Goal: Task Accomplishment & Management: Manage account settings

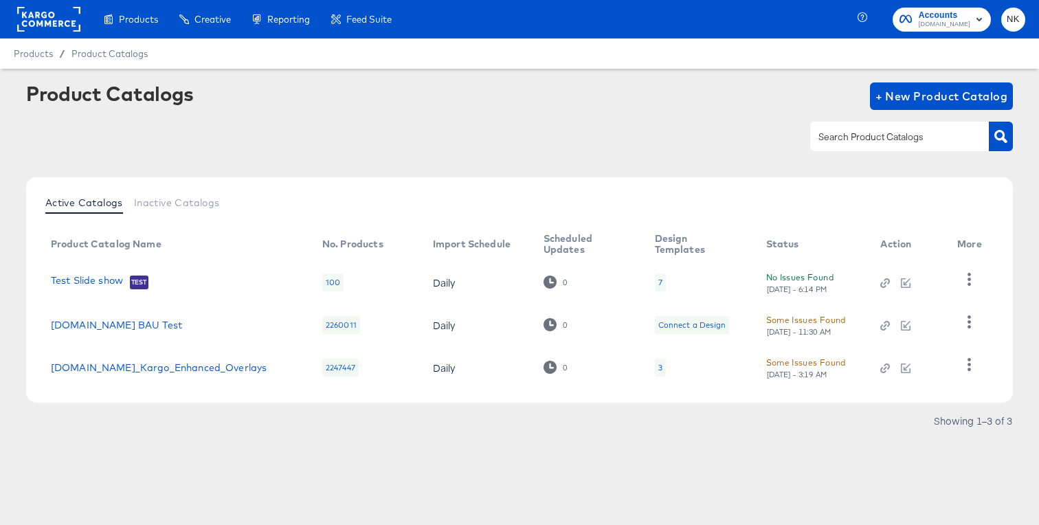
drag, startPoint x: 837, startPoint y: 112, endPoint x: 793, endPoint y: 106, distance: 45.1
click at [837, 111] on div "Product Catalogs + New Product Catalog" at bounding box center [519, 124] width 987 height 84
click at [39, 26] on rect at bounding box center [48, 19] width 63 height 25
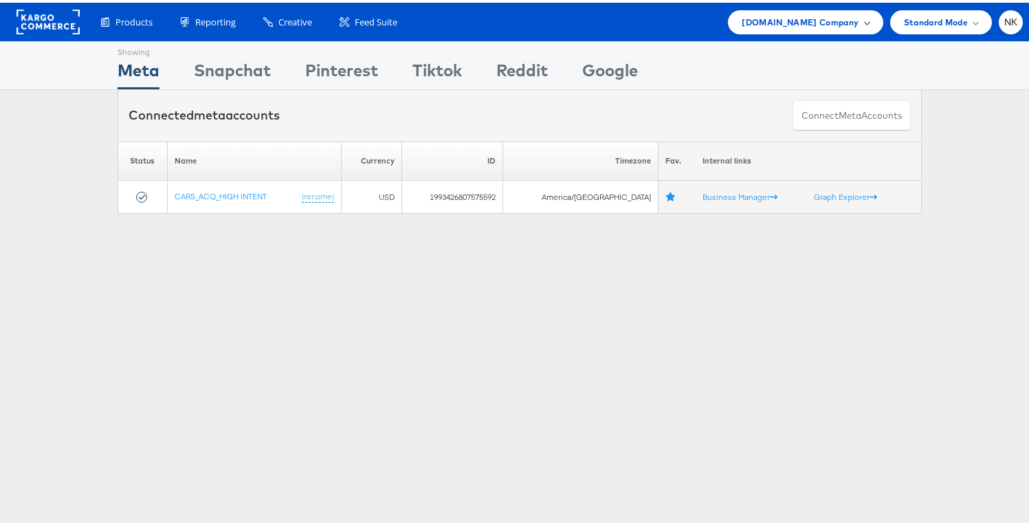
click at [848, 21] on div "Cars.com Company" at bounding box center [805, 19] width 127 height 14
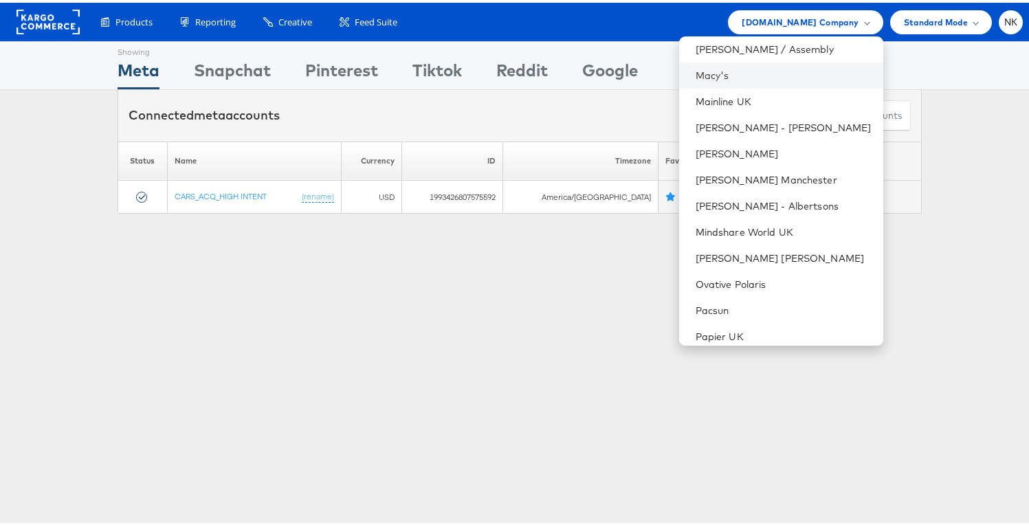
scroll to position [963, 0]
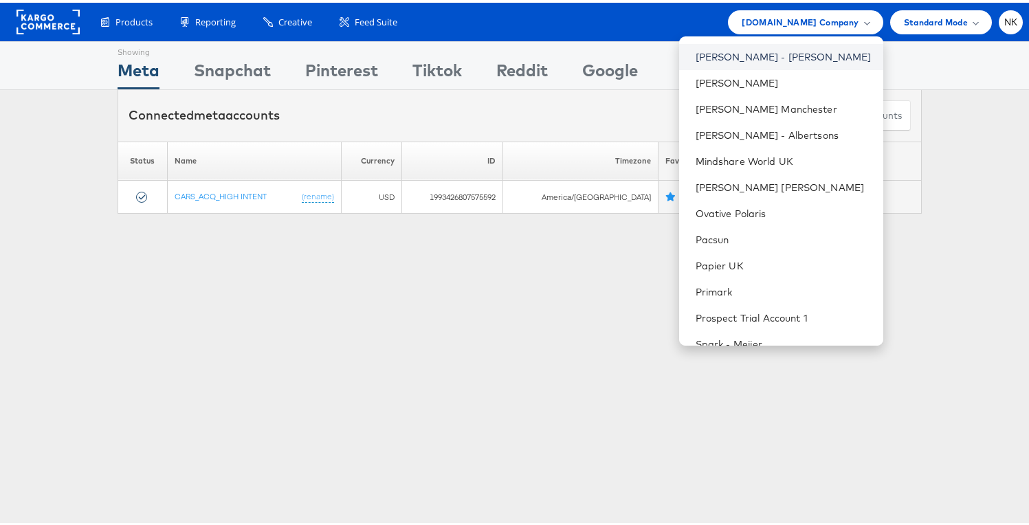
click at [751, 57] on link "Mason - Alexis Bittar" at bounding box center [784, 54] width 177 height 14
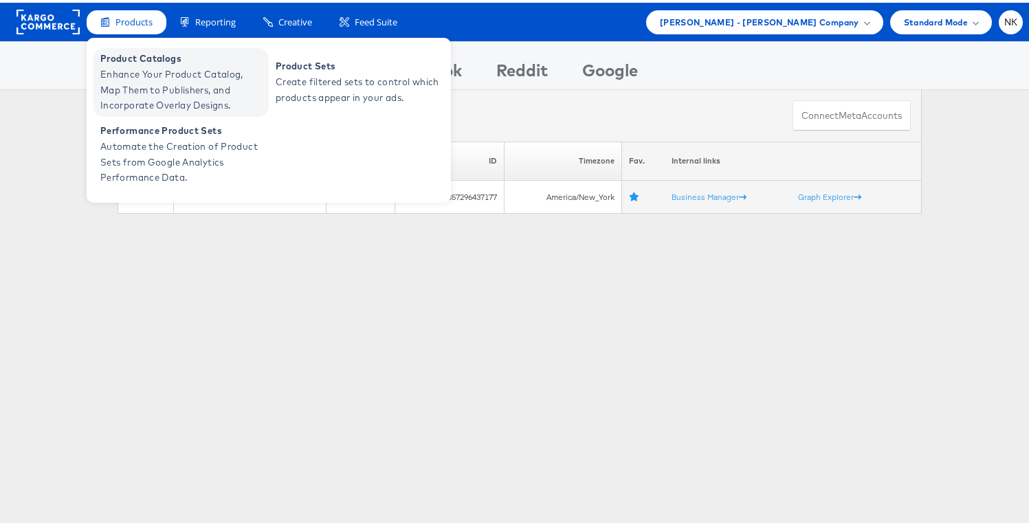
click at [133, 58] on span "Product Catalogs" at bounding box center [182, 56] width 165 height 16
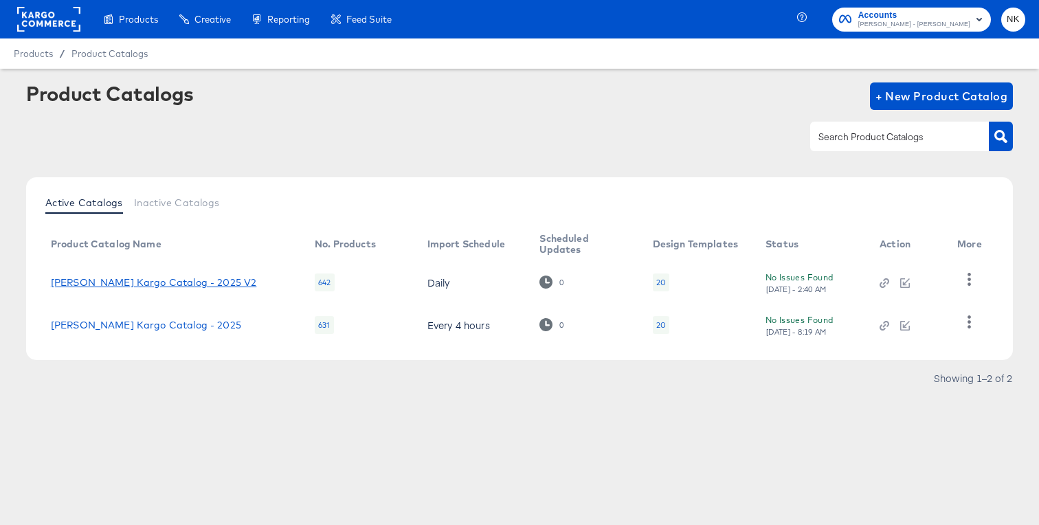
click at [214, 279] on link "Alexis Bittar Kargo Catalog - 2025 V2" at bounding box center [154, 282] width 206 height 11
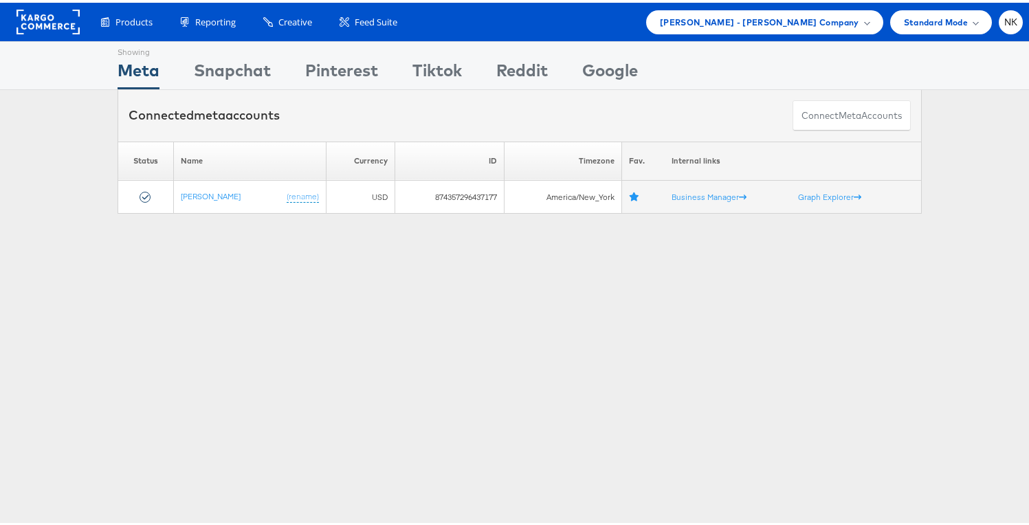
click at [438, 16] on div "Products Product Catalogs Enhance Your Product Catalog, Map Them to Publishers,…" at bounding box center [555, 20] width 936 height 24
click at [718, 24] on span "Mason - Alexis Bittar Company" at bounding box center [759, 19] width 199 height 14
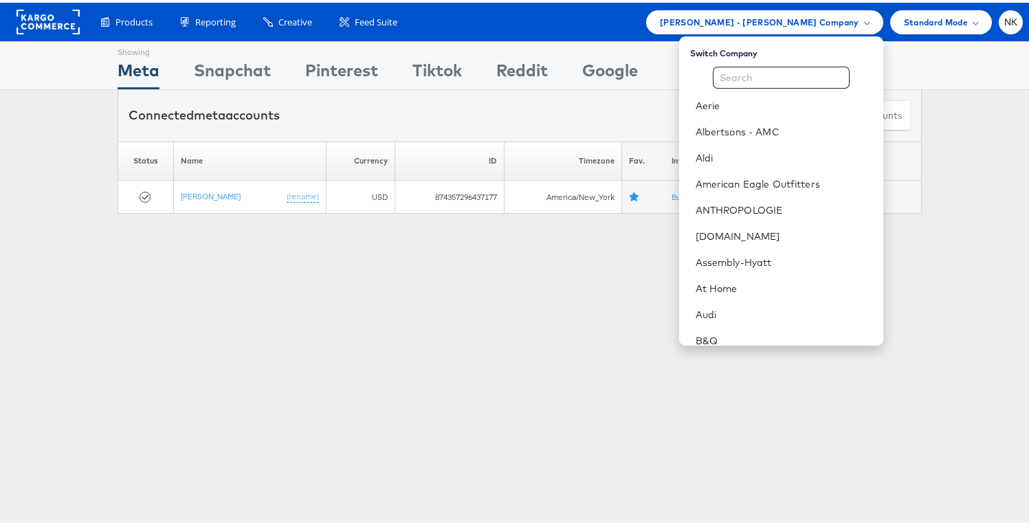
click at [689, 21] on div "Products Product Catalogs Enhance Your Product Catalog, Map Them to Publishers,…" at bounding box center [555, 20] width 936 height 24
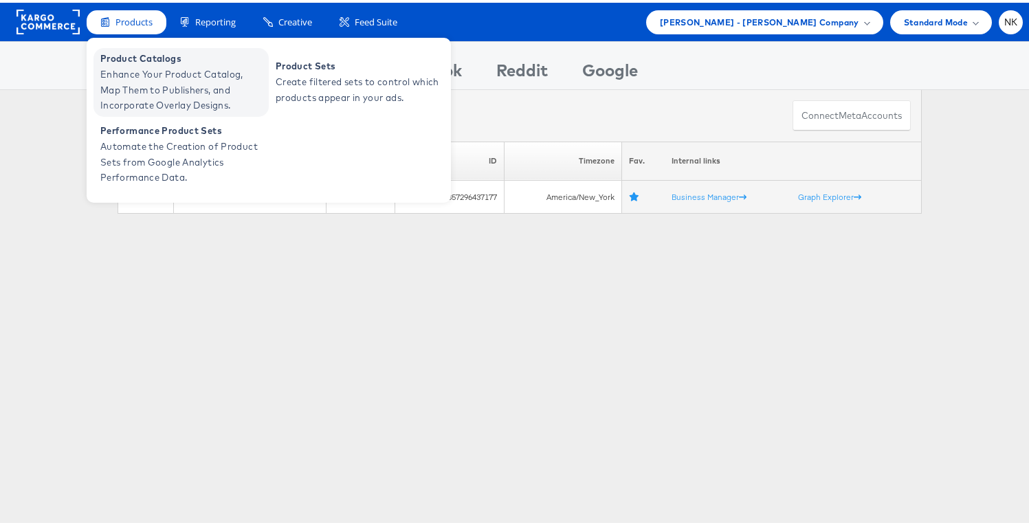
click at [113, 59] on span "Product Catalogs" at bounding box center [182, 56] width 165 height 16
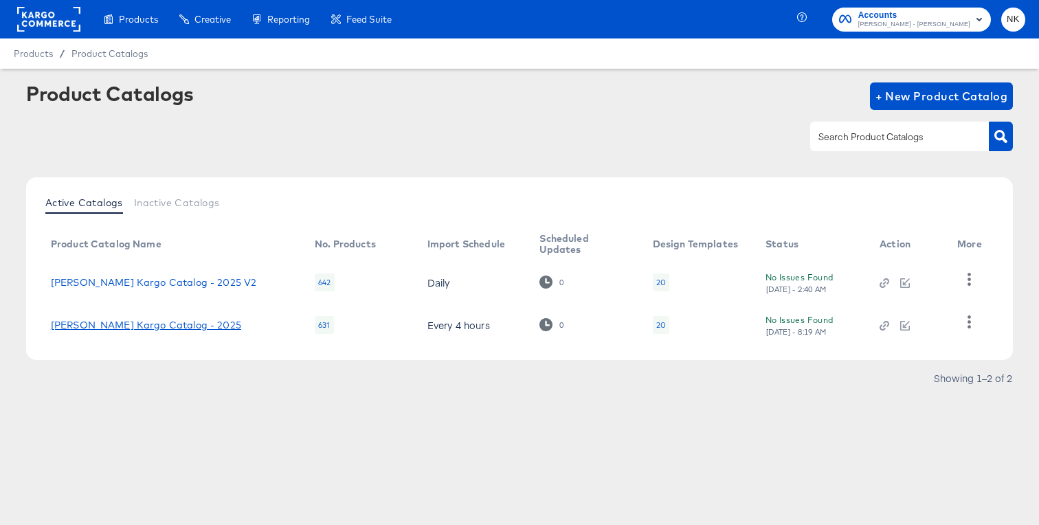
click at [206, 322] on link "[PERSON_NAME] Kargo Catalog - 2025" at bounding box center [146, 325] width 190 height 11
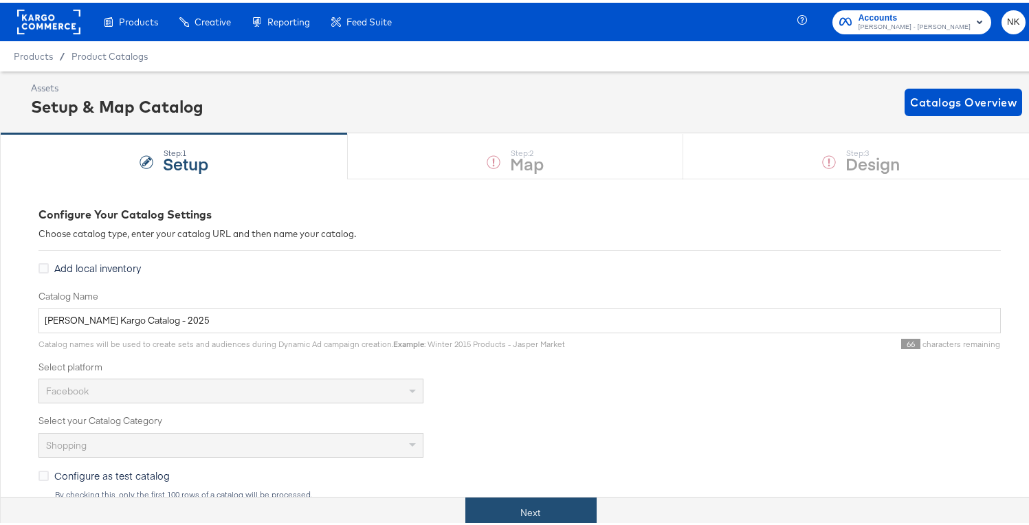
click at [517, 507] on button "Next" at bounding box center [530, 510] width 131 height 31
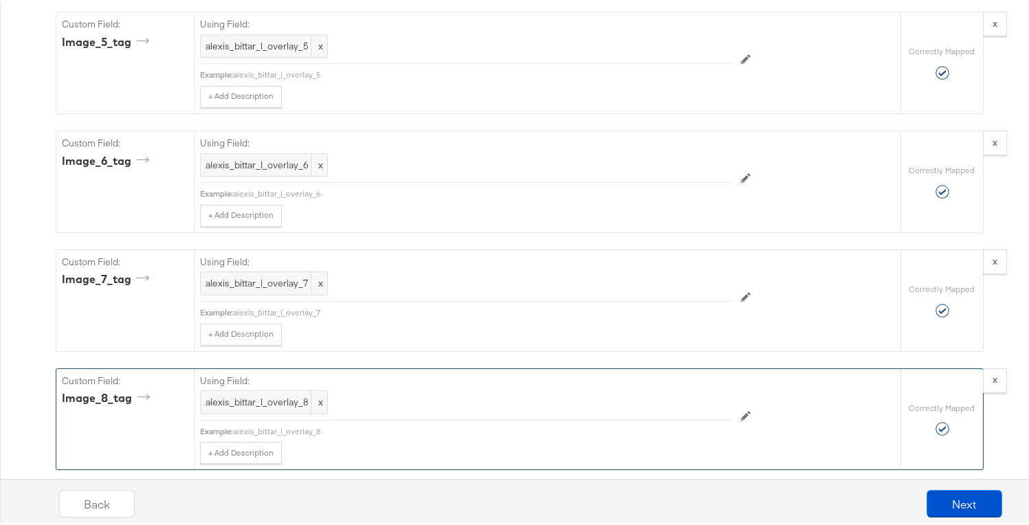
scroll to position [4228, 0]
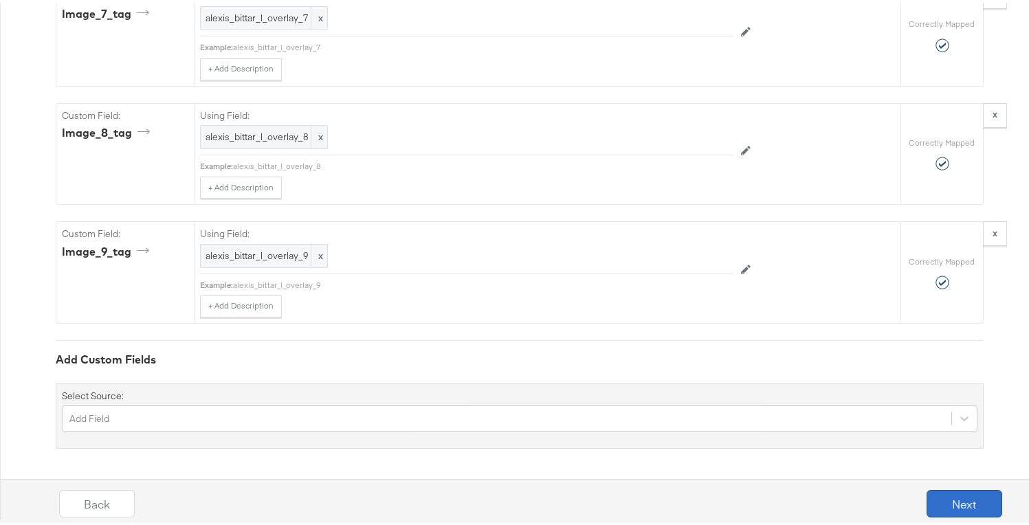
click at [938, 509] on button "Next" at bounding box center [965, 500] width 76 height 27
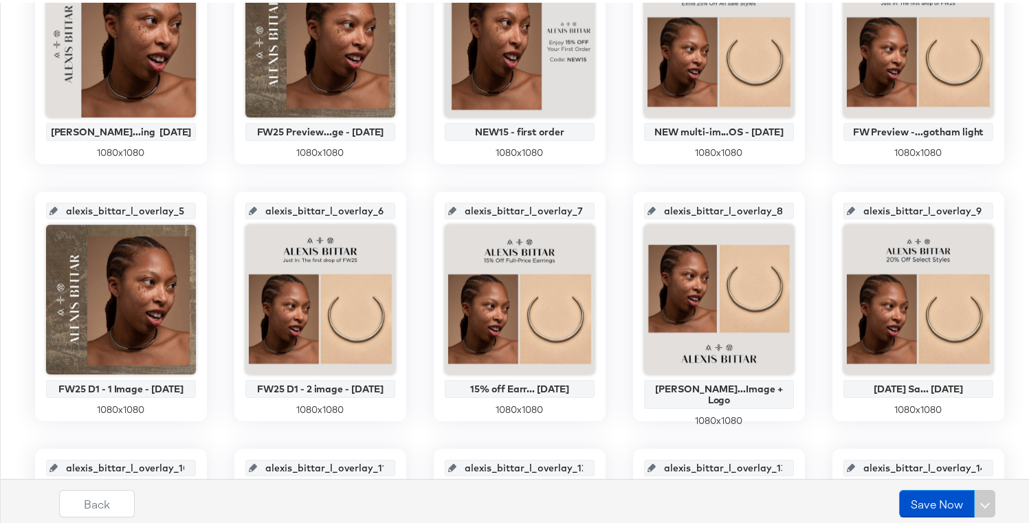
scroll to position [112, 0]
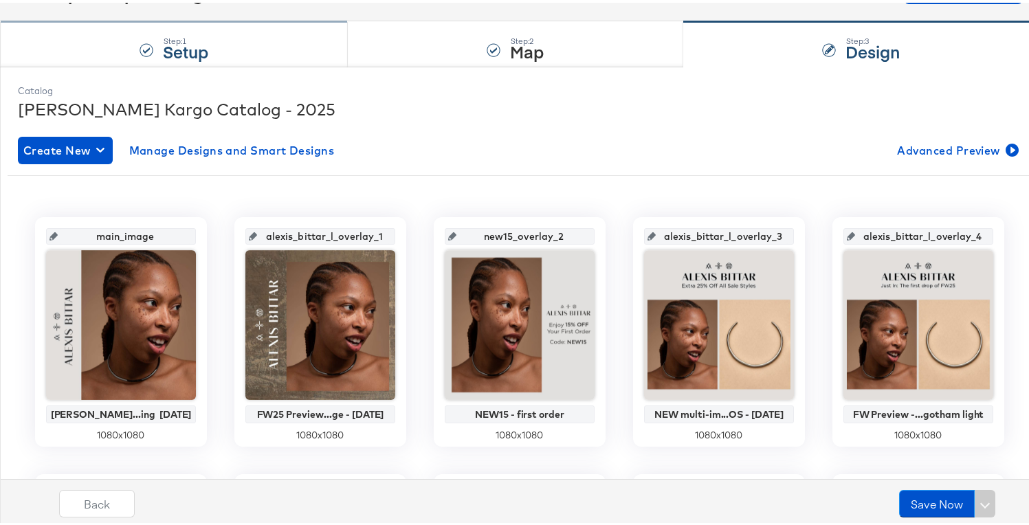
click at [261, 58] on div "Step: 1 Setup" at bounding box center [174, 41] width 348 height 45
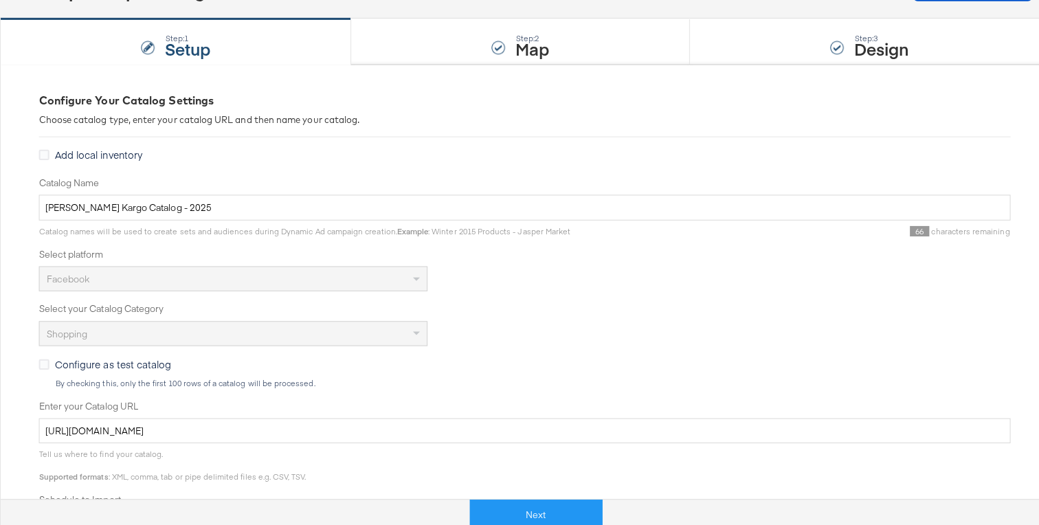
scroll to position [0, 0]
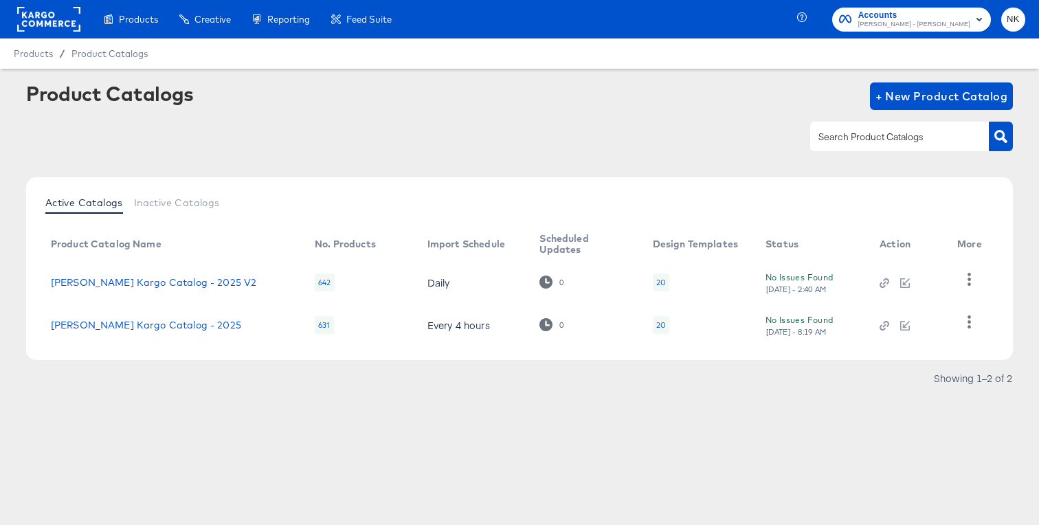
click at [34, 19] on rect at bounding box center [48, 19] width 63 height 25
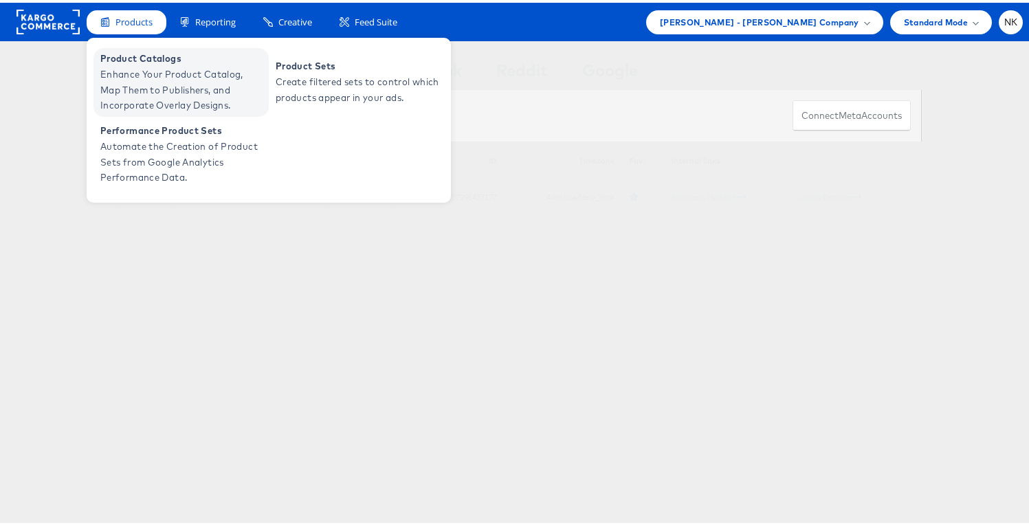
click at [120, 63] on span "Product Catalogs" at bounding box center [182, 56] width 165 height 16
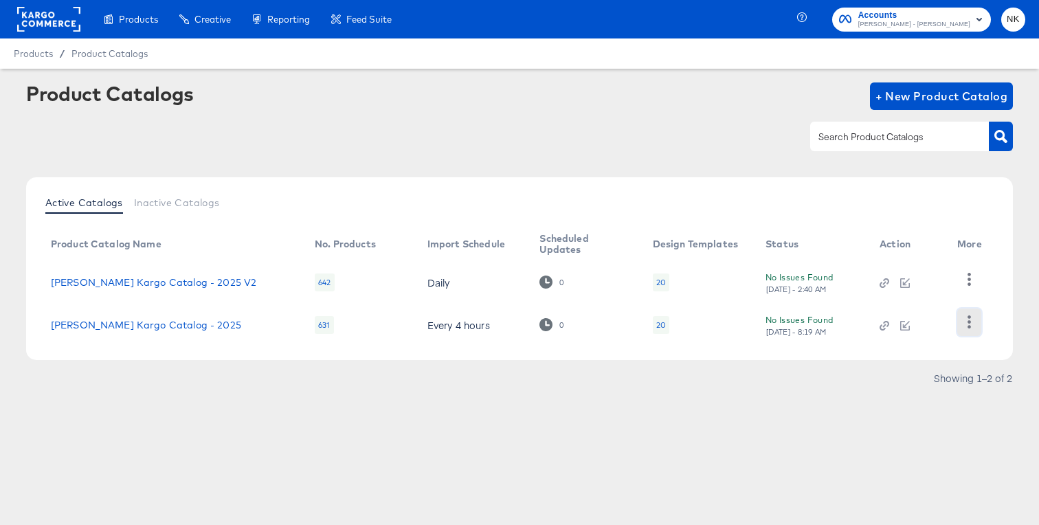
click at [964, 325] on icon "button" at bounding box center [969, 322] width 13 height 13
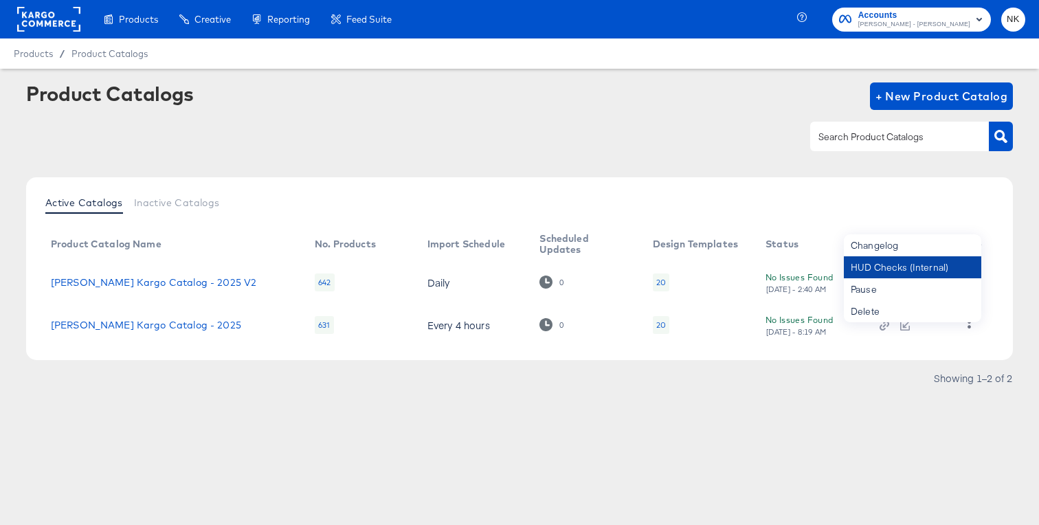
click at [896, 267] on div "HUD Checks (Internal)" at bounding box center [912, 267] width 137 height 22
click at [24, 19] on rect at bounding box center [48, 19] width 63 height 25
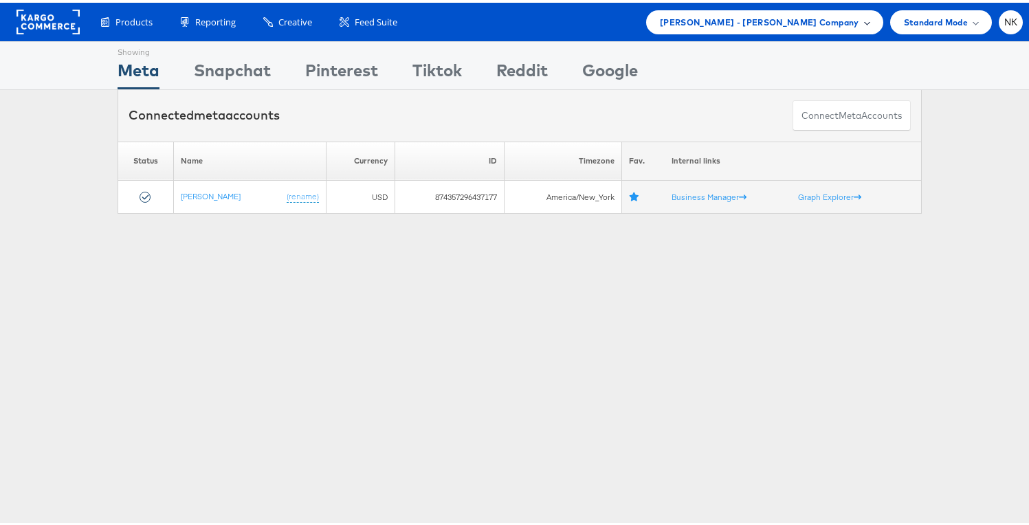
click at [775, 19] on span "[PERSON_NAME] - [PERSON_NAME] Company" at bounding box center [759, 19] width 199 height 14
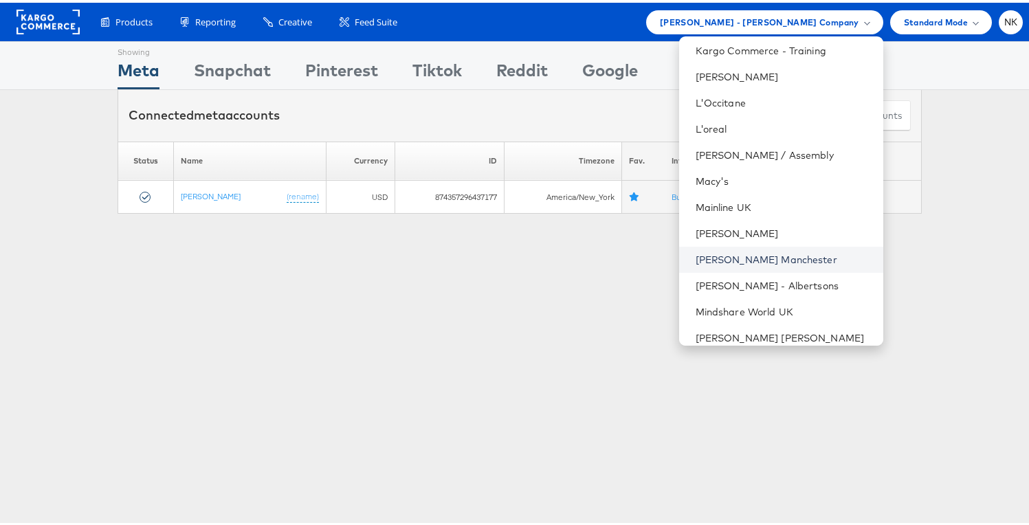
scroll to position [822, 0]
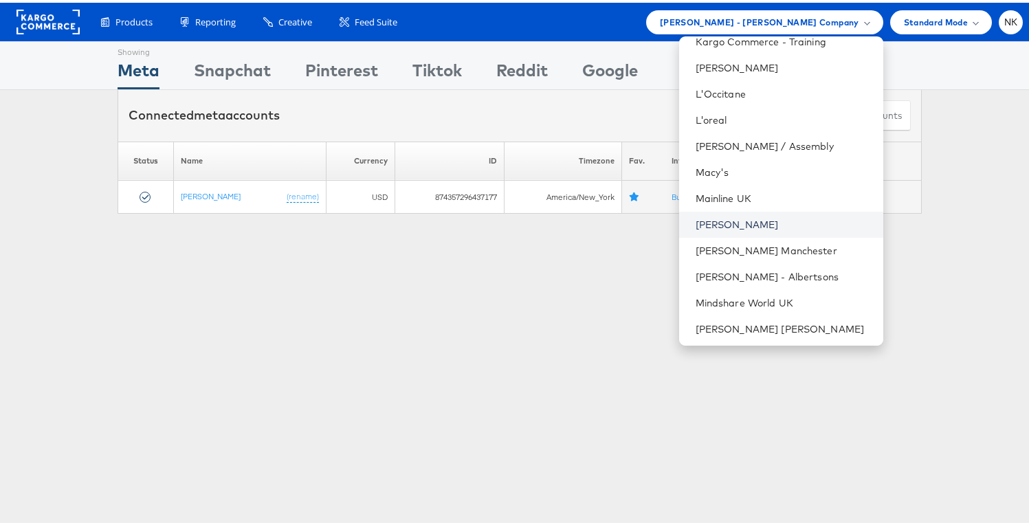
click at [728, 225] on link "[PERSON_NAME]" at bounding box center [784, 222] width 177 height 14
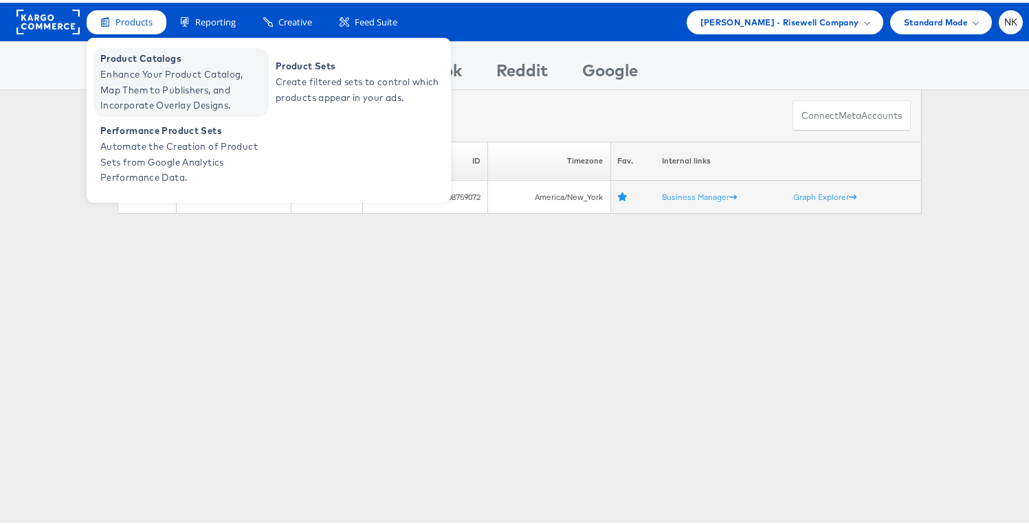
click at [143, 78] on span "Enhance Your Product Catalog, Map Them to Publishers, and Incorporate Overlay D…" at bounding box center [182, 87] width 165 height 47
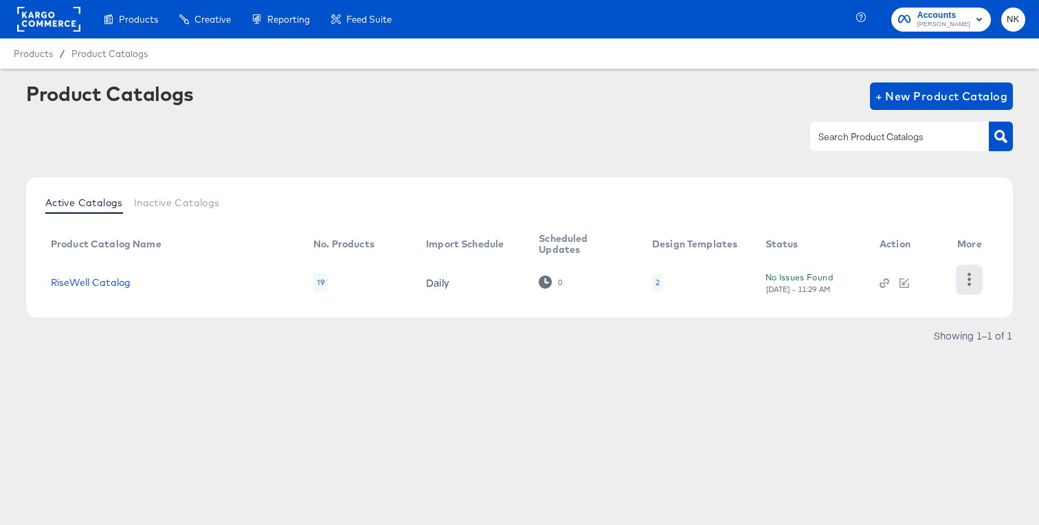
click at [962, 284] on button "button" at bounding box center [970, 279] width 24 height 27
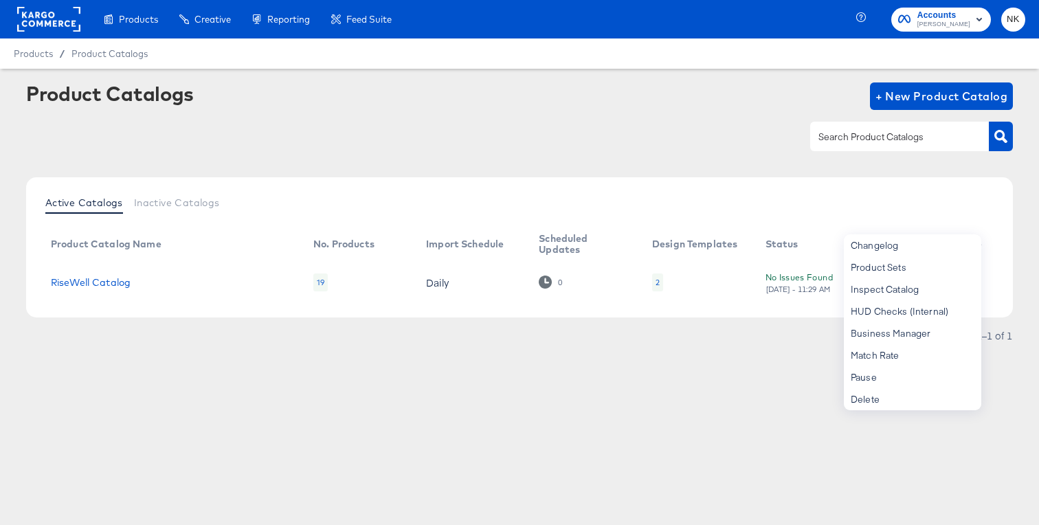
click at [758, 325] on div "Active Catalogs Inactive Catalogs Product Catalog Name No. Products Import Sche…" at bounding box center [519, 265] width 987 height 176
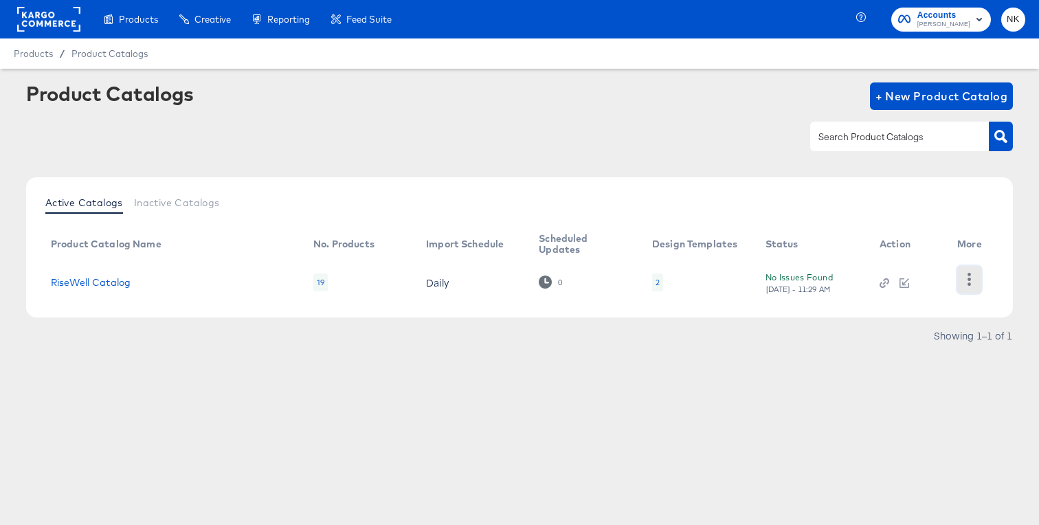
click at [975, 280] on icon "button" at bounding box center [969, 279] width 13 height 13
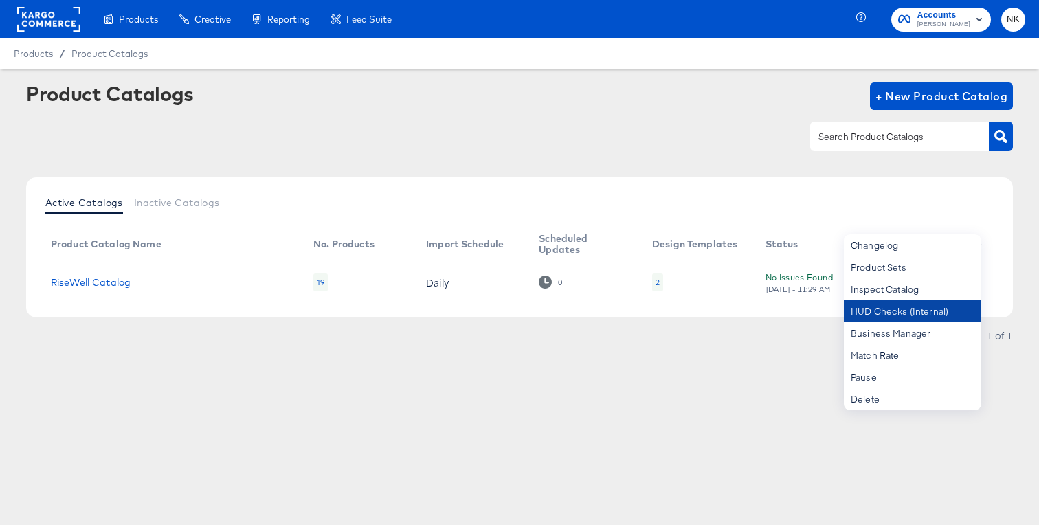
click at [932, 307] on div "HUD Checks (Internal)" at bounding box center [912, 311] width 137 height 22
click at [103, 288] on td "RiseWell Catalog" at bounding box center [171, 282] width 263 height 43
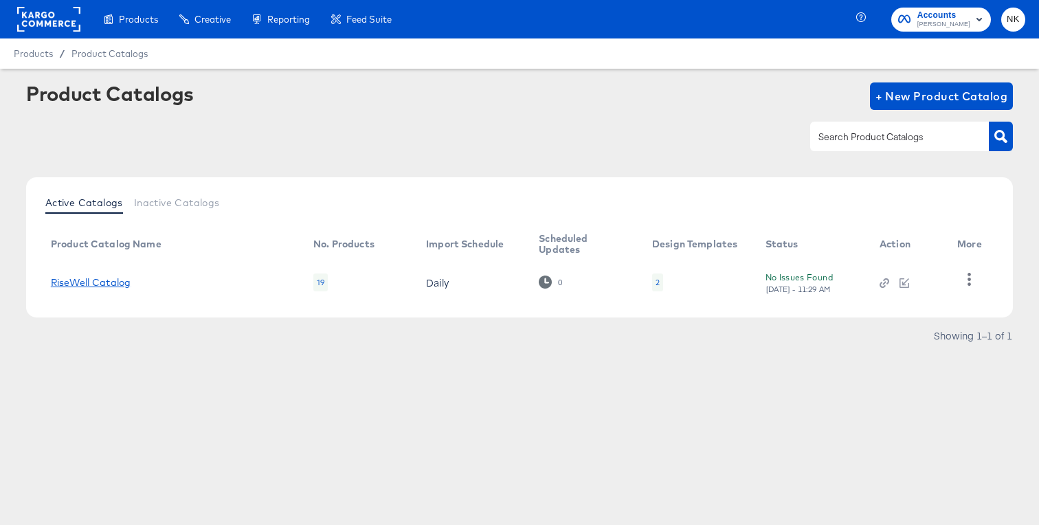
click at [102, 287] on link "RiseWell Catalog" at bounding box center [91, 282] width 80 height 11
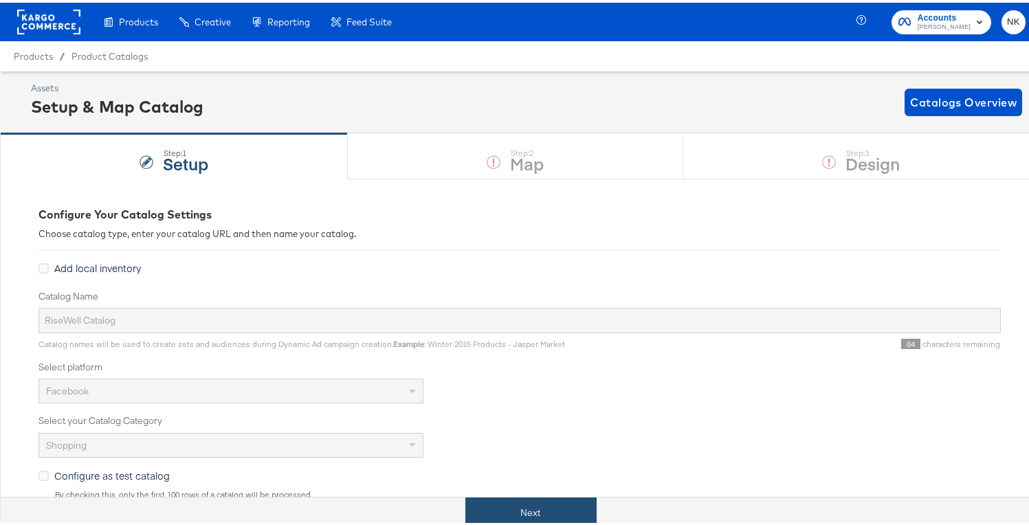
click at [522, 506] on button "Next" at bounding box center [530, 510] width 131 height 31
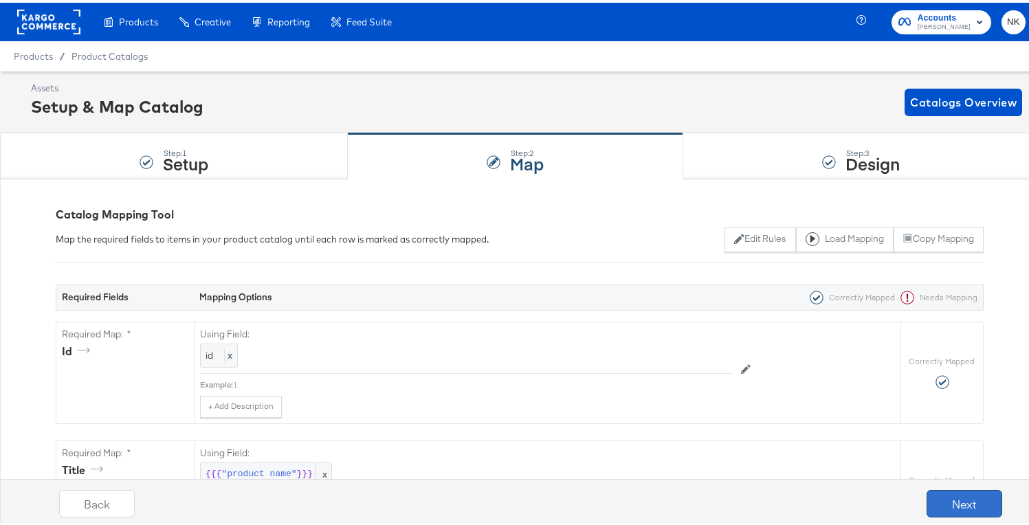
click at [948, 490] on button "Next" at bounding box center [965, 500] width 76 height 27
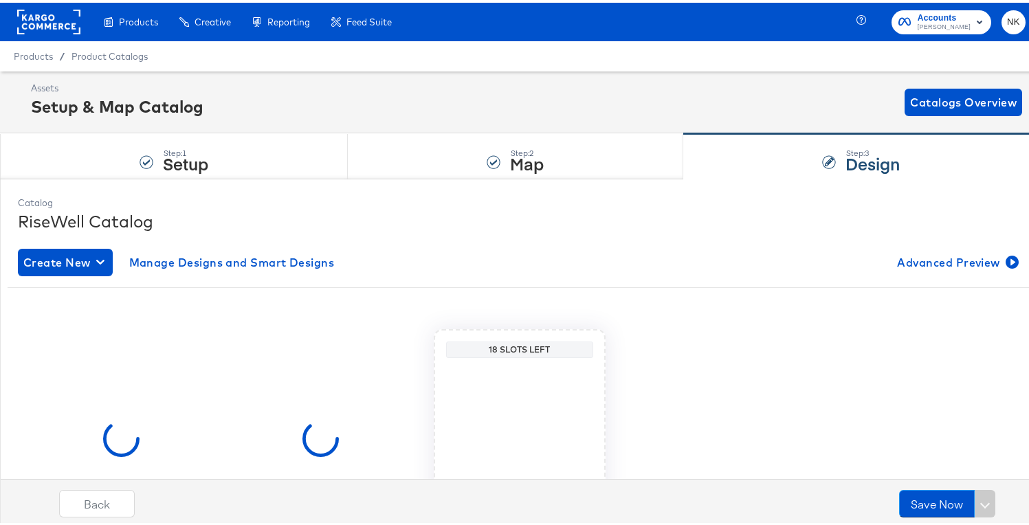
scroll to position [130, 0]
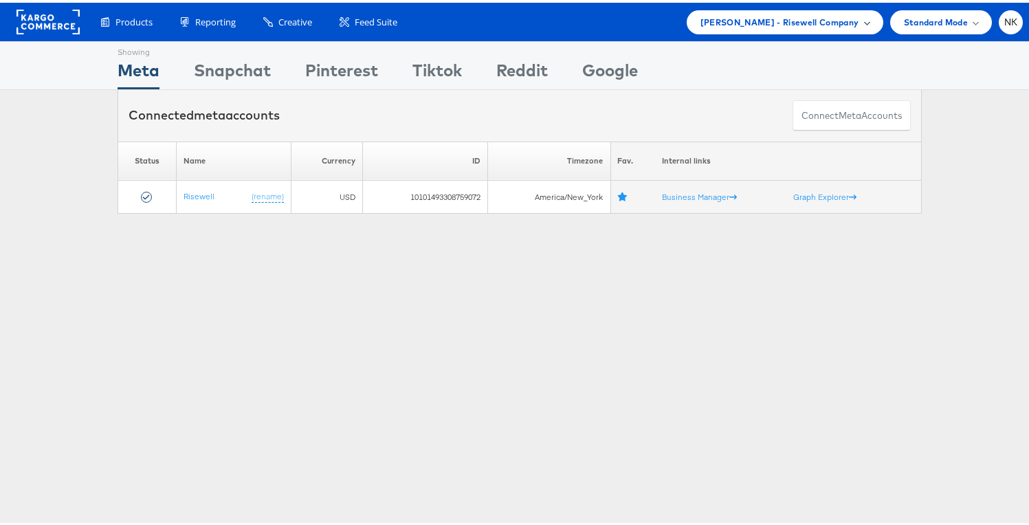
click at [791, 12] on span "Mason - Risewell Company" at bounding box center [780, 19] width 159 height 14
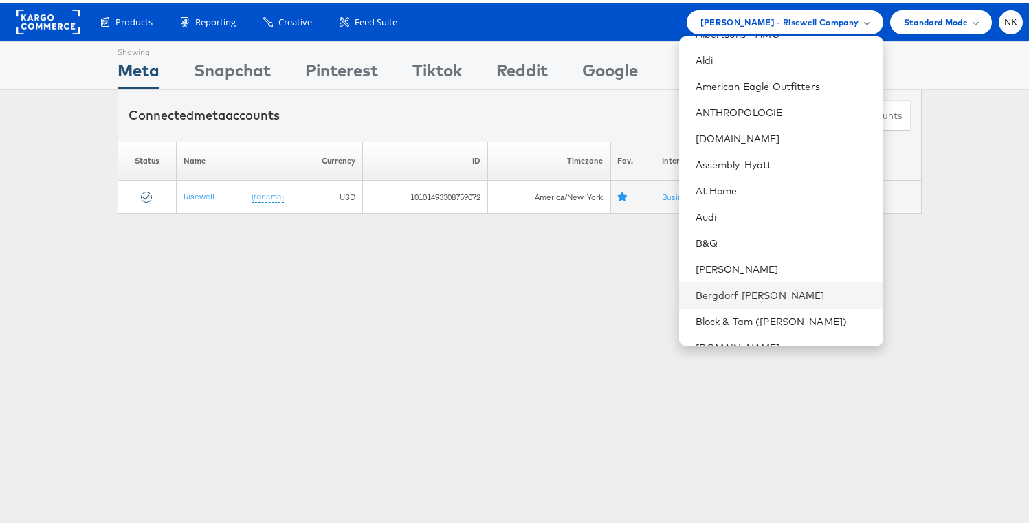
scroll to position [107, 0]
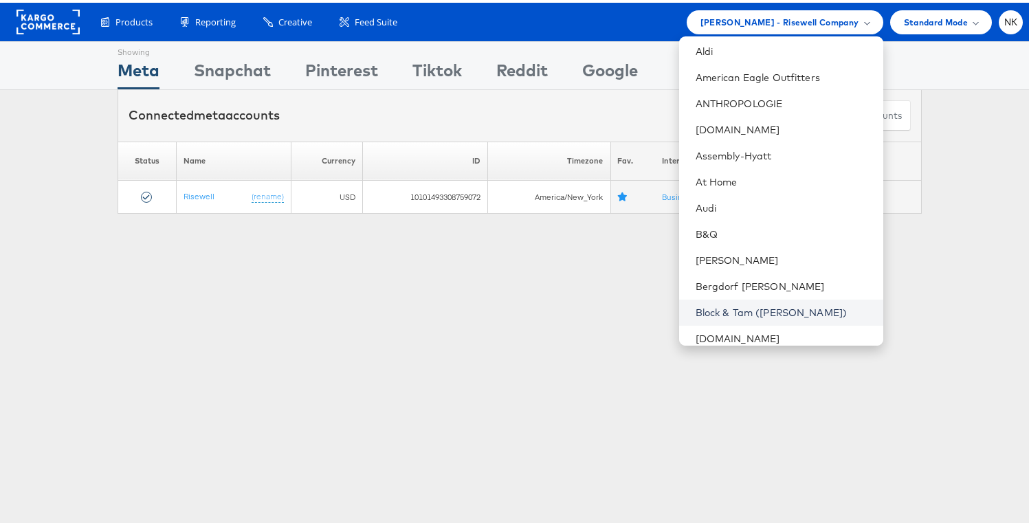
click at [738, 304] on link "Block & Tam (Veronica Beard)" at bounding box center [784, 310] width 177 height 14
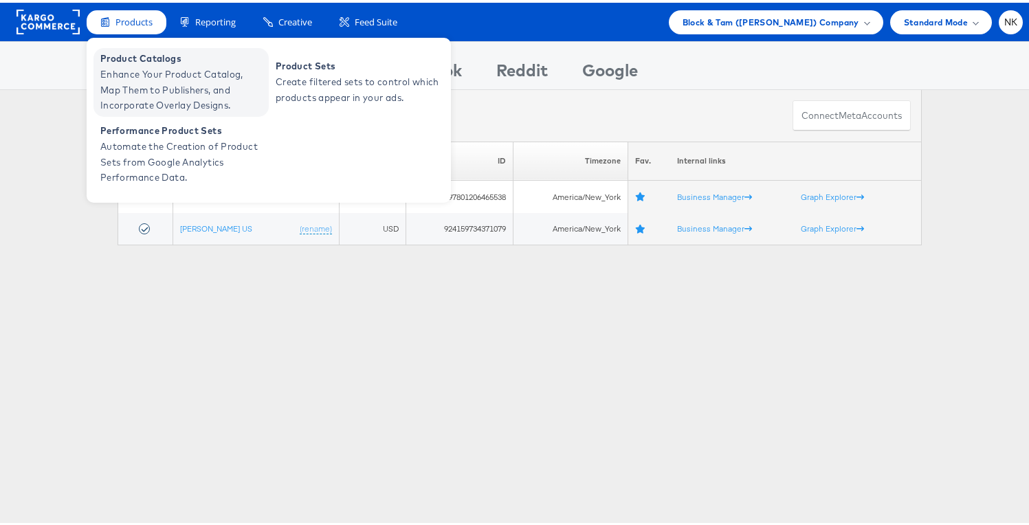
click at [152, 64] on span "Enhance Your Product Catalog, Map Them to Publishers, and Incorporate Overlay D…" at bounding box center [182, 87] width 165 height 47
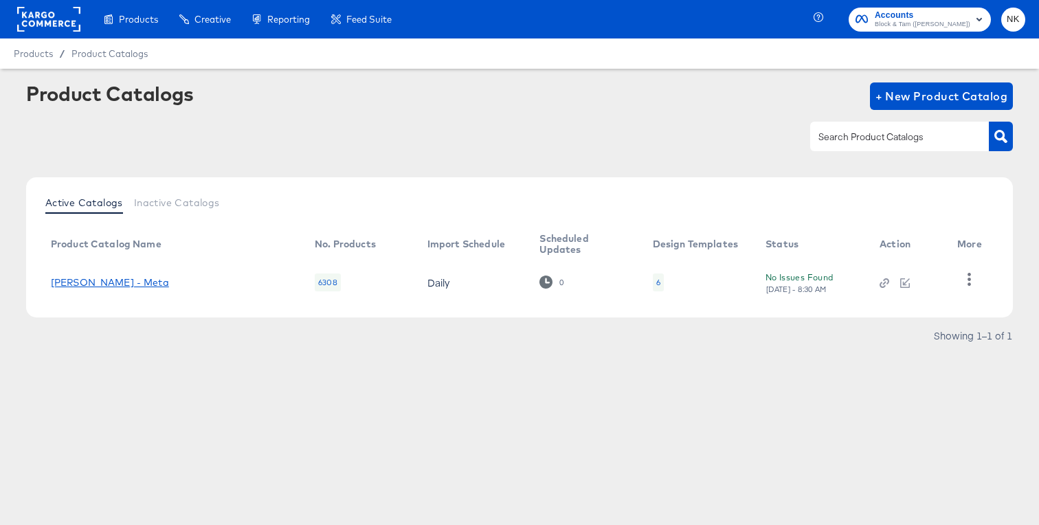
click at [131, 280] on link "[PERSON_NAME] - Meta" at bounding box center [110, 282] width 118 height 11
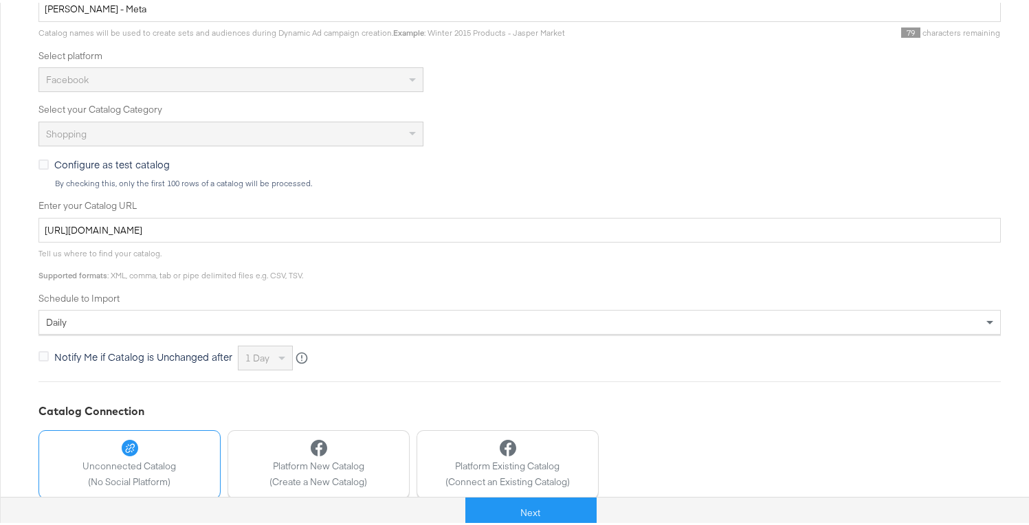
scroll to position [397, 0]
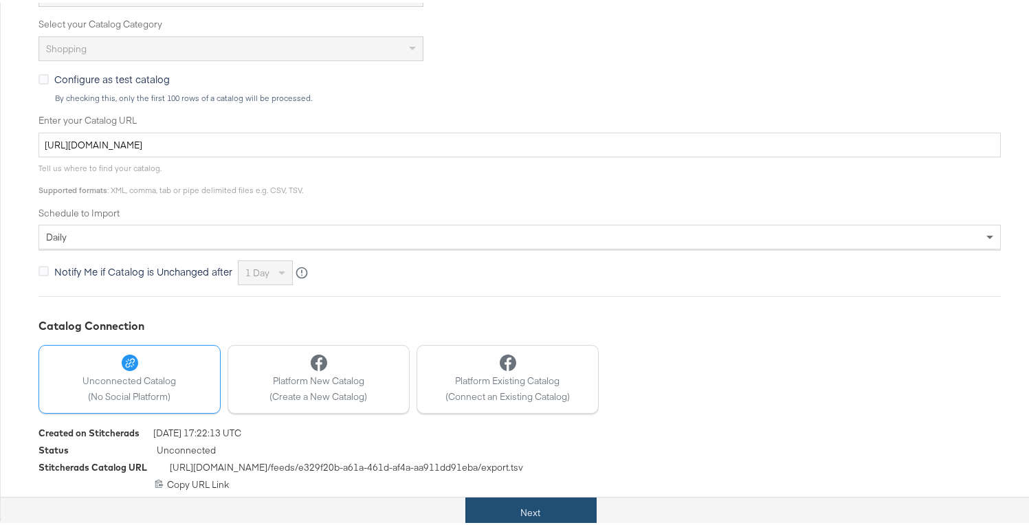
click at [515, 508] on button "Next" at bounding box center [530, 510] width 131 height 31
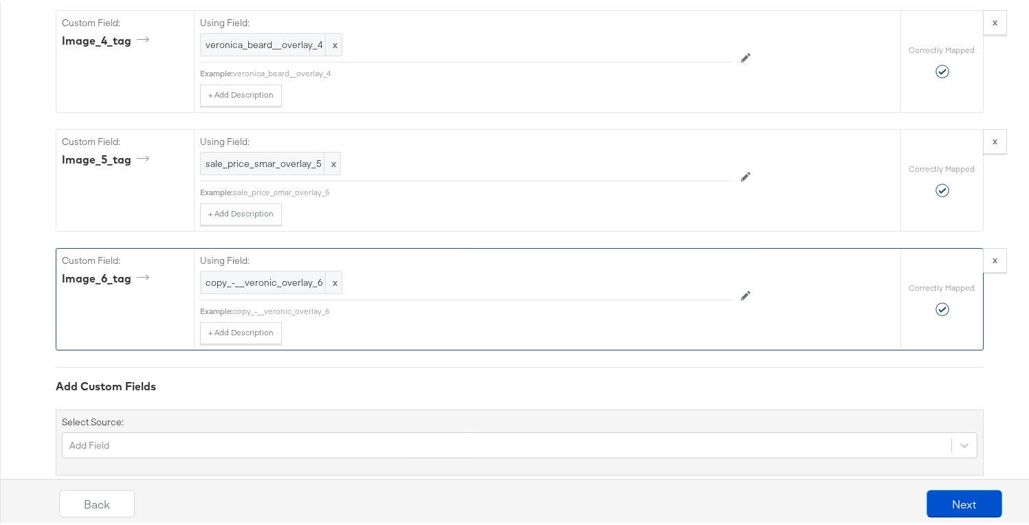
scroll to position [2011, 0]
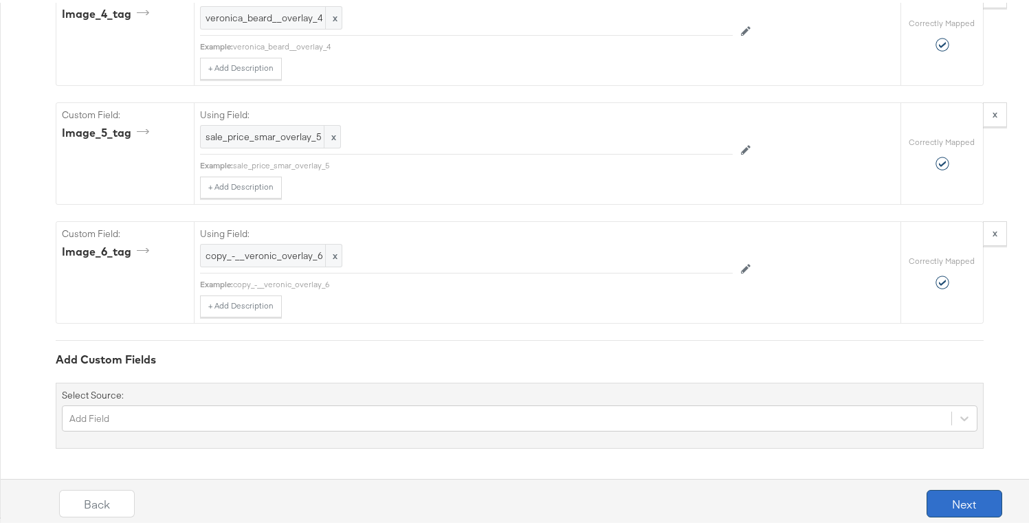
click at [977, 508] on button "Next" at bounding box center [965, 500] width 76 height 27
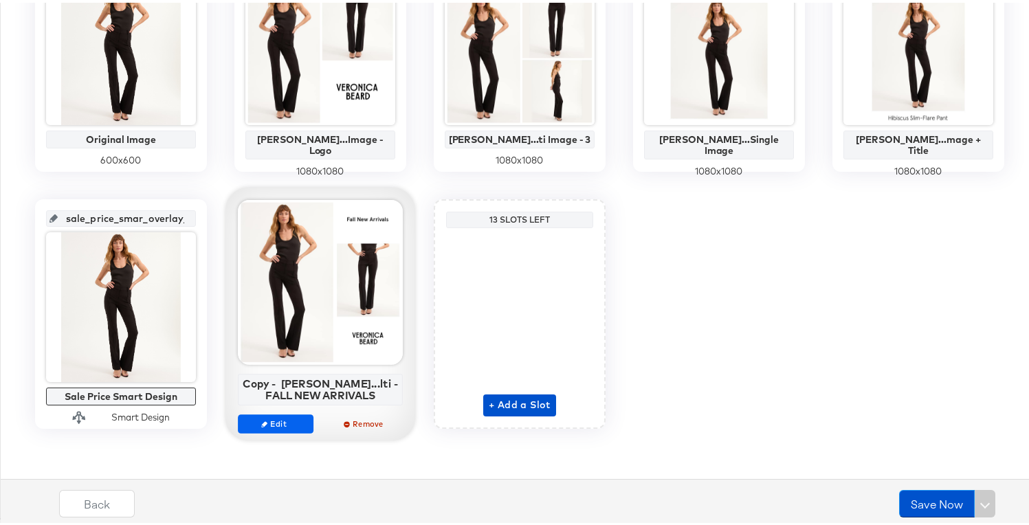
scroll to position [0, 0]
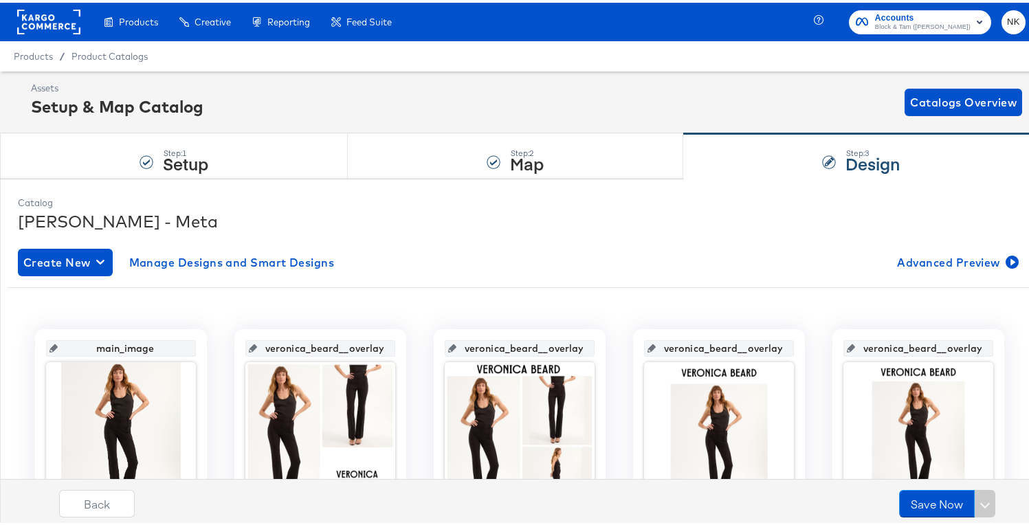
click at [31, 21] on rect at bounding box center [48, 19] width 63 height 25
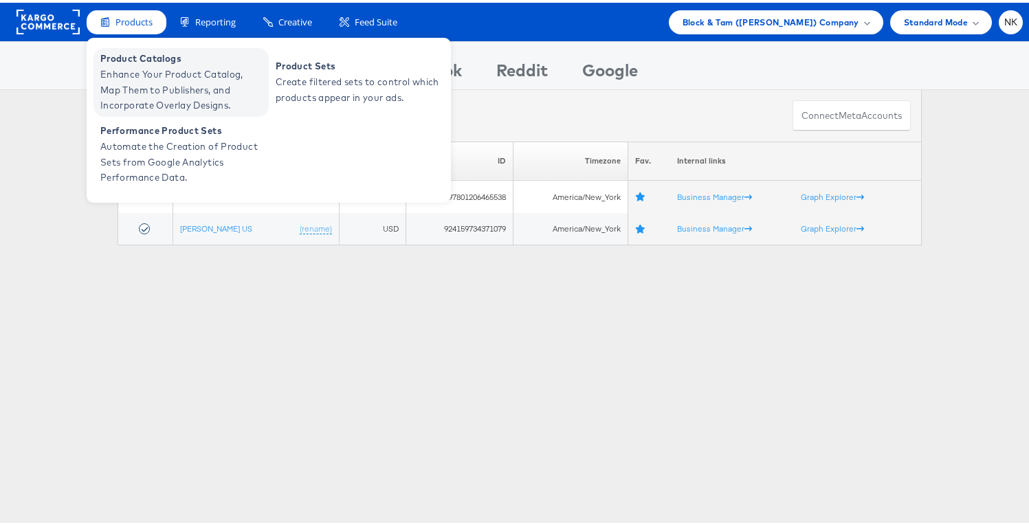
click at [132, 58] on span "Product Catalogs" at bounding box center [182, 56] width 165 height 16
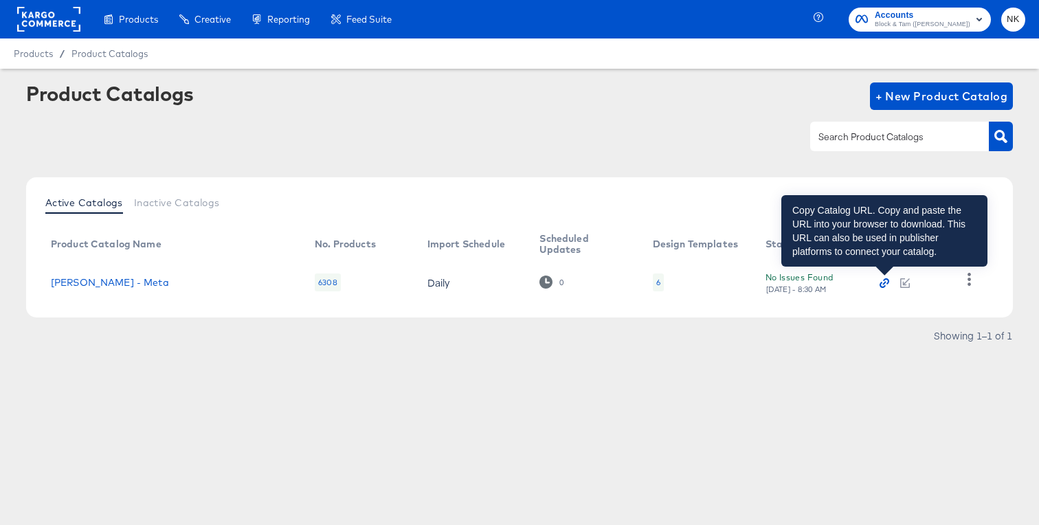
click at [883, 281] on icon "button" at bounding box center [885, 283] width 10 height 10
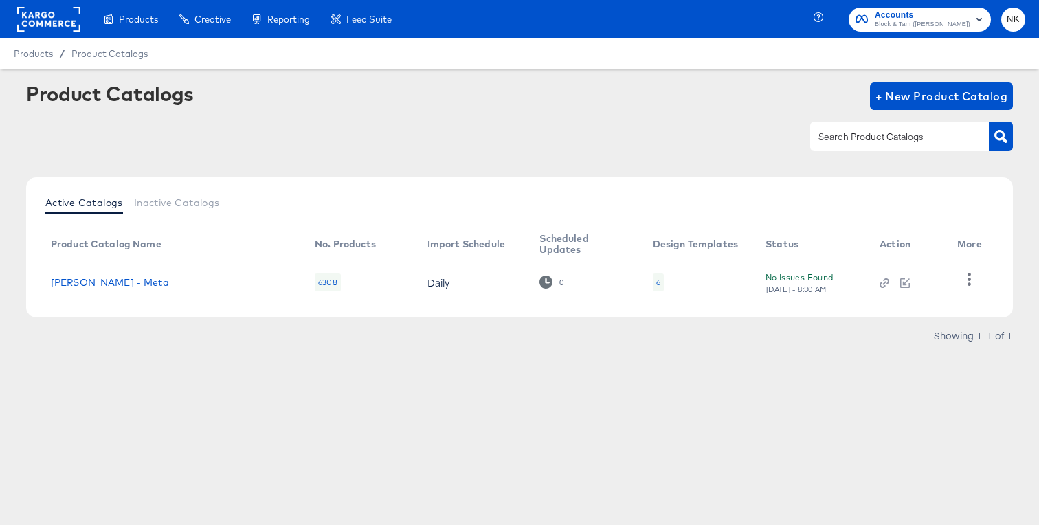
click at [144, 280] on link "[PERSON_NAME] - Meta" at bounding box center [110, 282] width 118 height 11
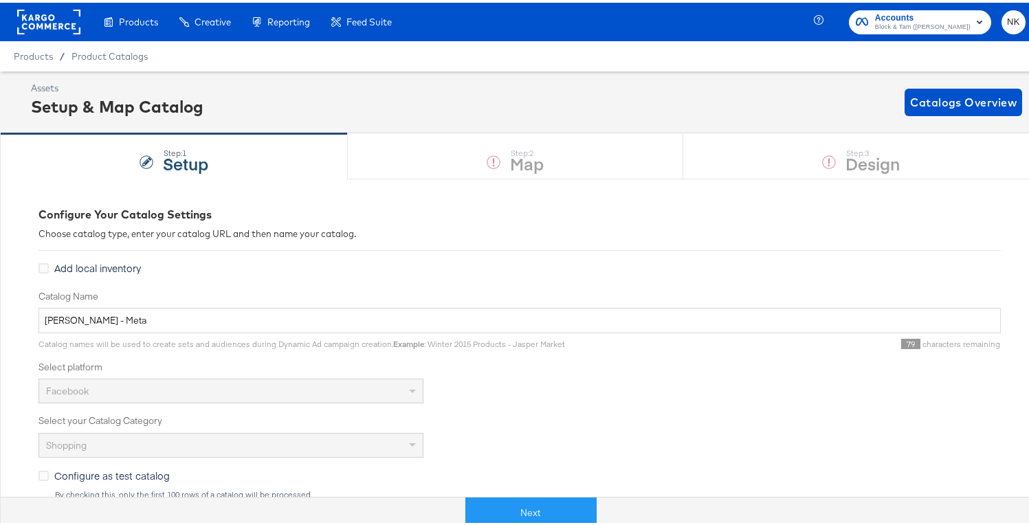
click at [538, 493] on div "Next" at bounding box center [530, 504] width 1039 height 41
click at [533, 500] on button "Next" at bounding box center [530, 510] width 131 height 31
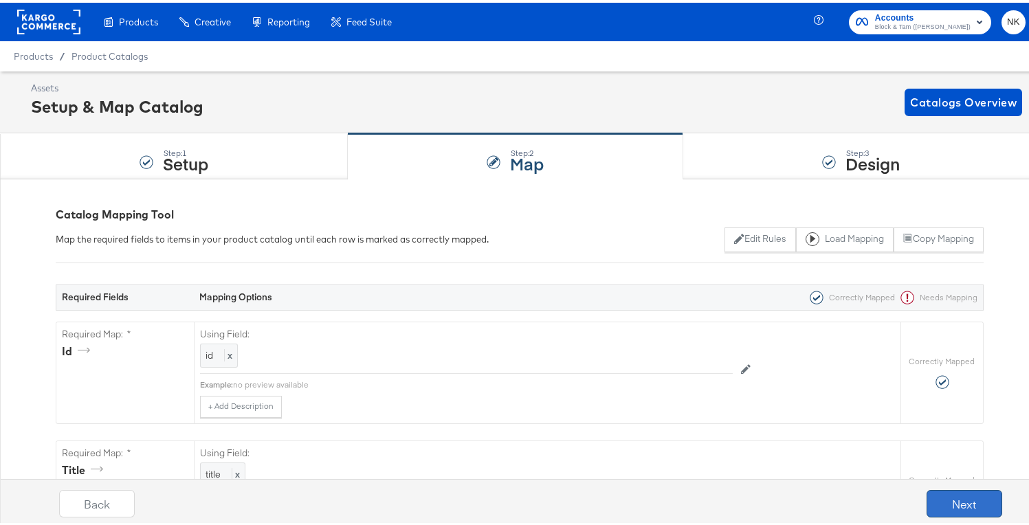
click at [947, 496] on button "Next" at bounding box center [965, 500] width 76 height 27
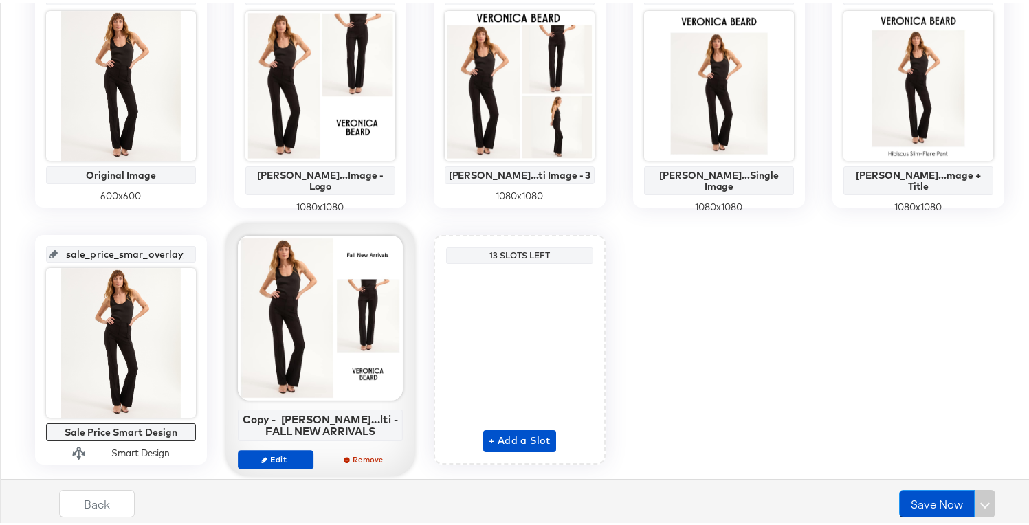
scroll to position [360, 0]
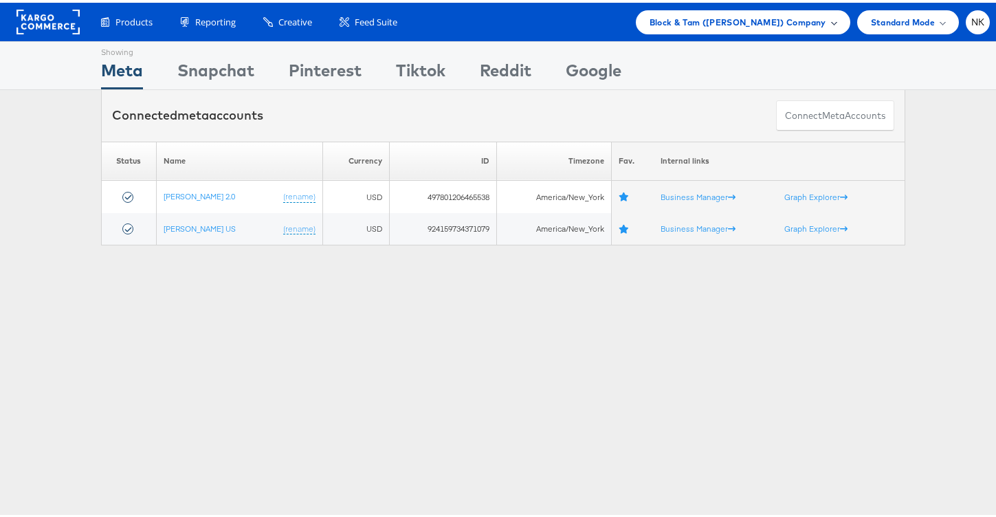
click at [692, 21] on span "Block & Tam (Veronica Beard) Company" at bounding box center [738, 19] width 177 height 14
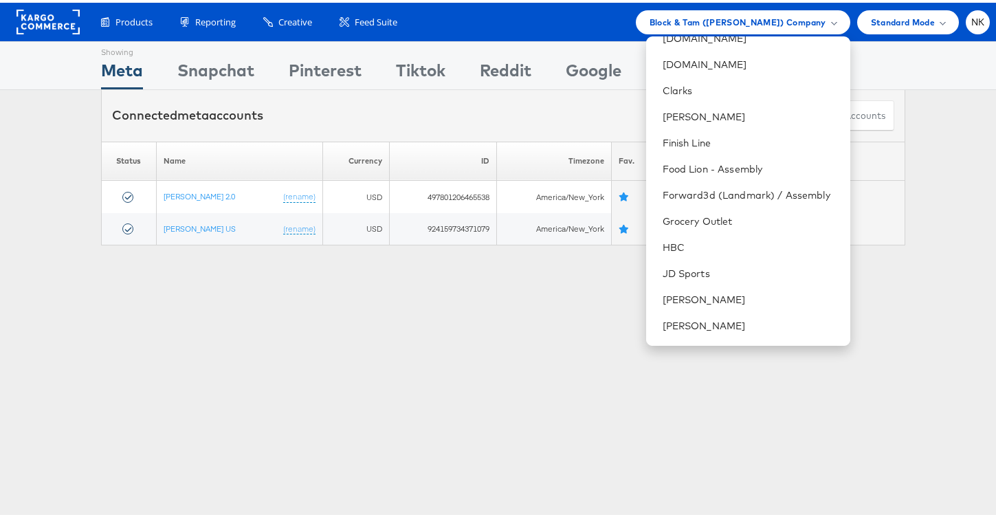
scroll to position [555, 0]
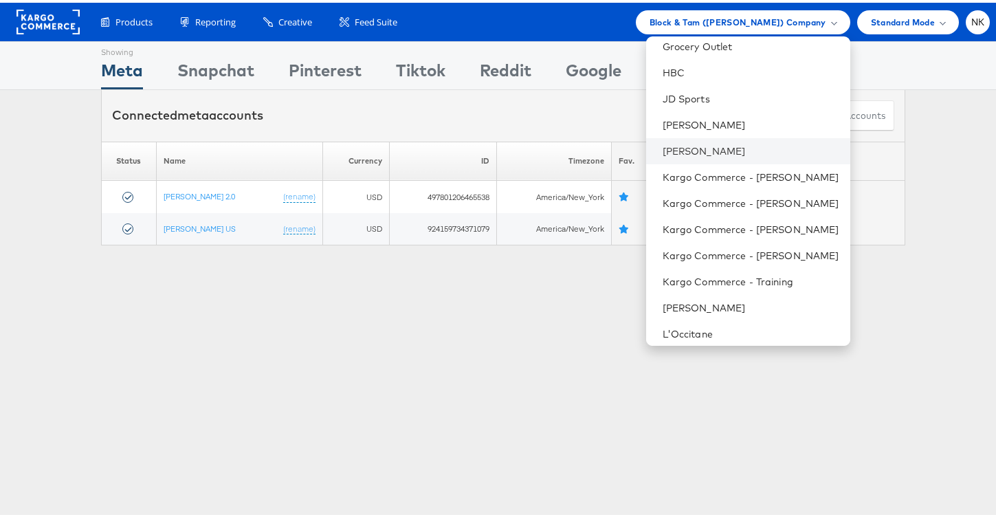
click at [689, 155] on li "Jules" at bounding box center [748, 148] width 204 height 26
click at [687, 148] on link "[PERSON_NAME]" at bounding box center [751, 149] width 177 height 14
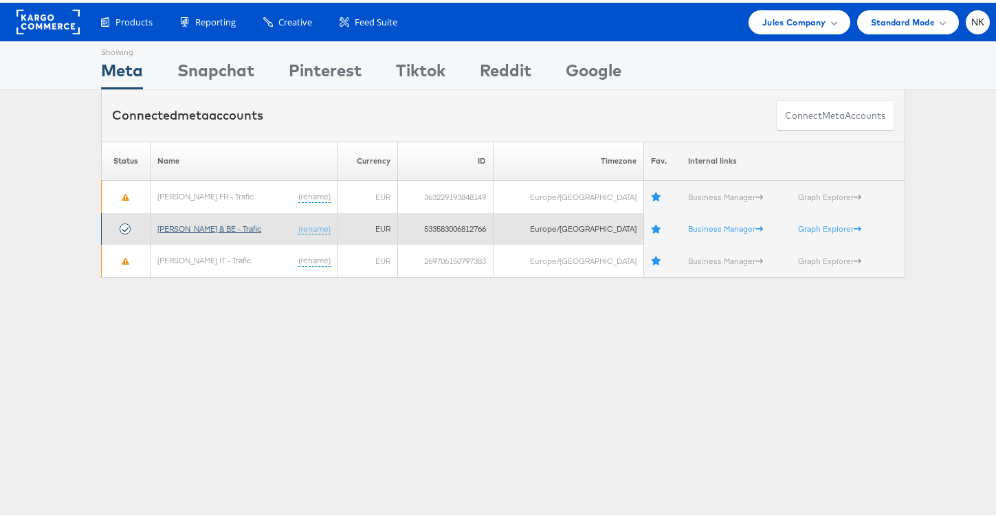
click at [199, 228] on link "[PERSON_NAME] & BE - Trafic" at bounding box center [209, 226] width 104 height 10
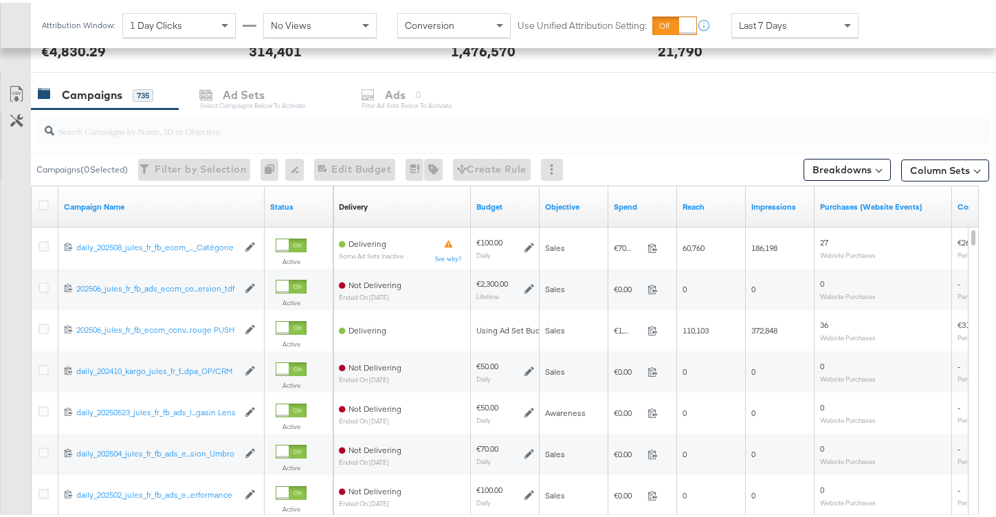
scroll to position [512, 0]
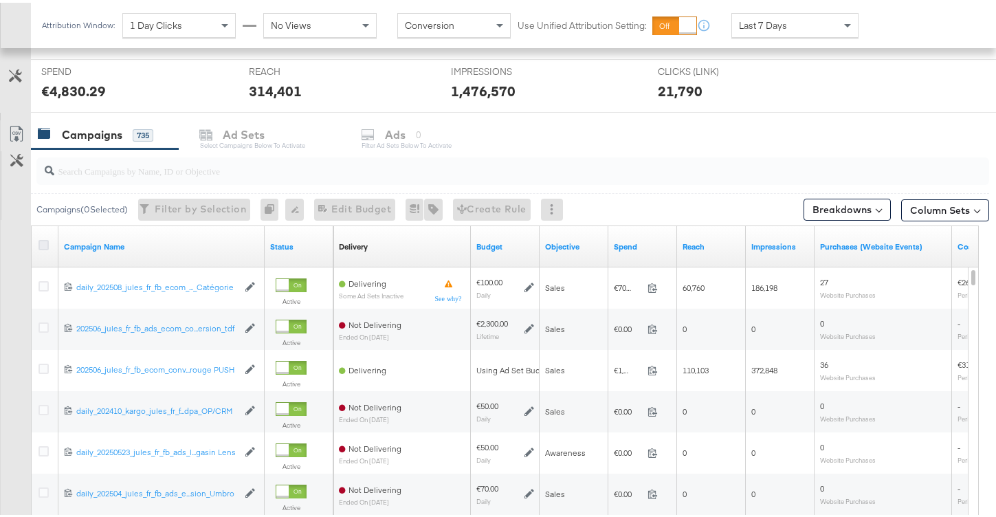
click at [45, 240] on icon at bounding box center [43, 242] width 10 height 10
click at [0, 0] on input "checkbox" at bounding box center [0, 0] width 0 height 0
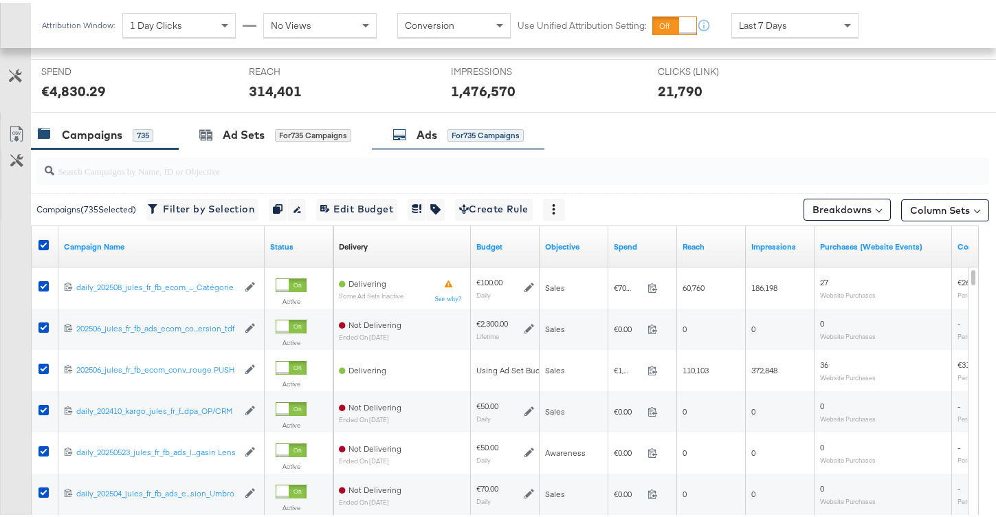
click at [445, 135] on div "Ads for 735 Campaigns" at bounding box center [458, 132] width 131 height 16
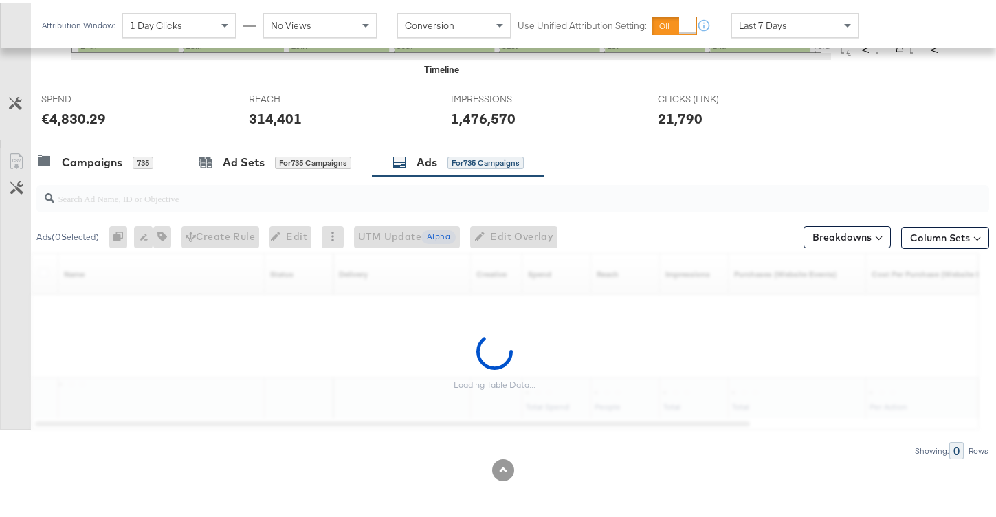
scroll to position [485, 0]
click at [254, 201] on input "search" at bounding box center [479, 190] width 850 height 27
paste input "6626721236181"
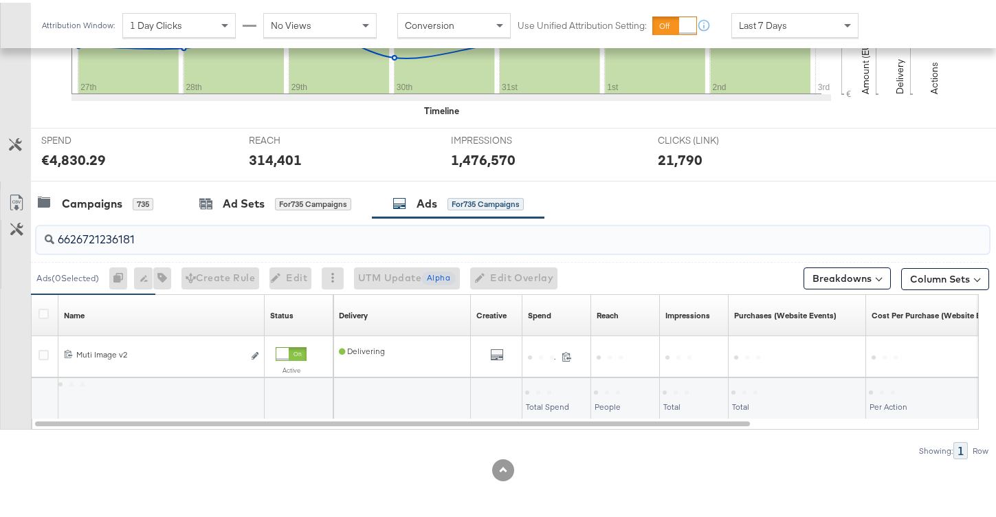
scroll to position [443, 0]
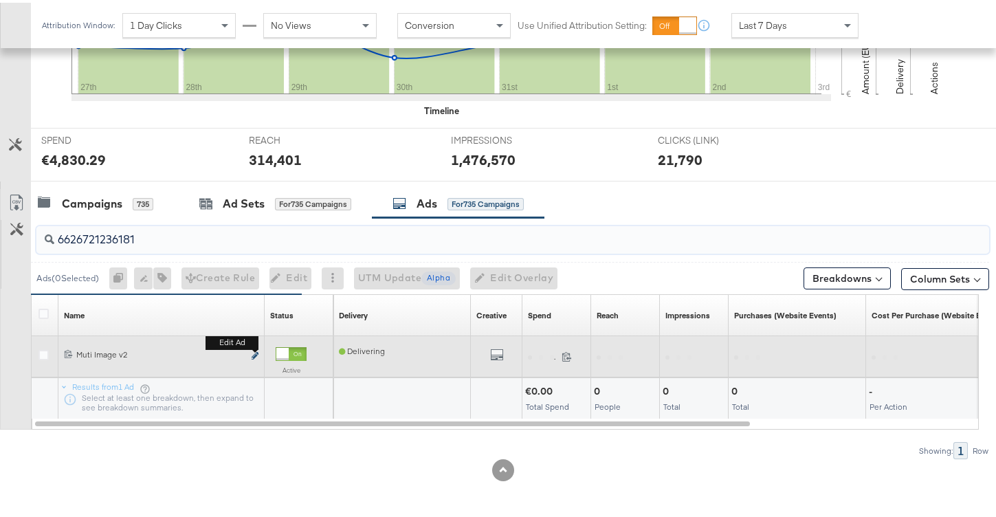
type input "6626721236181"
click at [253, 355] on icon "link" at bounding box center [255, 353] width 7 height 8
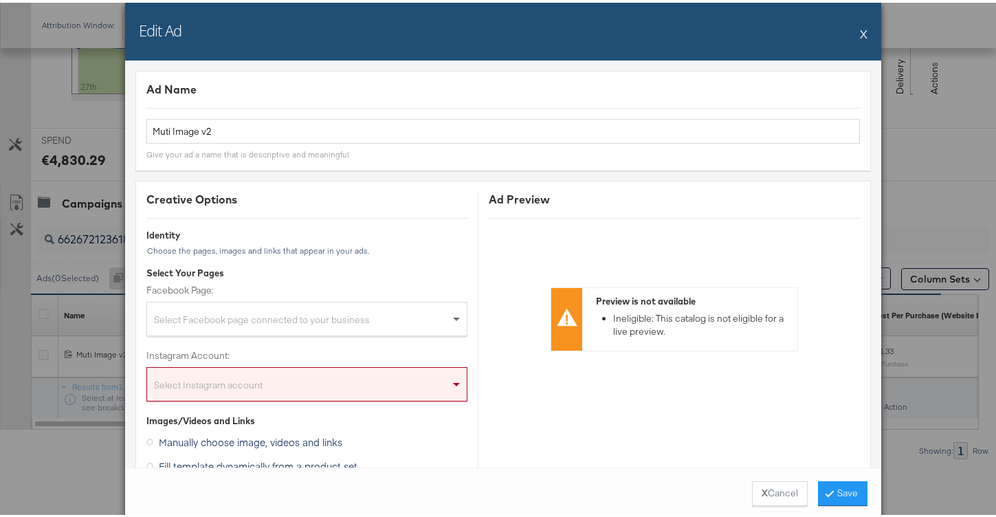
click at [300, 324] on div "Select Facebook page connected to your business" at bounding box center [307, 318] width 320 height 27
type input "jules"
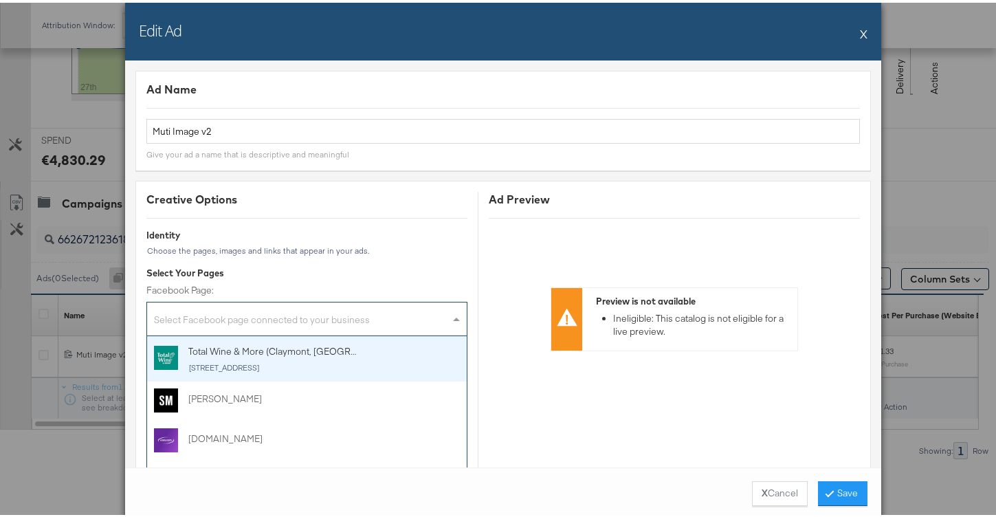
click at [356, 311] on div "Select Facebook page connected to your business" at bounding box center [307, 318] width 320 height 27
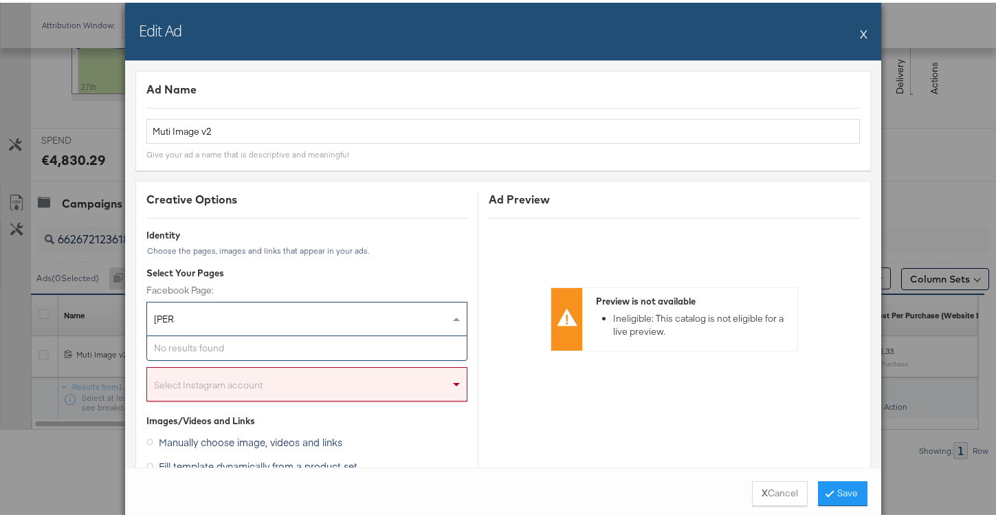
type input "jules"
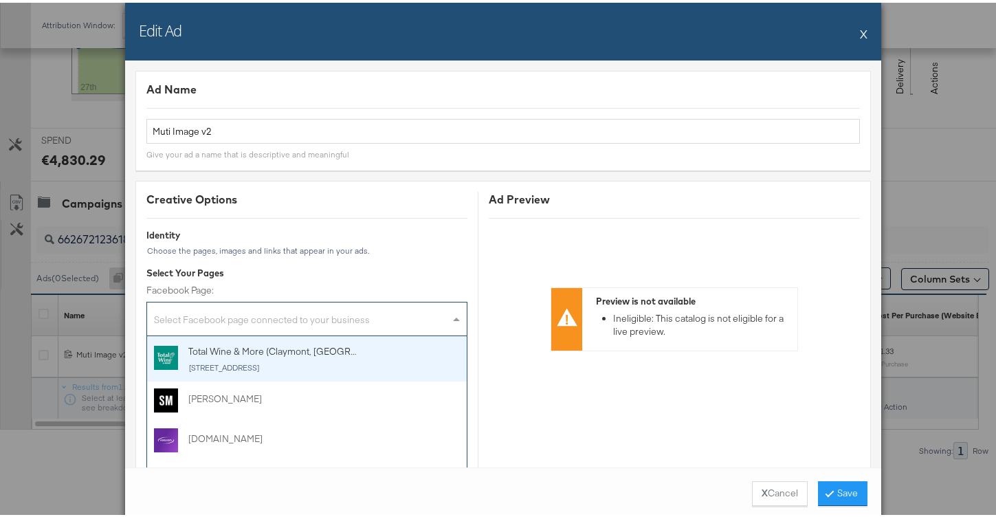
click at [325, 311] on div "Select Facebook page connected to your business" at bounding box center [307, 318] width 320 height 27
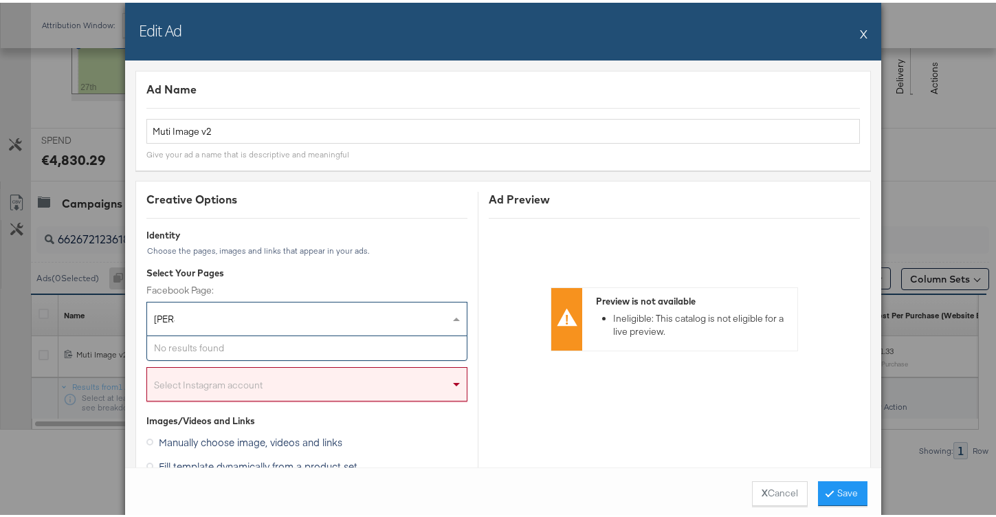
type input "jules"
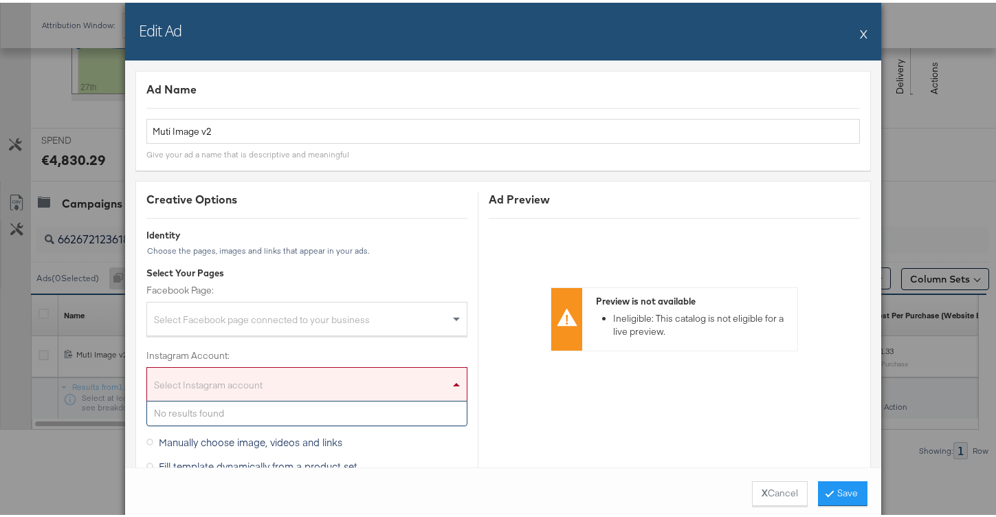
click at [331, 376] on div "Select Instagram account" at bounding box center [306, 381] width 321 height 34
type input "jules"
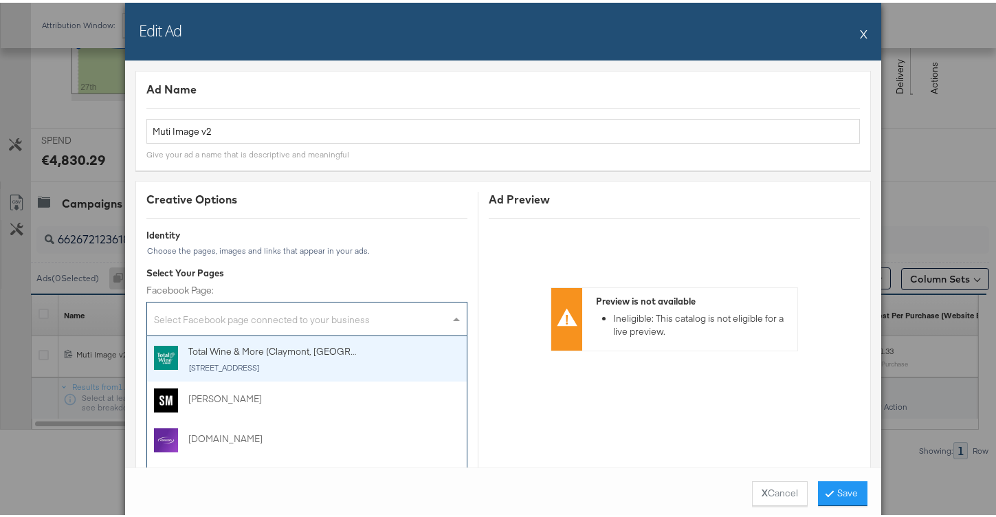
click at [294, 325] on div "Select Facebook page connected to your business" at bounding box center [307, 318] width 320 height 27
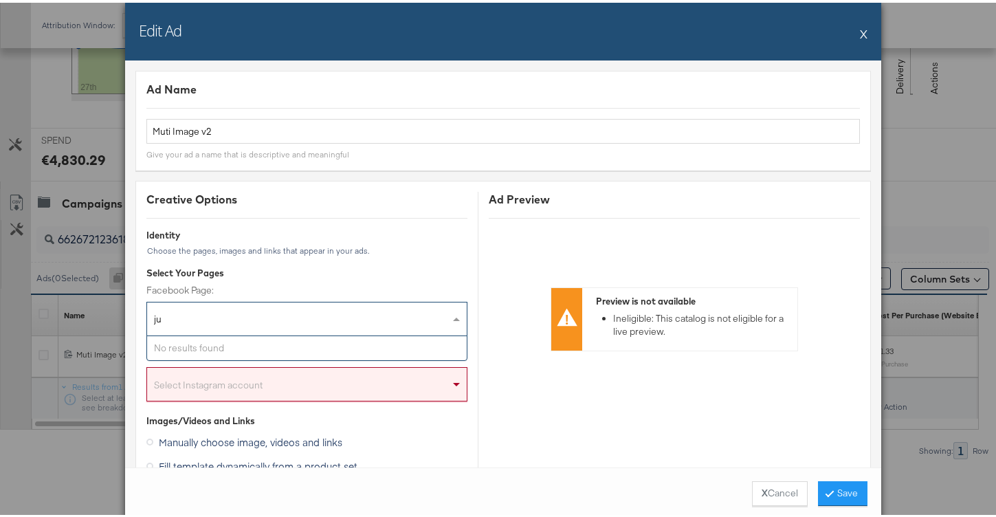
type input "j"
click at [860, 28] on button "X" at bounding box center [864, 30] width 8 height 27
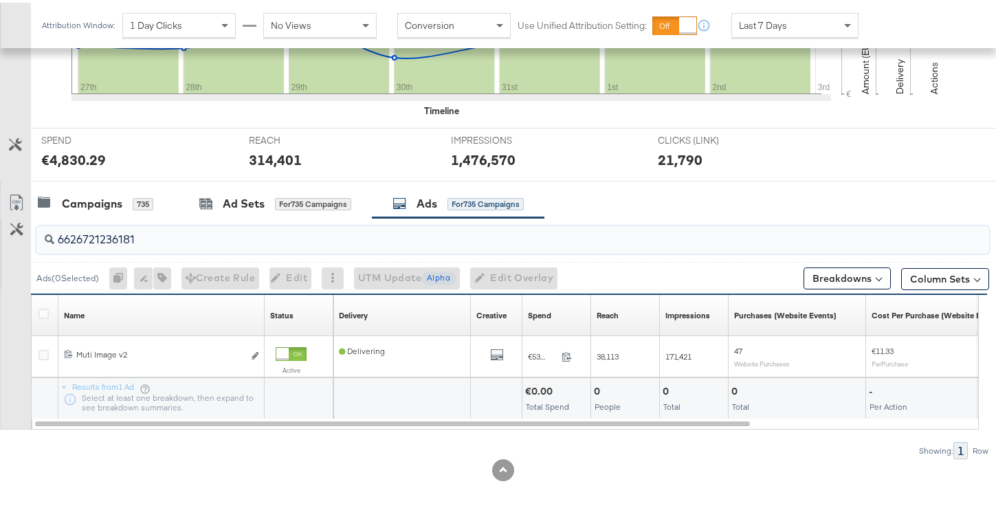
drag, startPoint x: 296, startPoint y: 234, endPoint x: 62, endPoint y: 222, distance: 234.1
click at [62, 222] on input "6626721236181" at bounding box center [479, 231] width 850 height 27
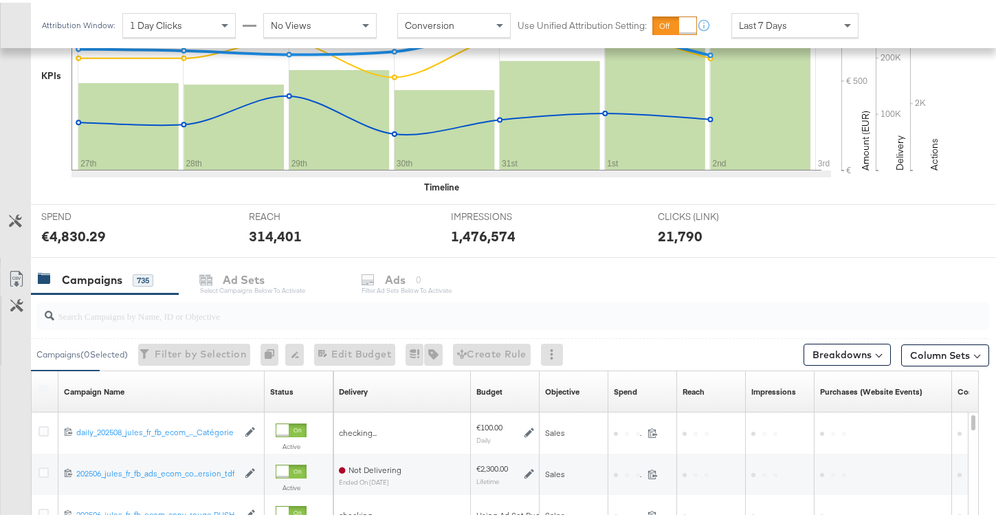
scroll to position [485, 0]
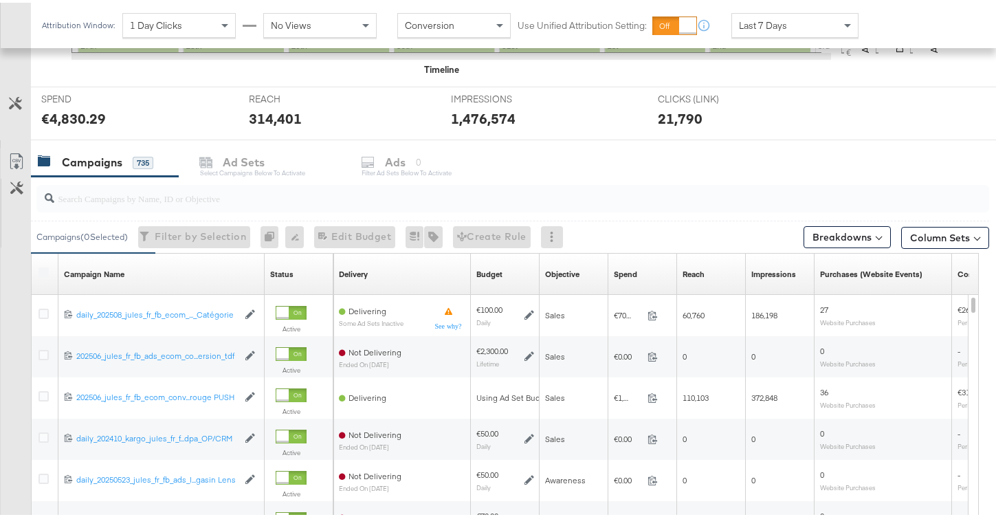
click at [48, 267] on label at bounding box center [43, 270] width 10 height 10
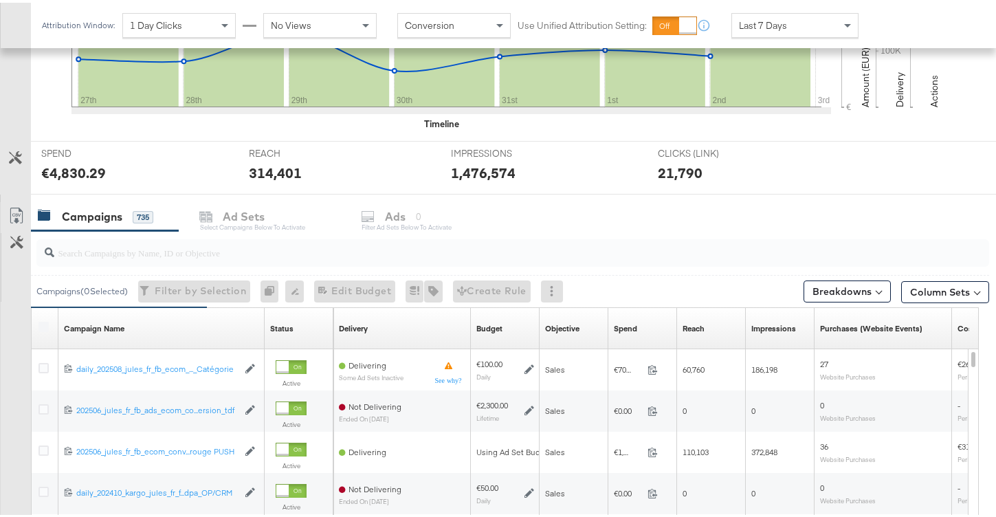
scroll to position [393, 0]
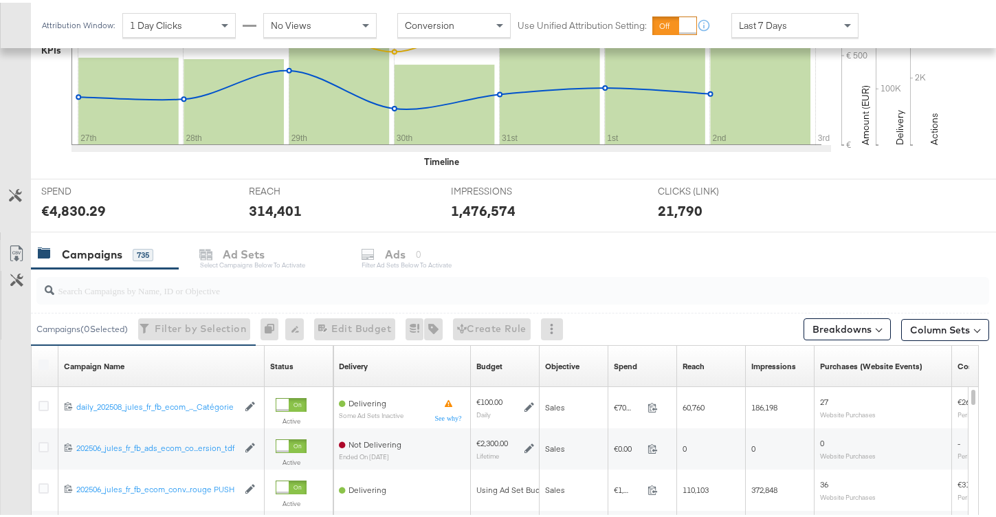
click at [47, 364] on label at bounding box center [43, 362] width 10 height 10
click at [43, 362] on label at bounding box center [43, 362] width 10 height 10
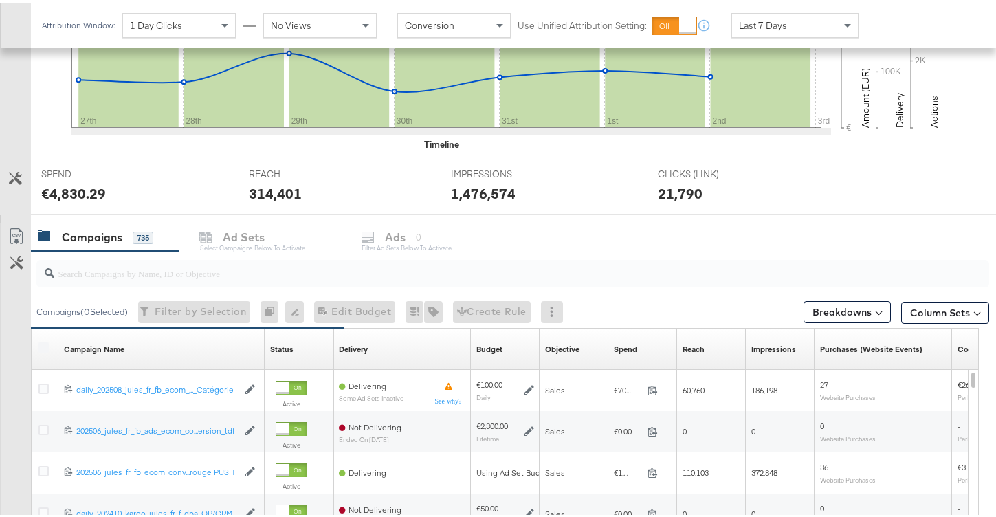
click at [40, 347] on label at bounding box center [43, 345] width 10 height 10
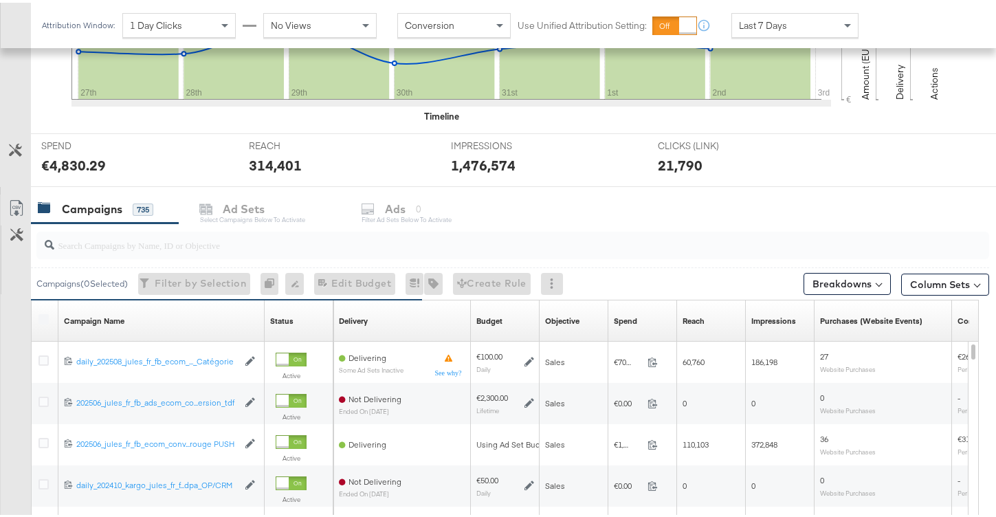
click at [46, 318] on label at bounding box center [43, 316] width 10 height 10
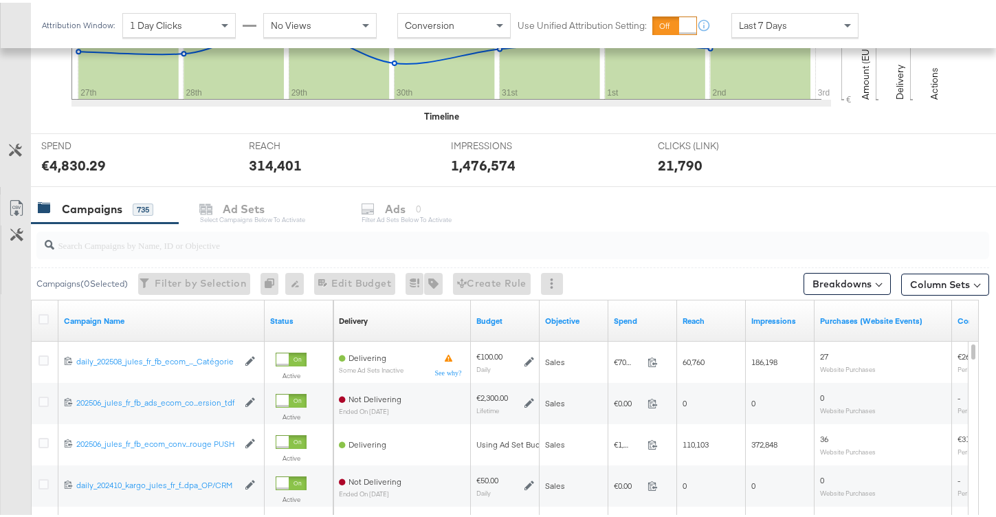
click at [377, 250] on div at bounding box center [512, 242] width 953 height 27
click at [45, 310] on div at bounding box center [45, 318] width 25 height 25
click at [44, 322] on div at bounding box center [45, 318] width 14 height 14
click at [44, 318] on icon at bounding box center [43, 316] width 10 height 10
click at [0, 0] on input "checkbox" at bounding box center [0, 0] width 0 height 0
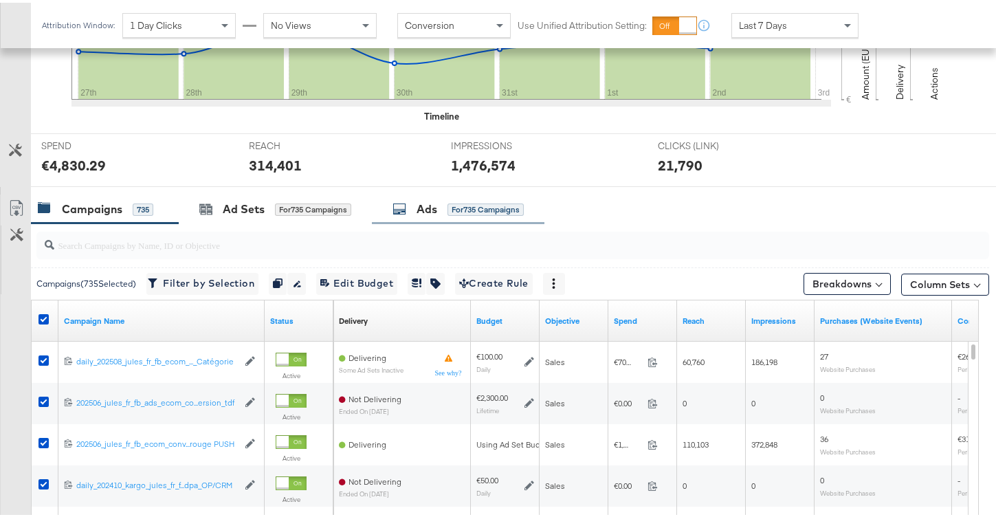
click at [430, 206] on div "Ads" at bounding box center [427, 207] width 21 height 16
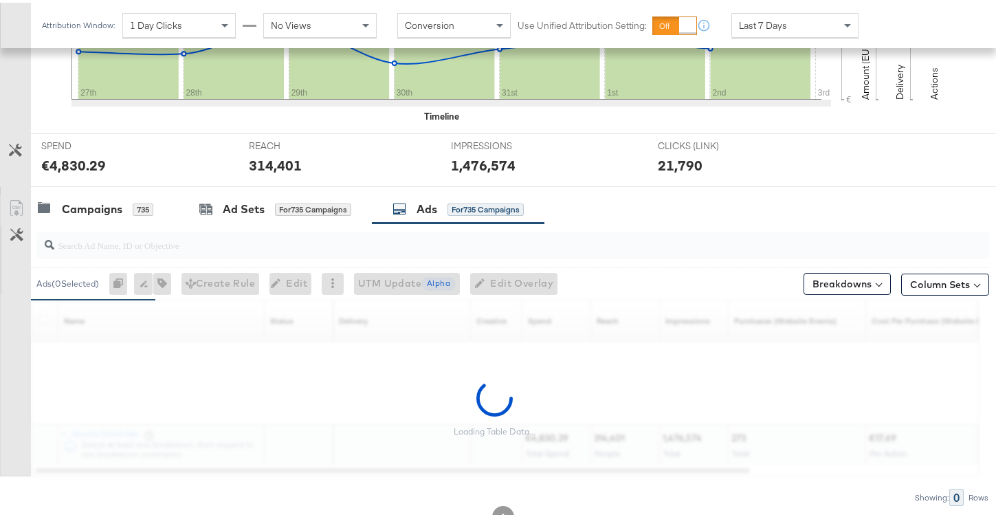
click at [134, 250] on div at bounding box center [512, 242] width 953 height 27
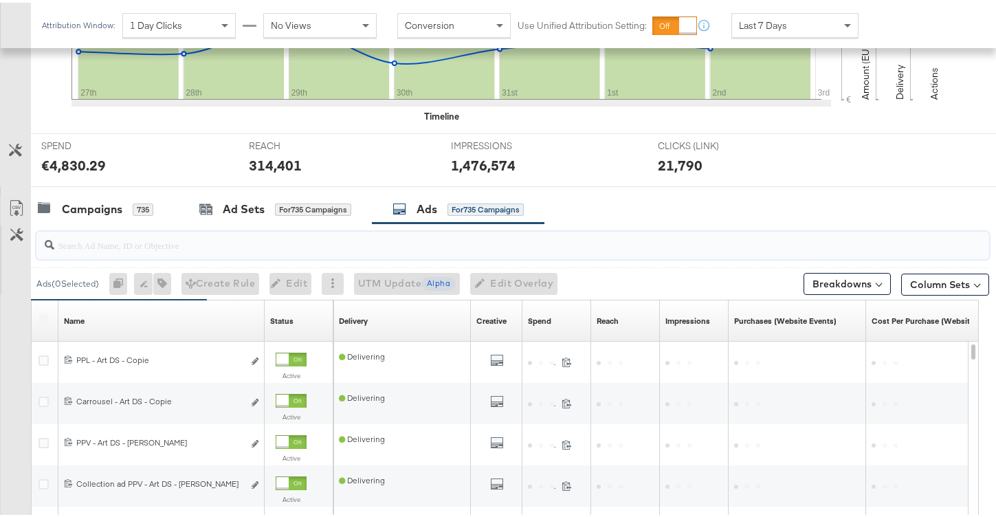
paste input "6626721236181"
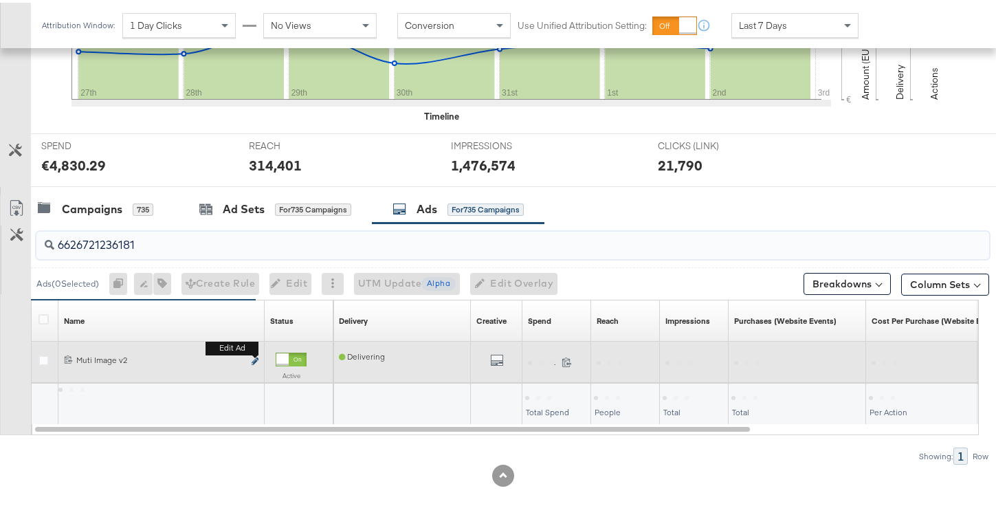
type input "6626721236181"
click at [252, 357] on icon "link" at bounding box center [255, 359] width 7 height 8
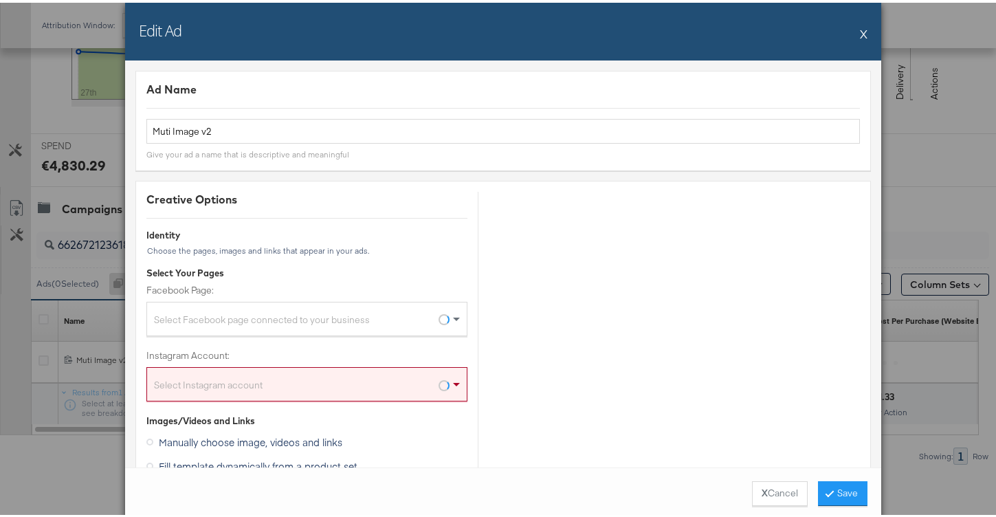
scroll to position [406, 0]
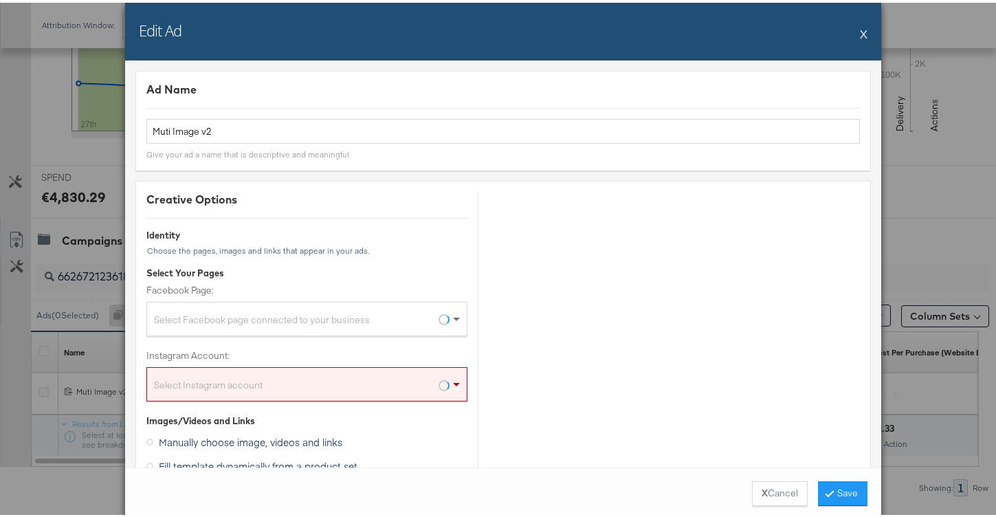
click at [332, 313] on div "Select Facebook page connected to your business" at bounding box center [307, 318] width 320 height 27
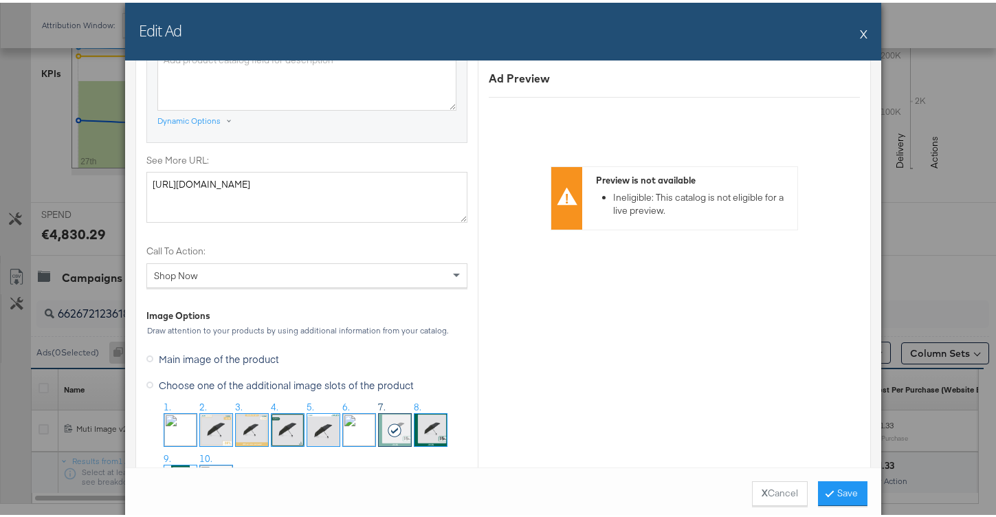
scroll to position [1275, 0]
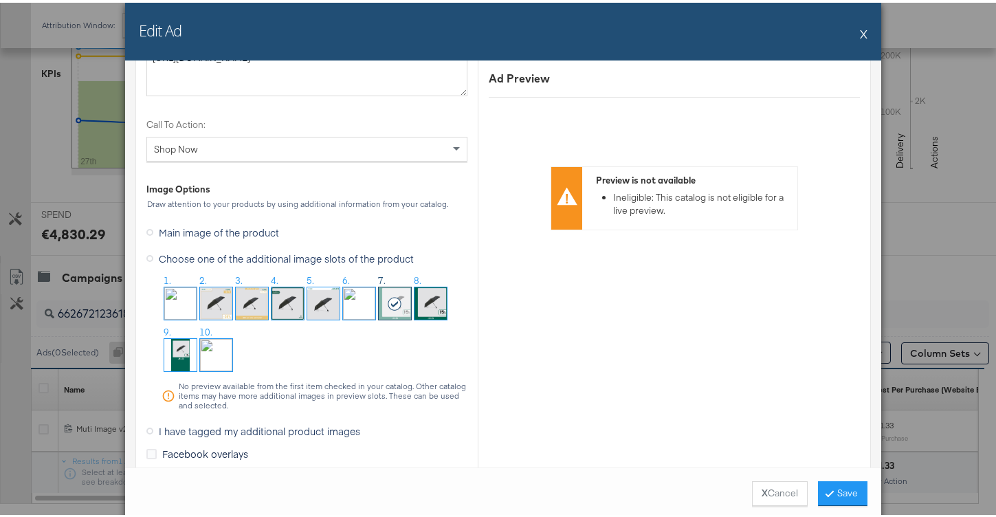
click at [214, 429] on span "I have tagged my additional product images" at bounding box center [259, 428] width 201 height 14
click at [0, 0] on input "I have tagged my additional product images" at bounding box center [0, 0] width 0 height 0
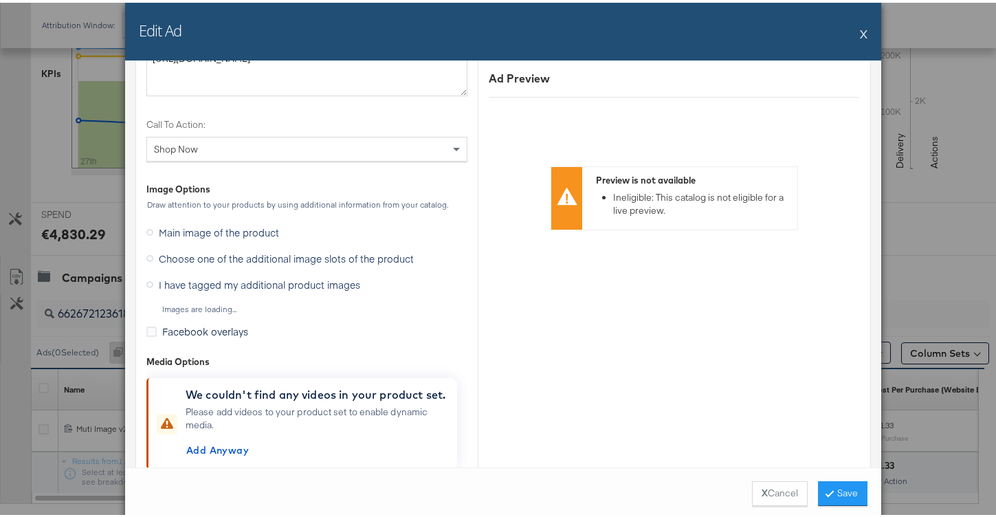
scroll to position [1332, 0]
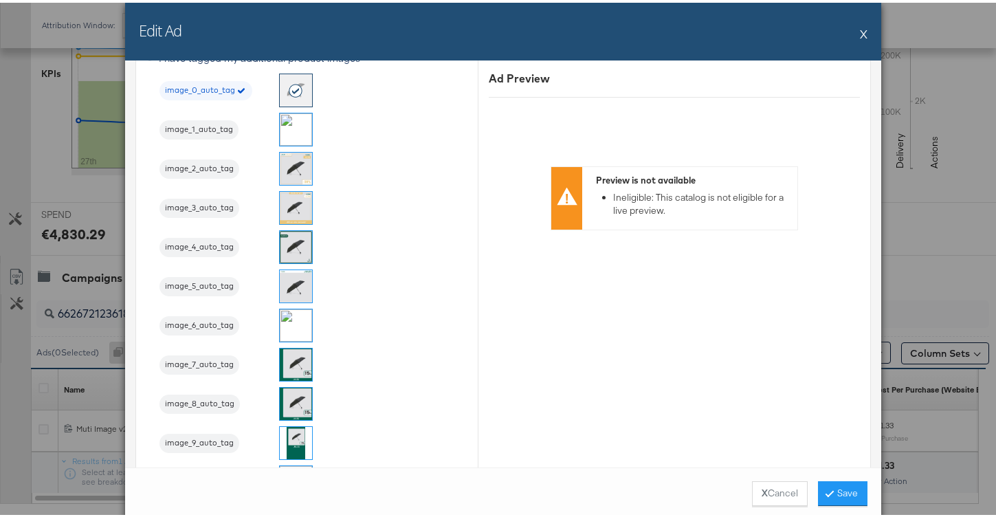
click at [285, 356] on img at bounding box center [296, 362] width 32 height 32
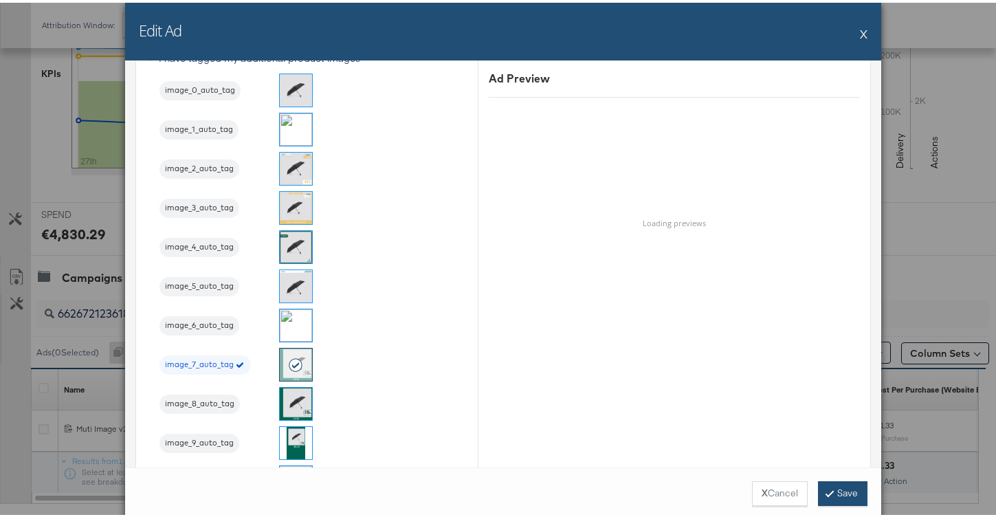
click at [830, 495] on button "Save" at bounding box center [842, 490] width 49 height 25
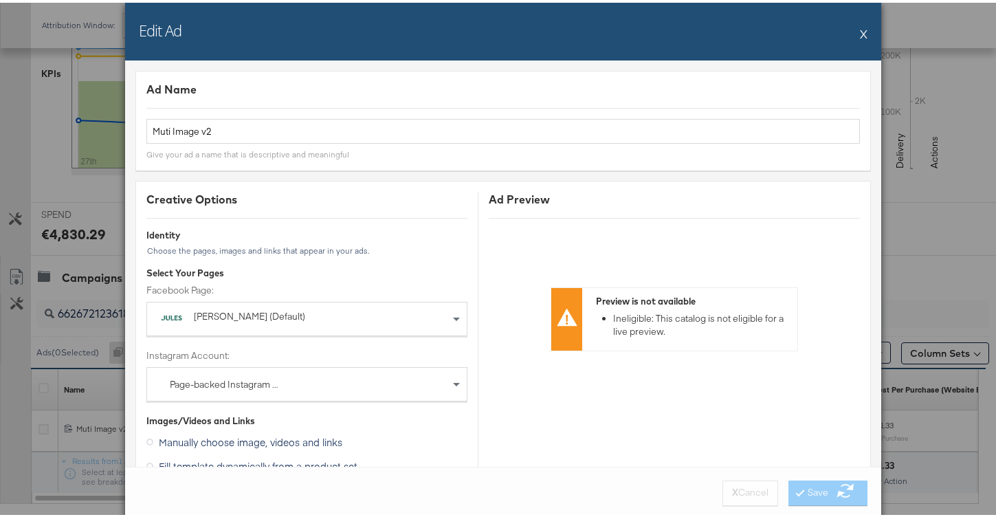
scroll to position [351, 0]
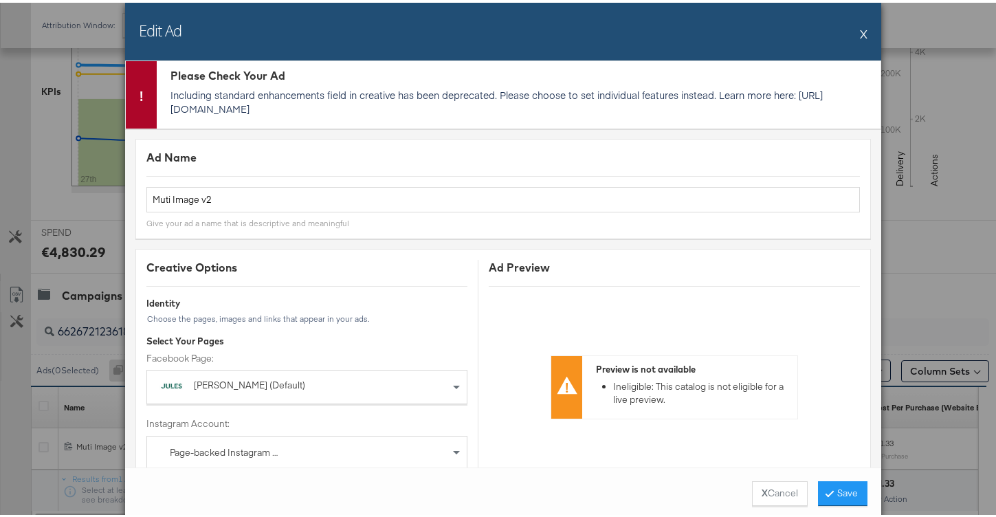
drag, startPoint x: 289, startPoint y: 106, endPoint x: 158, endPoint y: 104, distance: 131.3
click at [158, 104] on div "Please Check Your Ad Including standard enhancements field in creative has been…" at bounding box center [519, 91] width 724 height 67
copy p "https://fburl.com/hyth50xo"
click at [388, 83] on div "Please Check Your Ad Including standard enhancements field in creative has been…" at bounding box center [519, 91] width 724 height 67
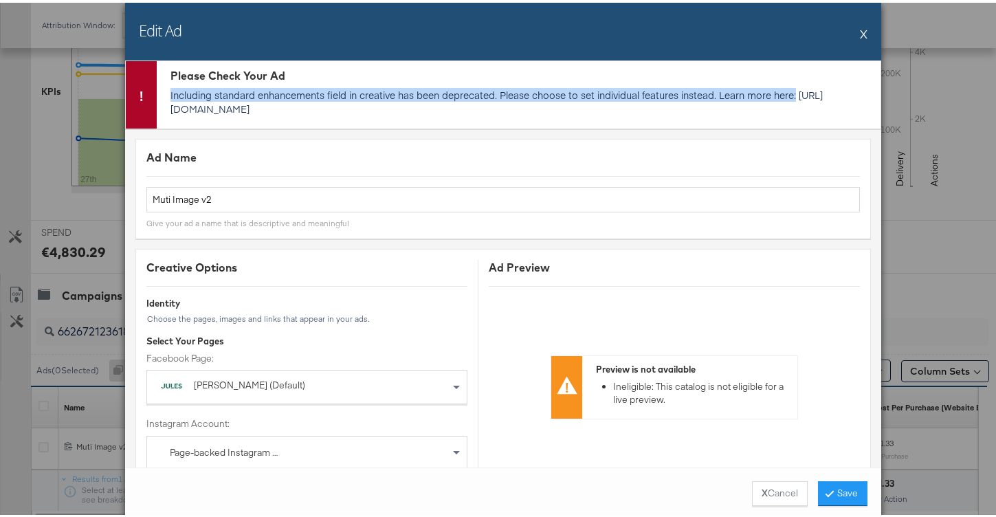
drag, startPoint x: 799, startPoint y: 93, endPoint x: 164, endPoint y: 87, distance: 635.2
click at [164, 87] on div "Please Check Your Ad Including standard enhancements field in creative has been…" at bounding box center [519, 91] width 724 height 67
copy p "Including standard enhancements field in creative has been deprecated. Please c…"
click at [860, 41] on button "X" at bounding box center [864, 30] width 8 height 27
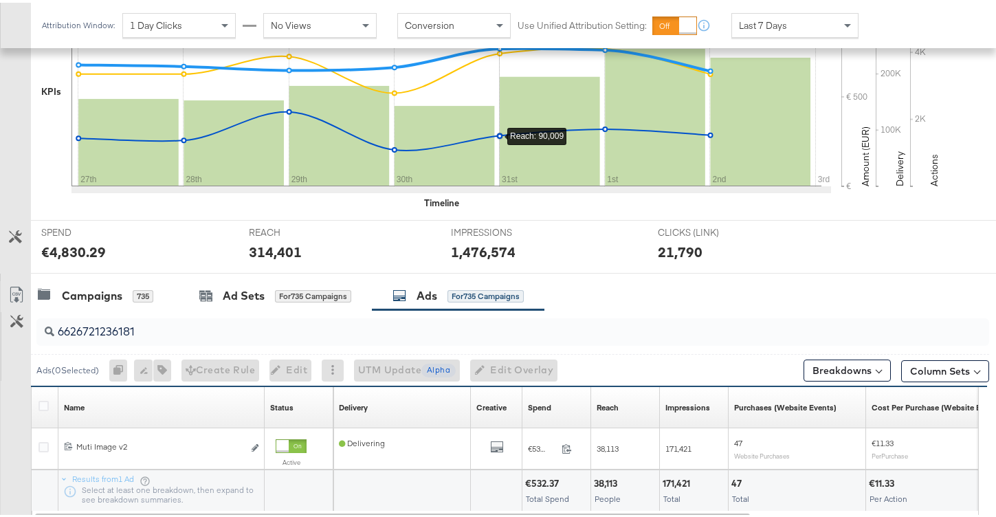
scroll to position [443, 0]
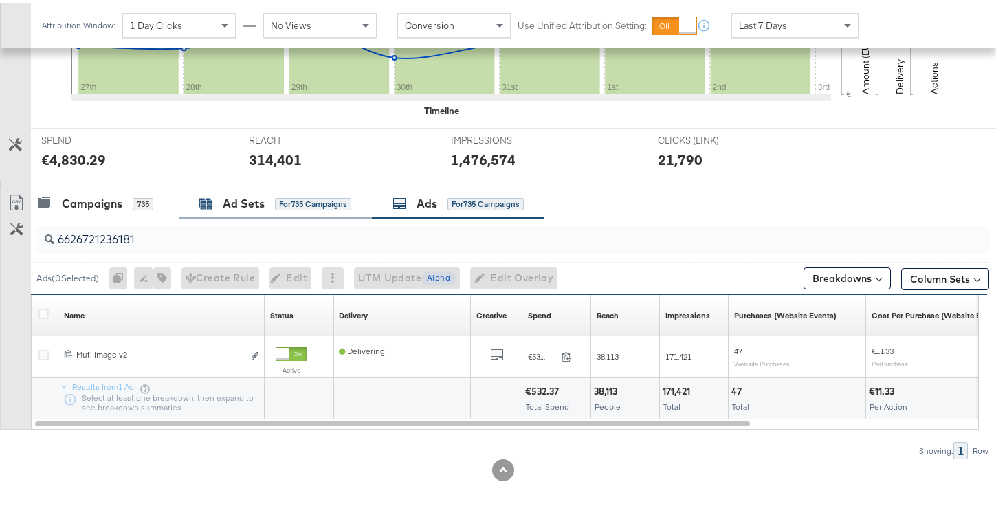
click at [208, 199] on icon at bounding box center [207, 201] width 12 height 9
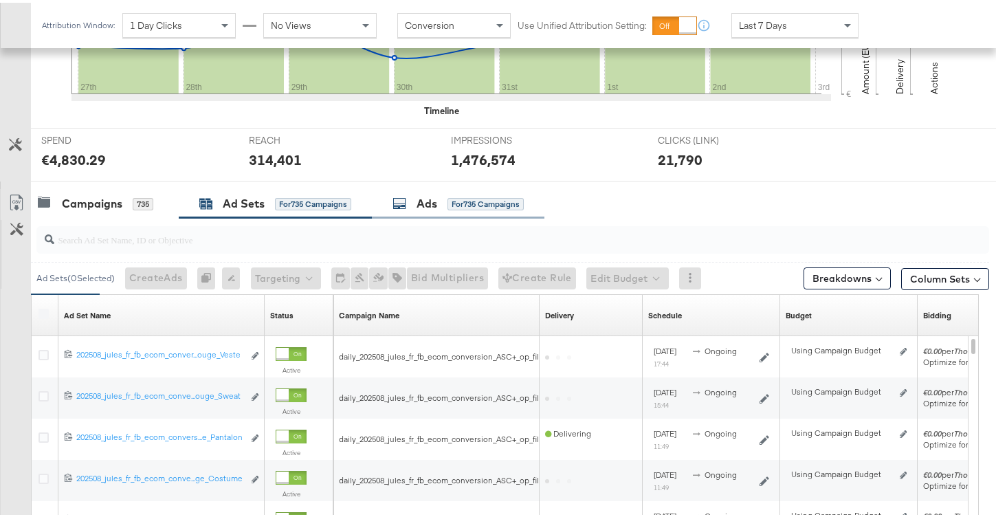
click at [434, 205] on div "Ads" at bounding box center [427, 201] width 21 height 16
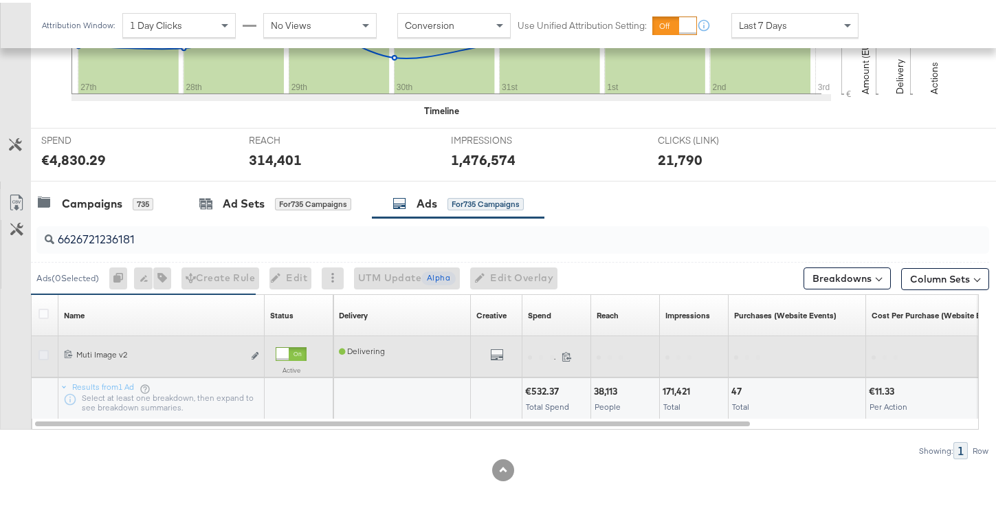
click at [47, 349] on icon at bounding box center [43, 352] width 10 height 10
click at [0, 0] on input "checkbox" at bounding box center [0, 0] width 0 height 0
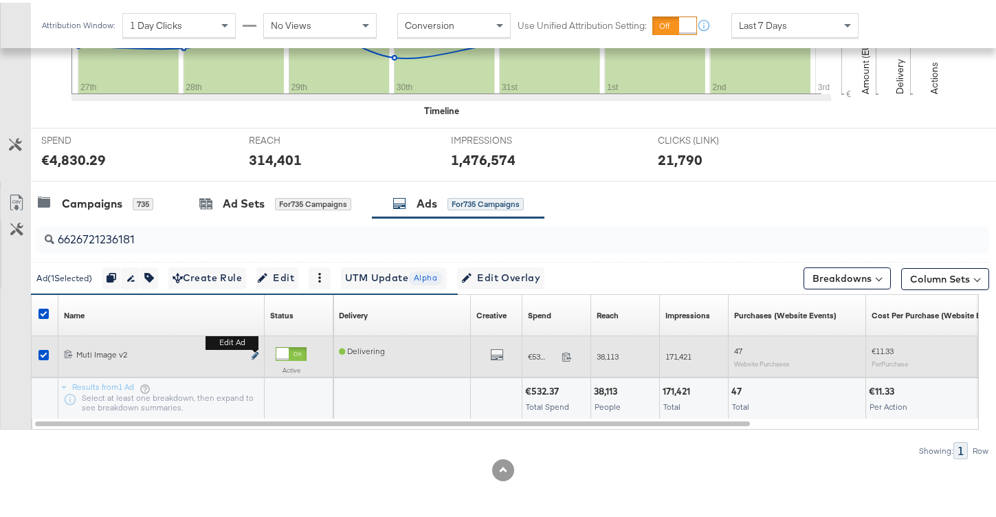
click at [256, 353] on icon "link" at bounding box center [255, 353] width 7 height 8
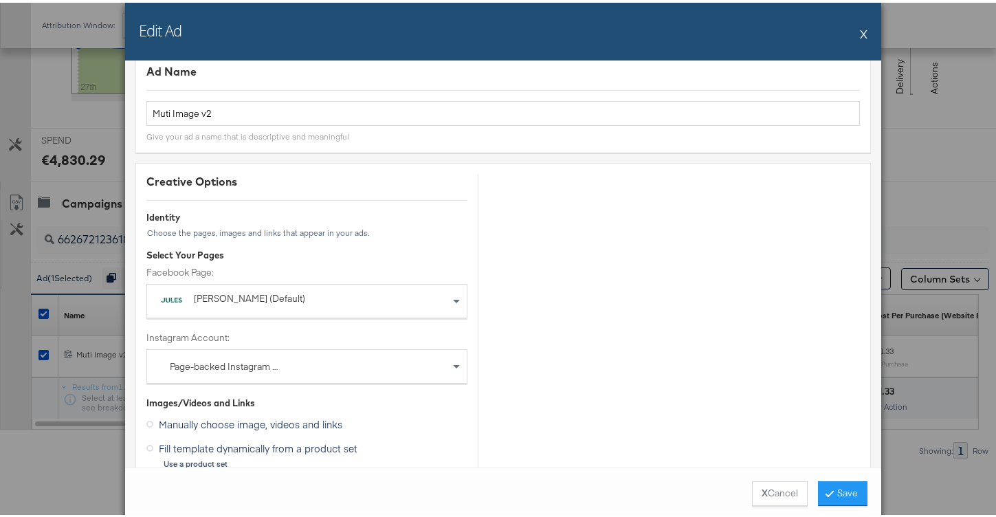
scroll to position [27, 0]
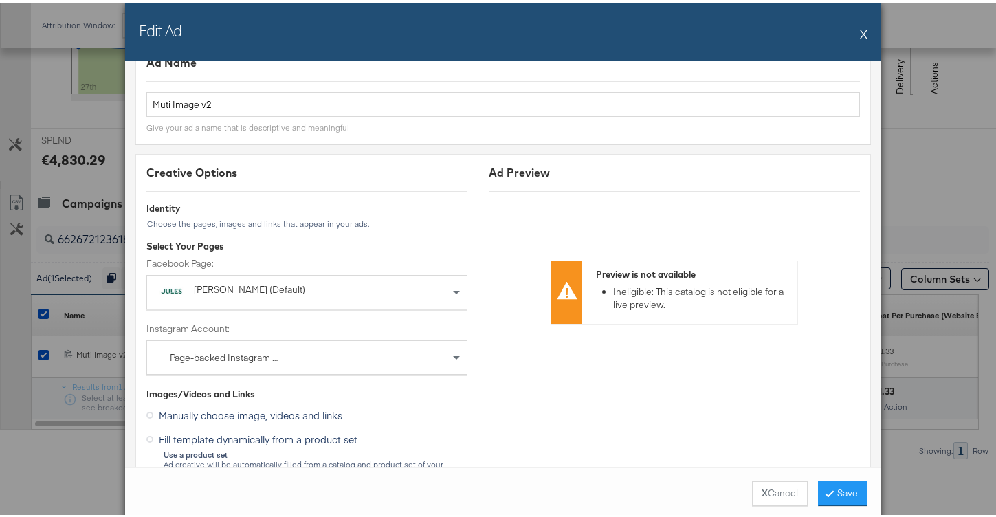
click at [860, 31] on button "X" at bounding box center [864, 30] width 8 height 27
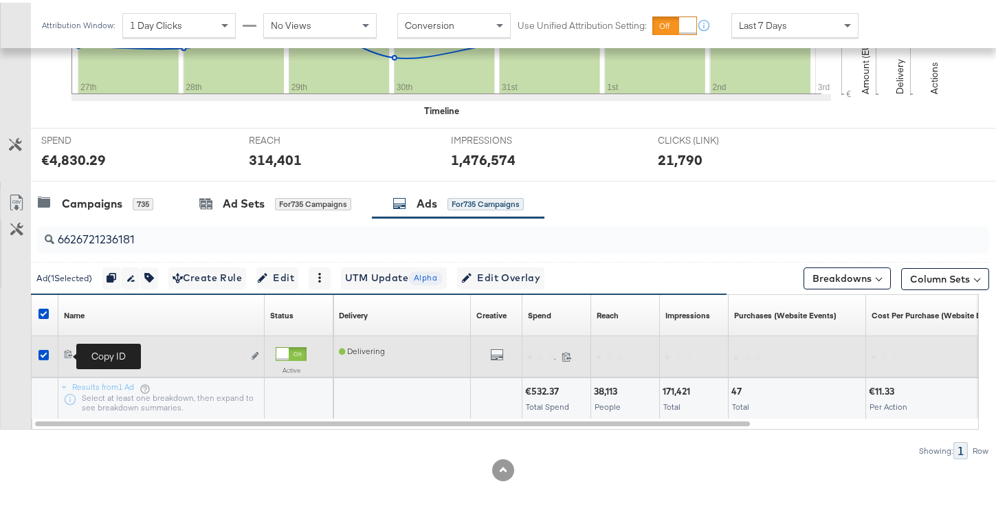
click at [69, 355] on span at bounding box center [70, 352] width 12 height 10
click at [66, 351] on icon at bounding box center [68, 350] width 9 height 9
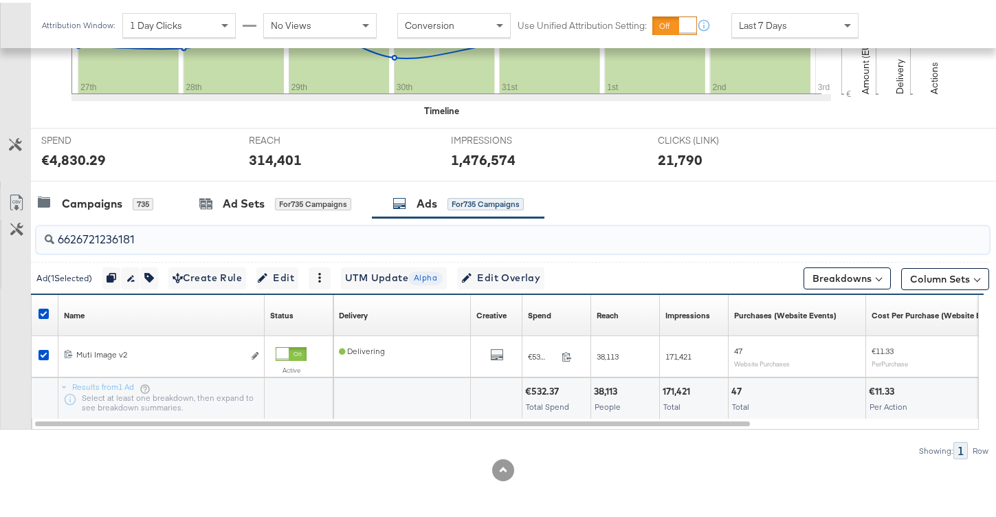
drag, startPoint x: 169, startPoint y: 234, endPoint x: -12, endPoint y: 238, distance: 181.5
click at [53, 207] on div "Campaigns 735" at bounding box center [95, 201] width 115 height 16
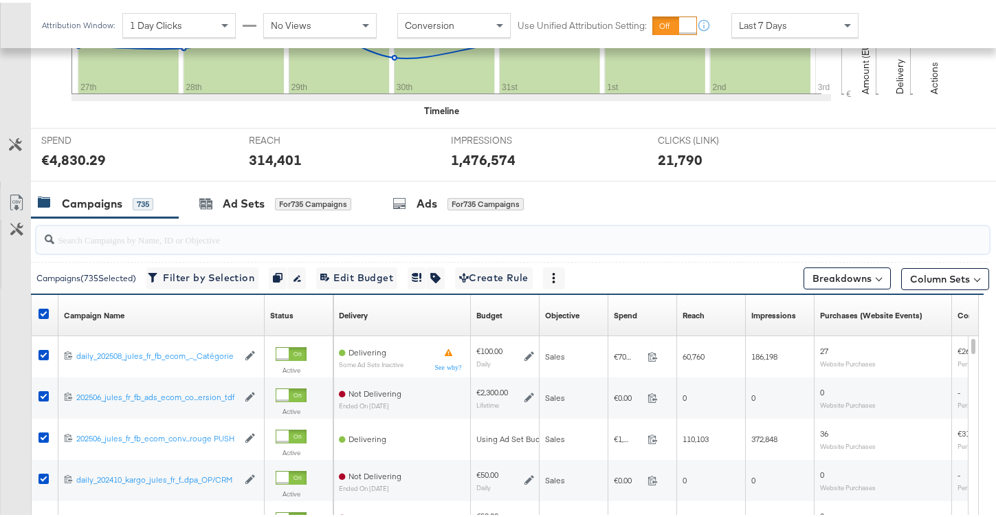
click at [144, 234] on input "search" at bounding box center [479, 231] width 850 height 27
paste input "6564537487981"
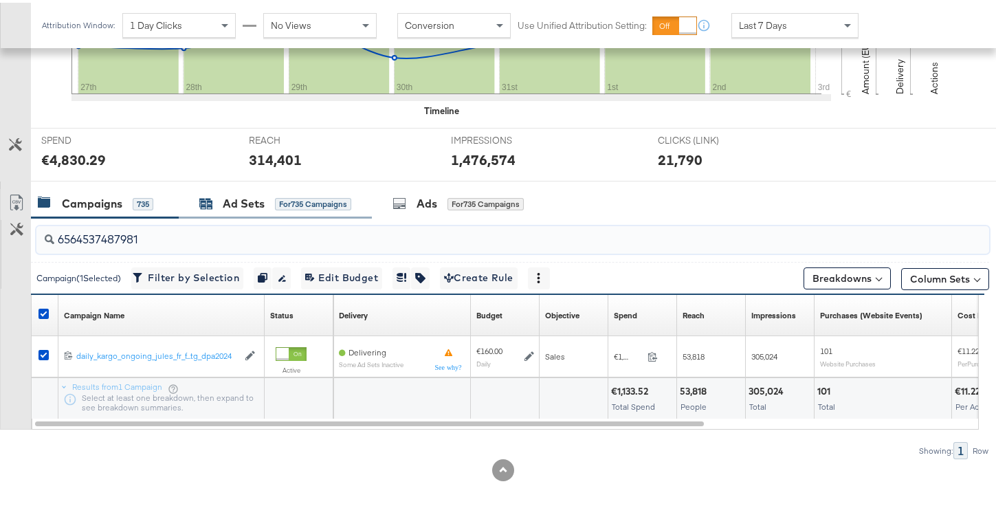
type input "6564537487981"
click at [273, 196] on div "Ad Sets for 735 Campaigns" at bounding box center [275, 201] width 152 height 16
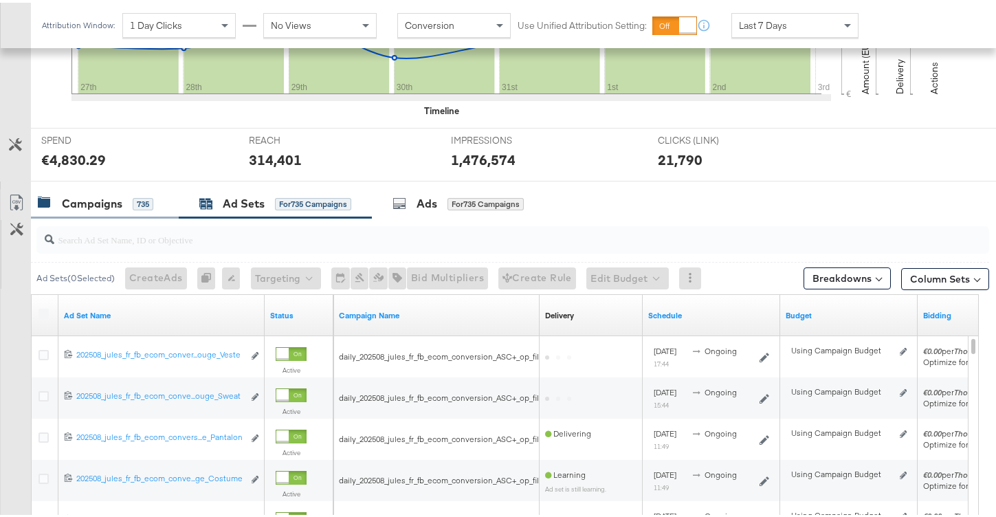
click at [126, 210] on div "Campaigns 735" at bounding box center [105, 201] width 148 height 30
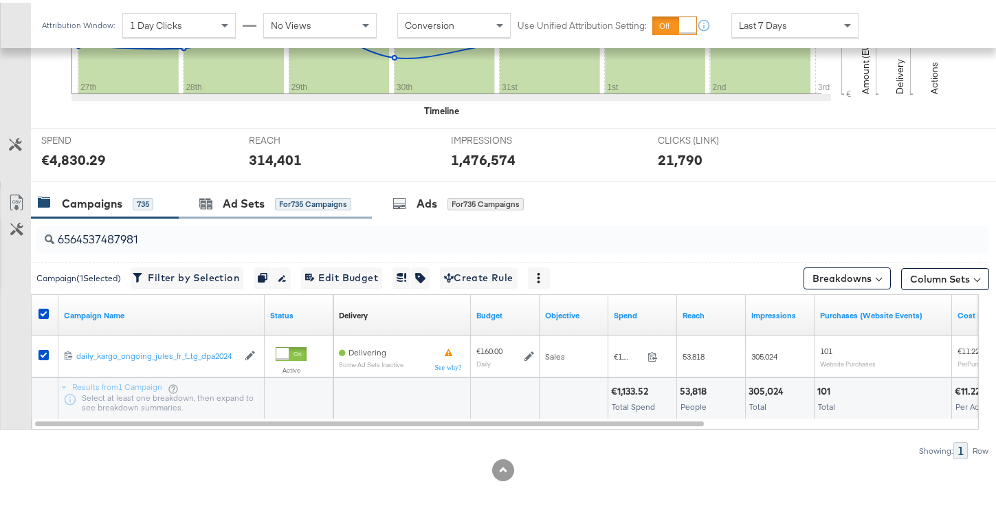
click at [203, 212] on div "Ad Sets for 735 Campaigns" at bounding box center [275, 201] width 193 height 30
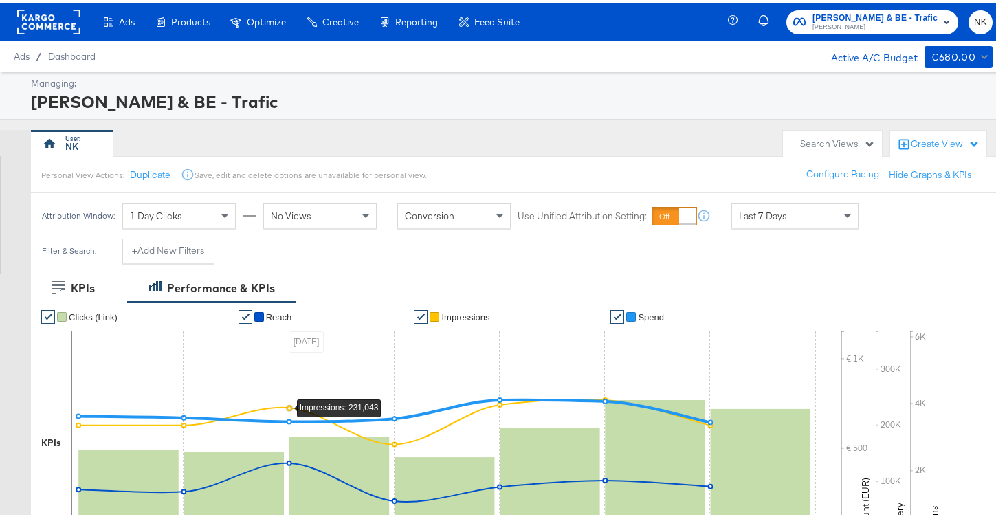
scroll to position [377, 0]
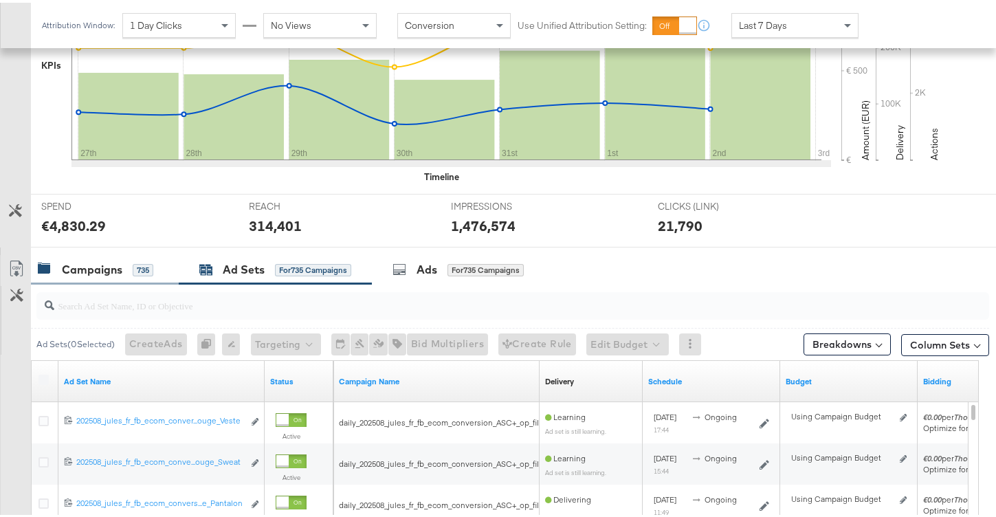
click at [85, 271] on div "Campaigns" at bounding box center [92, 267] width 60 height 16
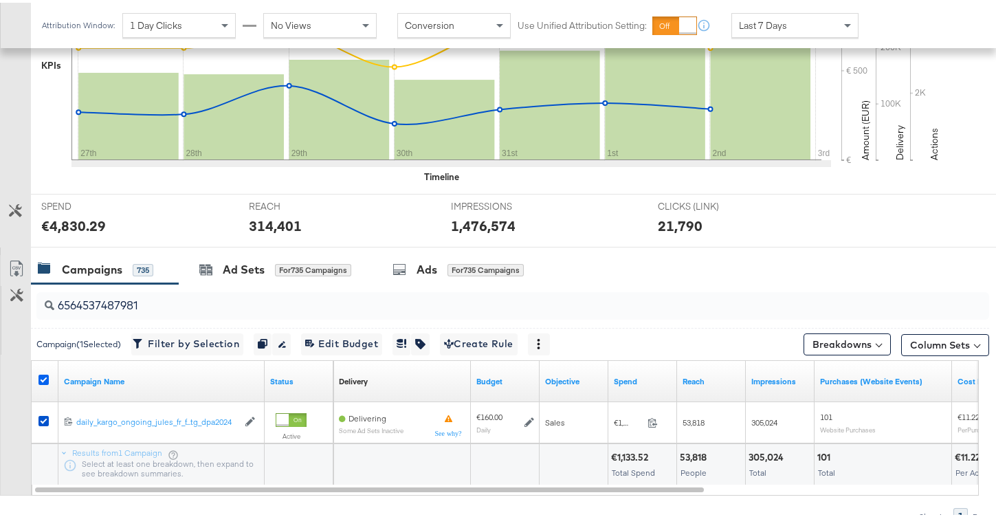
click at [44, 374] on icon at bounding box center [43, 377] width 10 height 10
click at [0, 0] on input "checkbox" at bounding box center [0, 0] width 0 height 0
drag, startPoint x: 165, startPoint y: 304, endPoint x: -88, endPoint y: 308, distance: 253.0
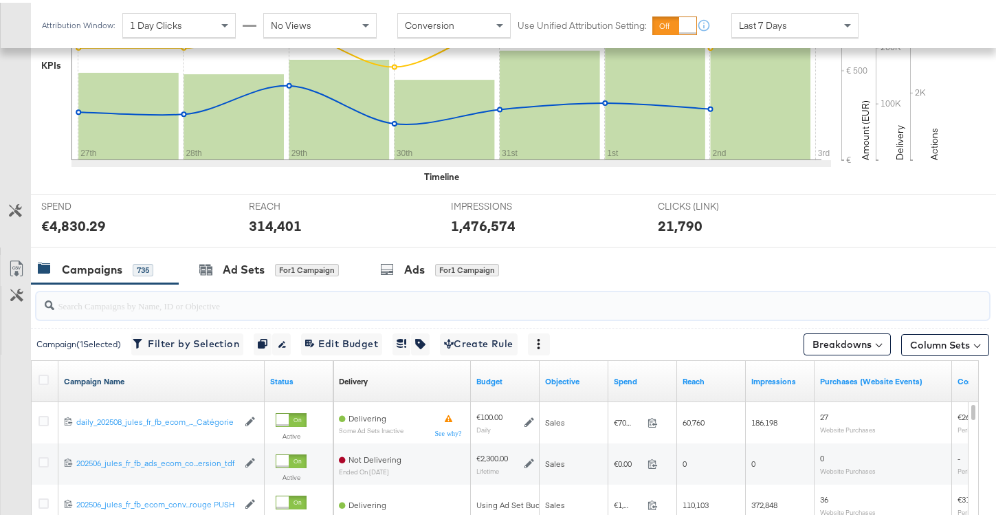
paste input "6564537487981"
type input "6564537487981"
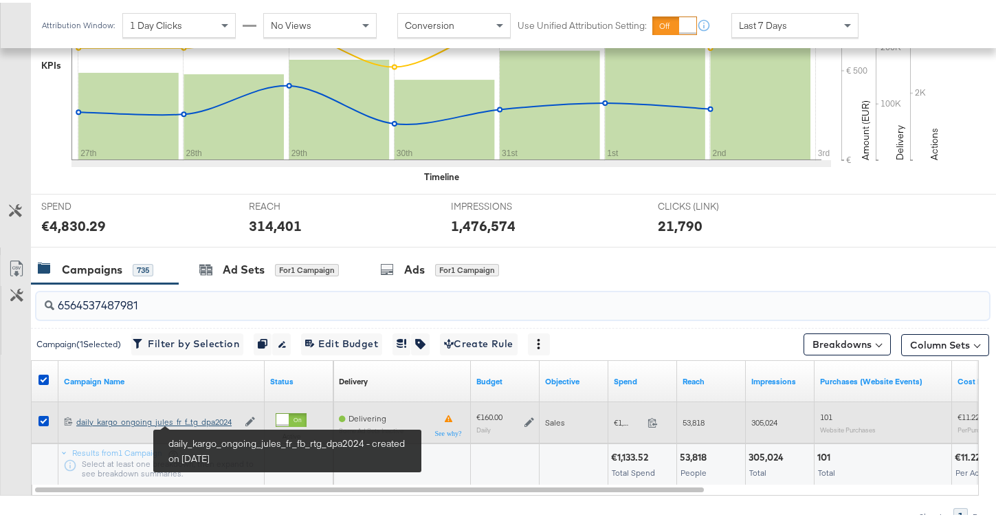
click at [205, 421] on div "daily_kargo_ongoing_jules_fr_fb_rtg_dpa2024 daily_kargo_ongoing_jules_fr_f...tg…" at bounding box center [157, 419] width 162 height 11
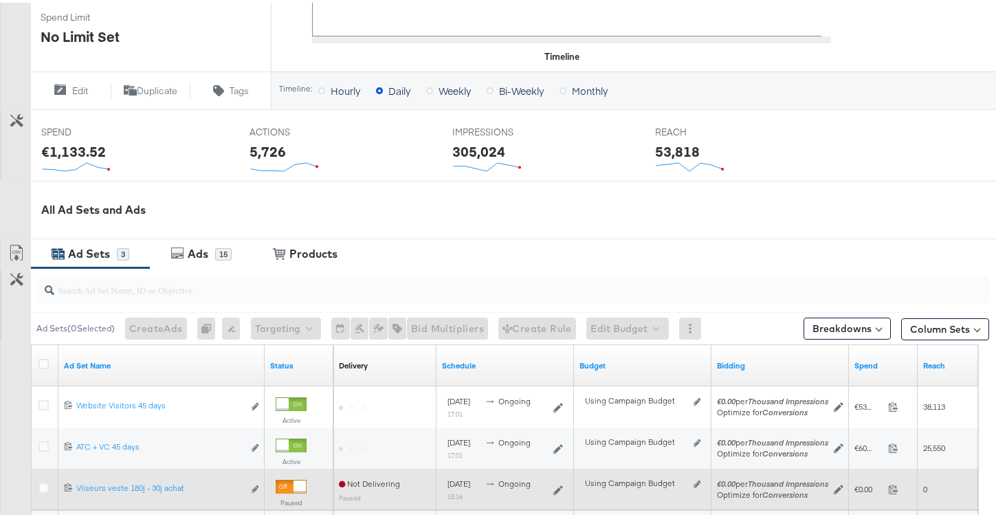
scroll to position [617, 0]
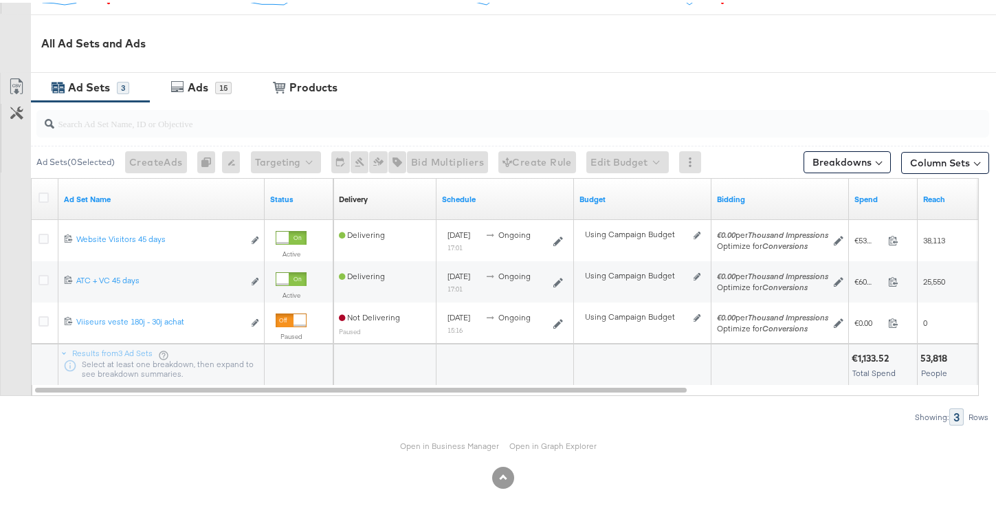
click at [190, 93] on div "Ads 15" at bounding box center [201, 85] width 102 height 30
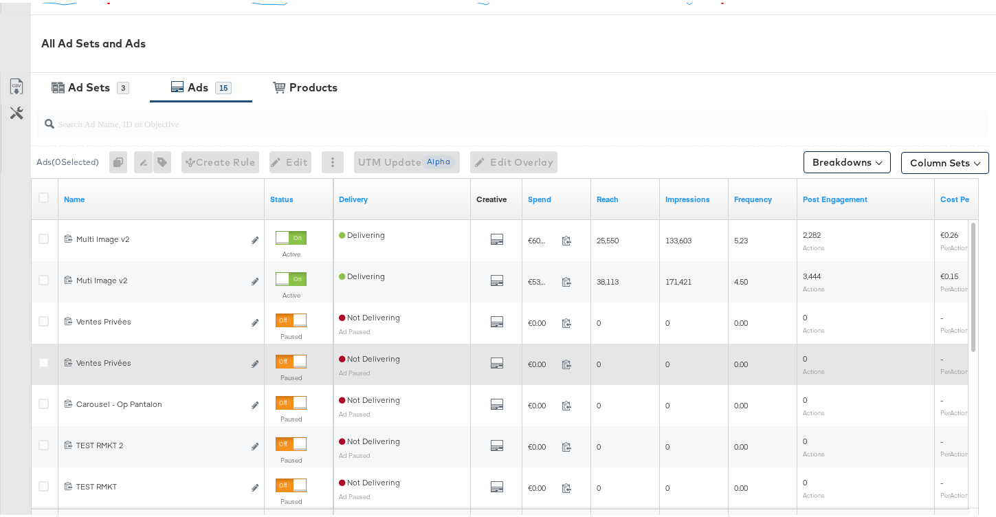
scroll to position [782, 0]
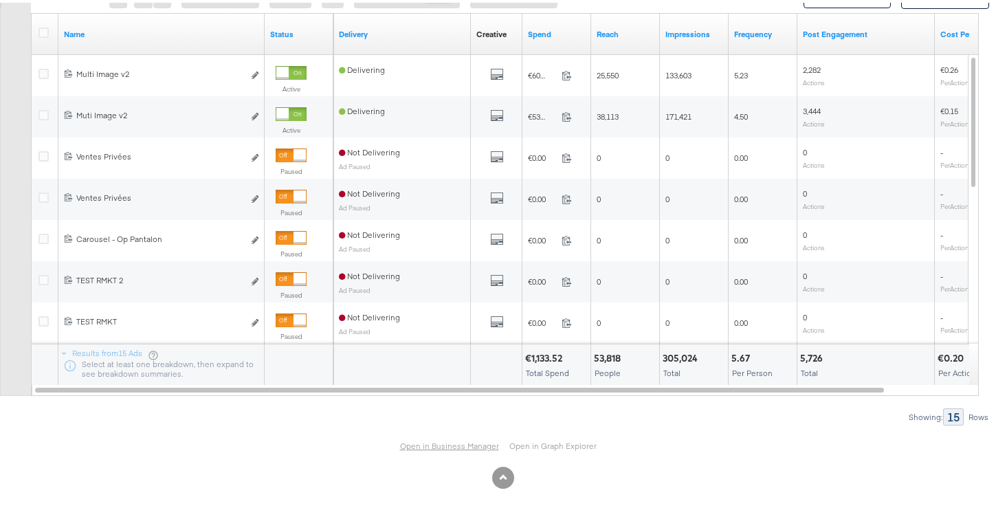
click at [472, 443] on link "Open in Business Manager" at bounding box center [449, 443] width 99 height 10
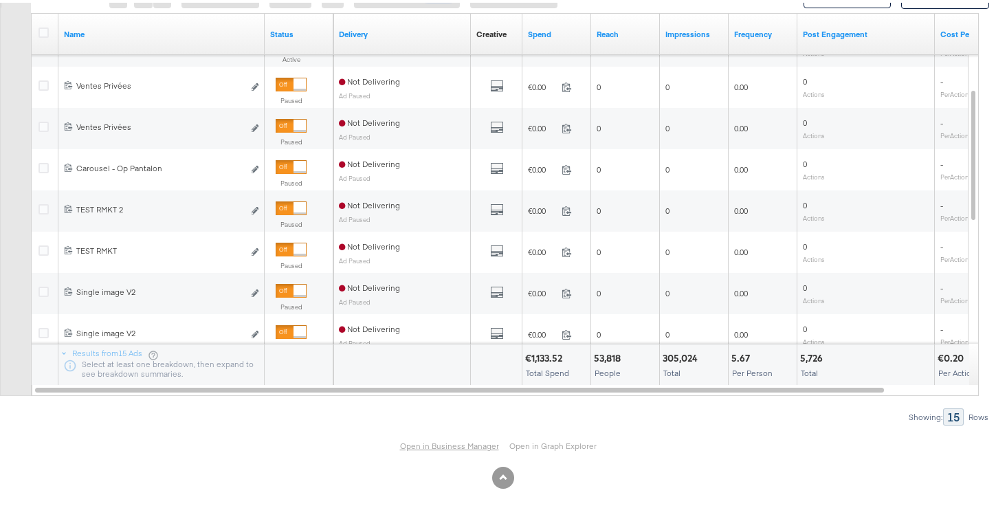
click at [435, 442] on link "Open in Business Manager" at bounding box center [449, 443] width 99 height 10
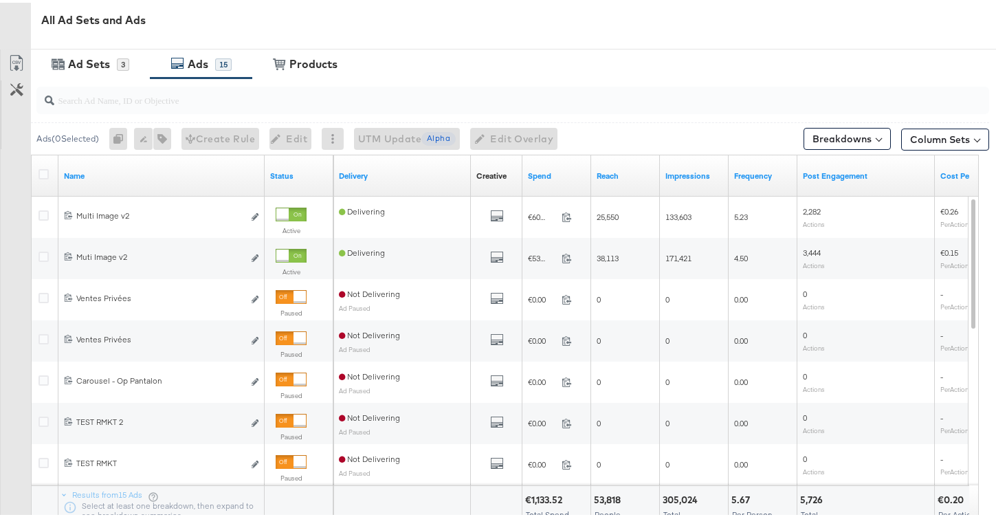
scroll to position [570, 0]
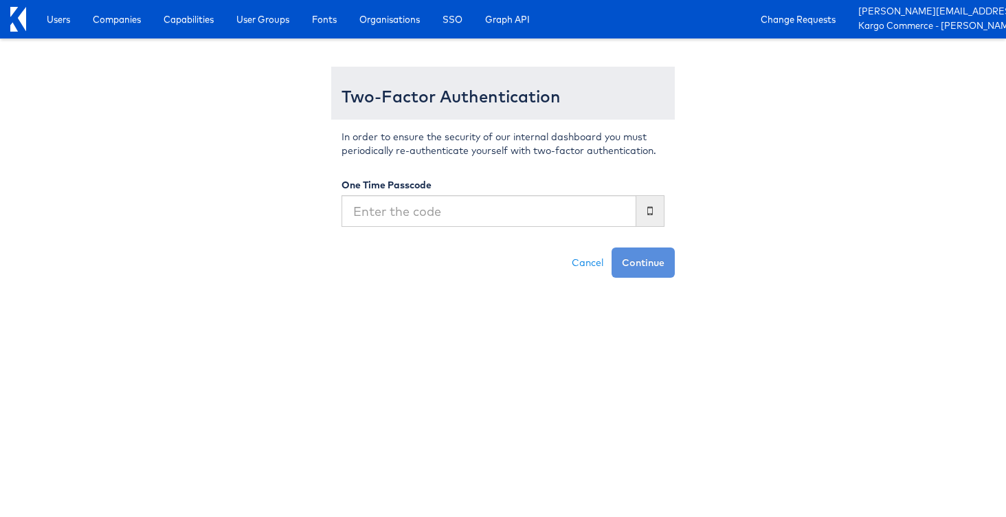
click at [376, 215] on input "text" at bounding box center [489, 211] width 295 height 32
click at [392, 214] on input "text" at bounding box center [489, 211] width 295 height 32
type input "974283"
click at [612, 247] on button "Continue" at bounding box center [643, 262] width 63 height 30
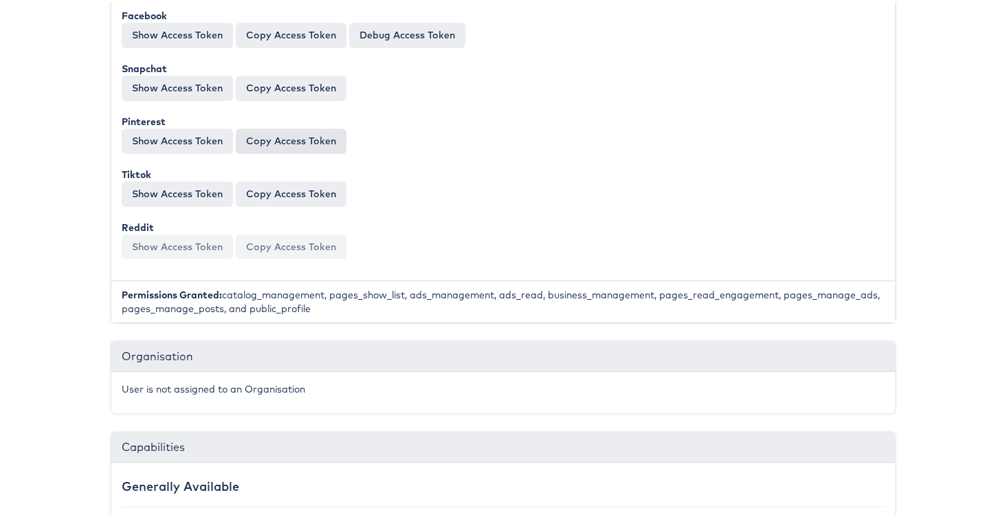
scroll to position [555, 0]
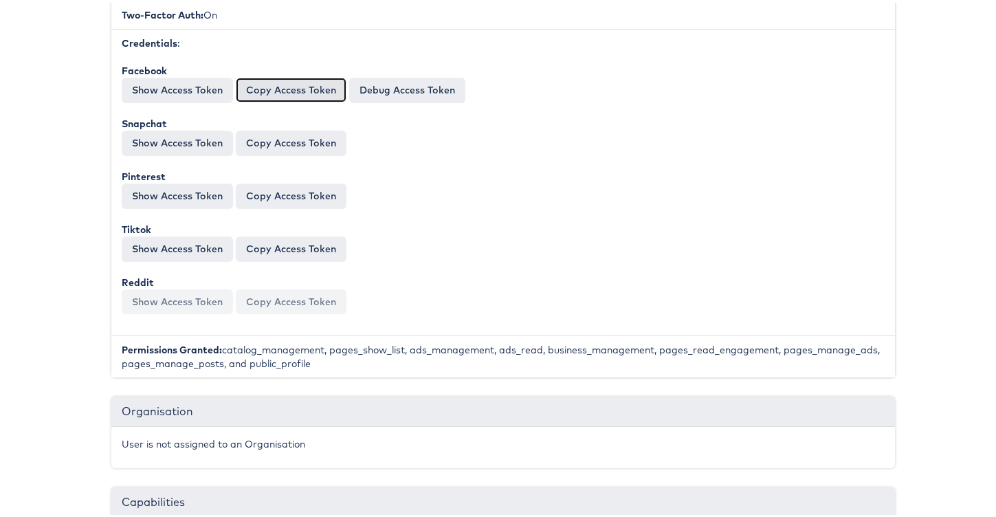
click at [260, 89] on button "Copy Access Token" at bounding box center [291, 87] width 111 height 25
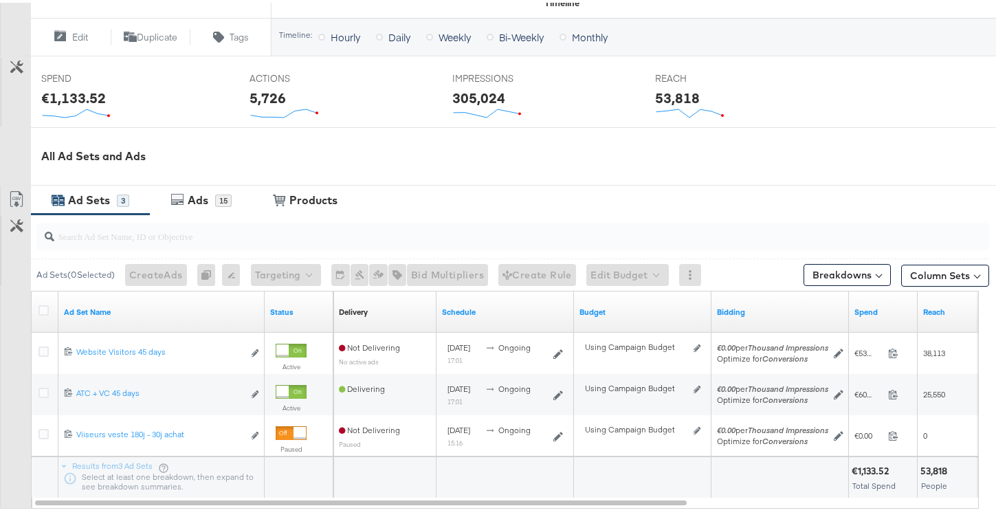
scroll to position [575, 0]
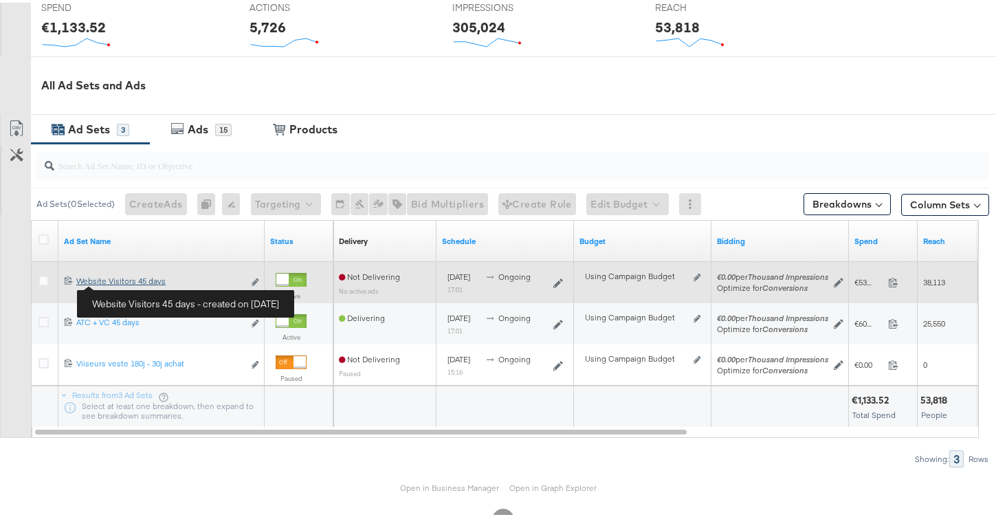
click at [124, 281] on div "Website Visitors 45 days Website Visitors 45 days" at bounding box center [159, 278] width 167 height 11
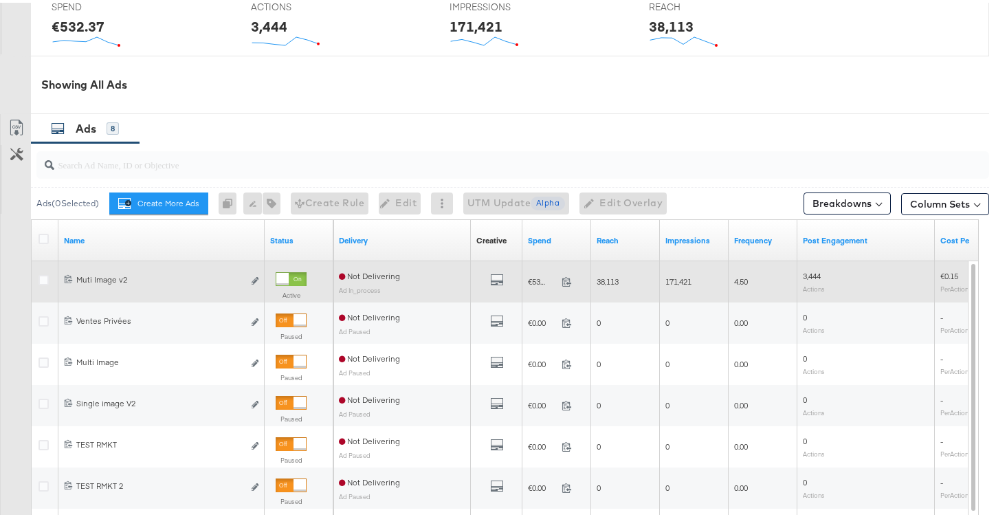
scroll to position [633, 0]
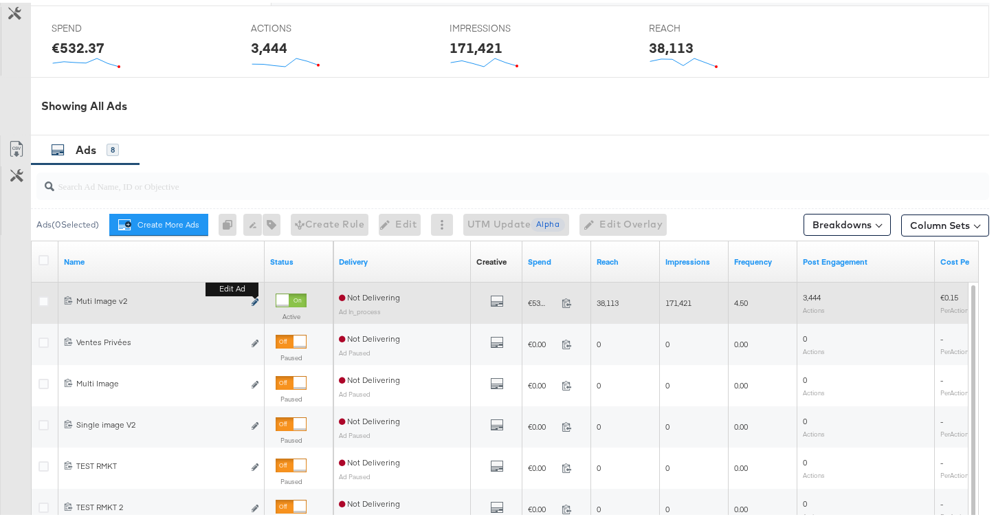
click at [252, 300] on button "Edit ad" at bounding box center [255, 300] width 8 height 14
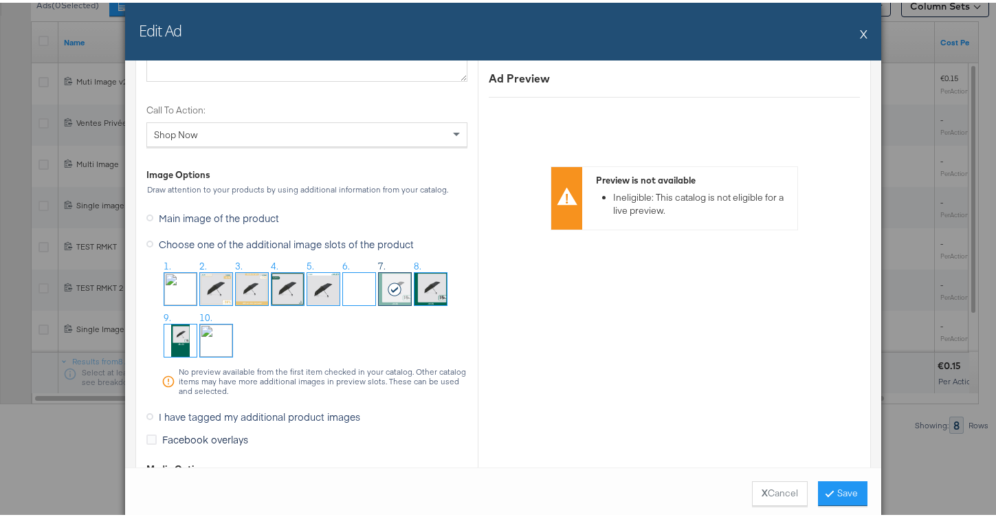
scroll to position [1466, 0]
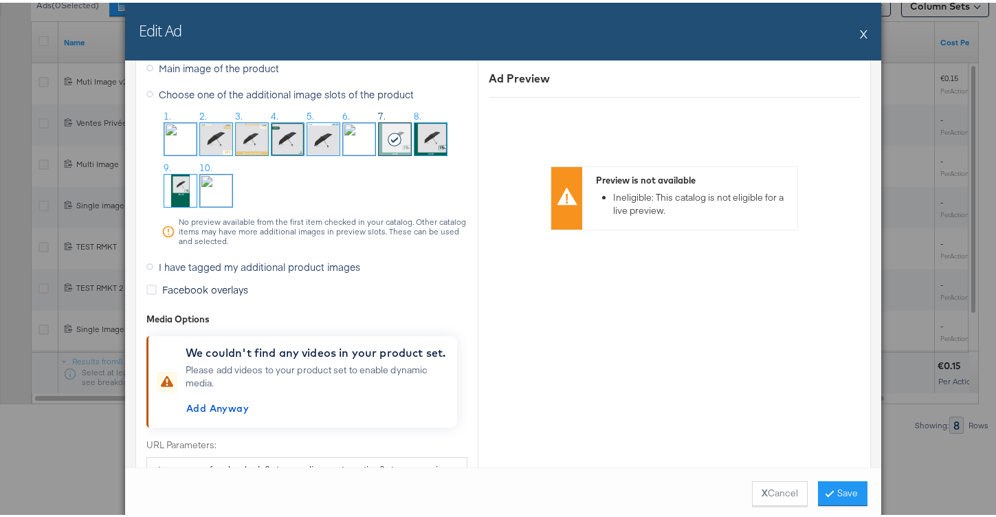
click at [200, 262] on span "I have tagged my additional product images" at bounding box center [259, 264] width 201 height 14
click at [0, 0] on input "I have tagged my additional product images" at bounding box center [0, 0] width 0 height 0
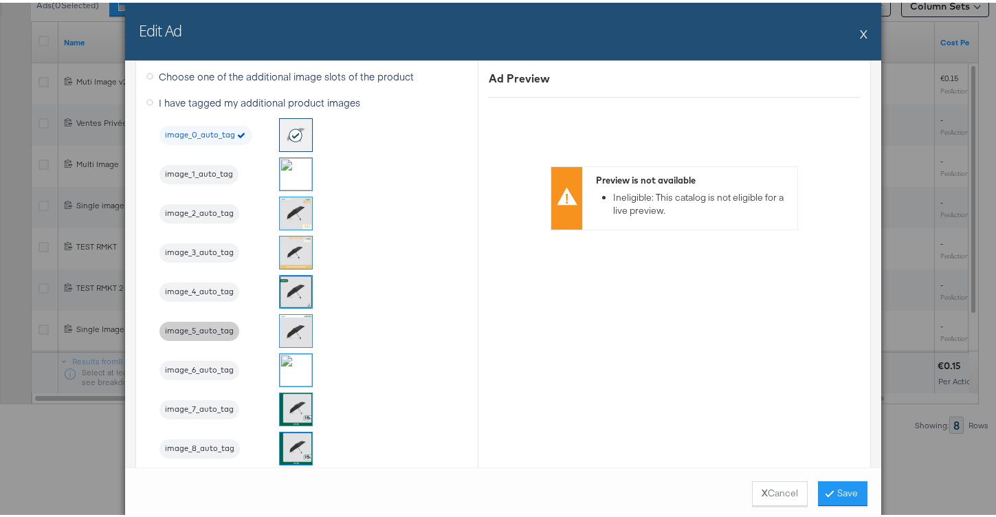
scroll to position [1343, 0]
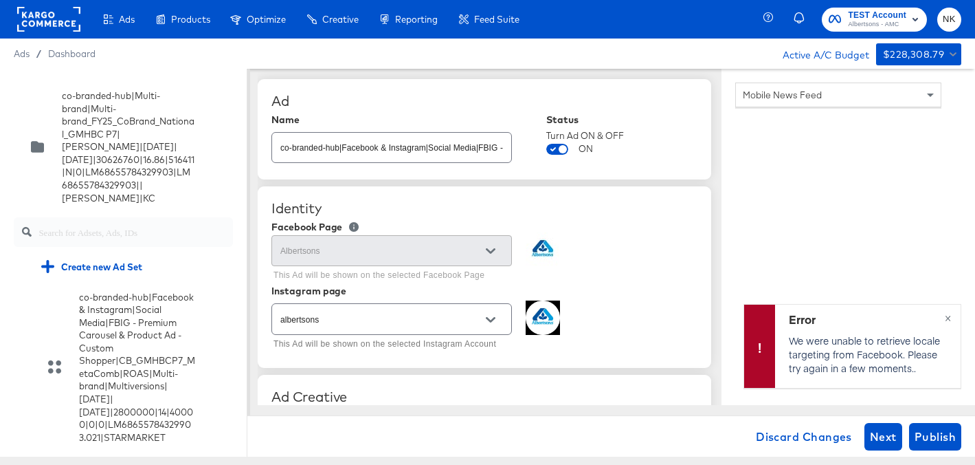
scroll to position [6160, 0]
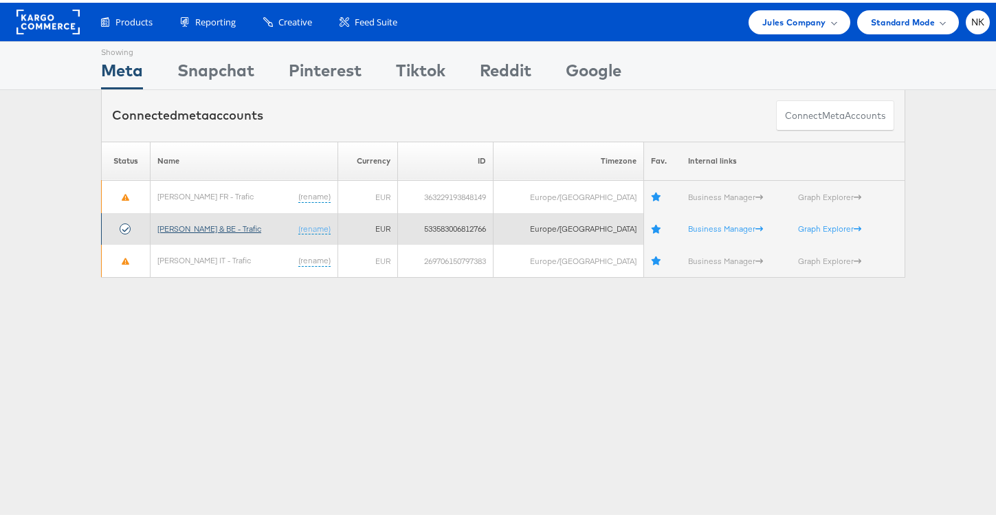
click at [195, 221] on link "[PERSON_NAME] & BE - Trafic" at bounding box center [209, 226] width 104 height 10
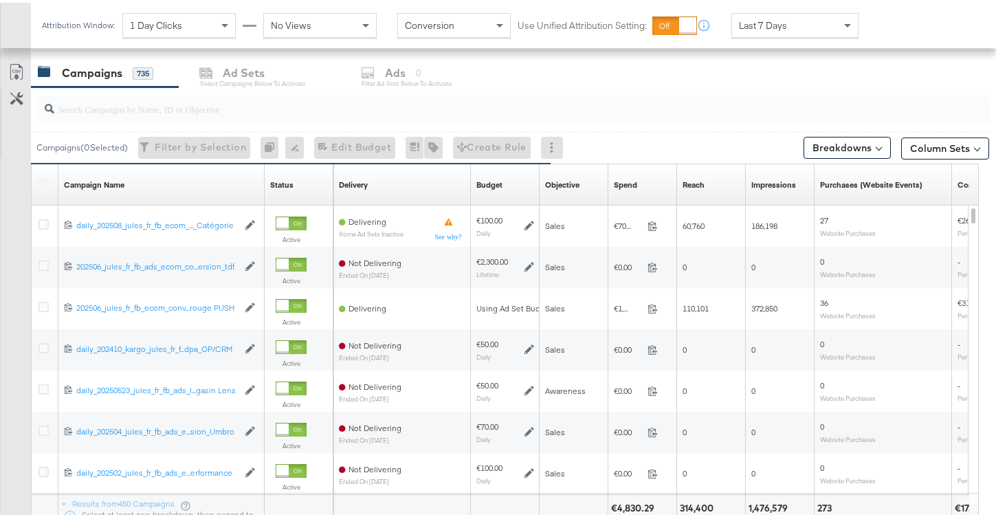
scroll to position [592, 0]
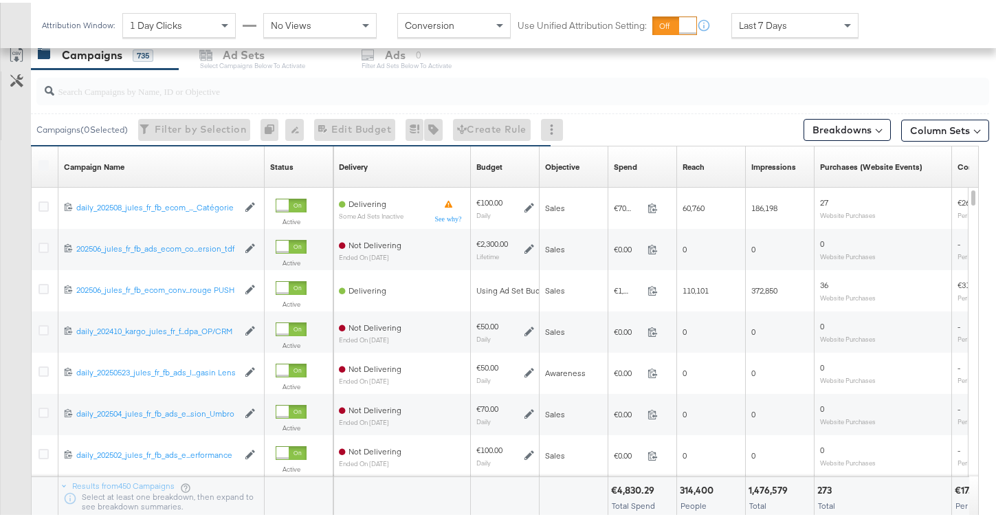
click at [193, 96] on div at bounding box center [512, 88] width 953 height 27
paste input "6564537487981"
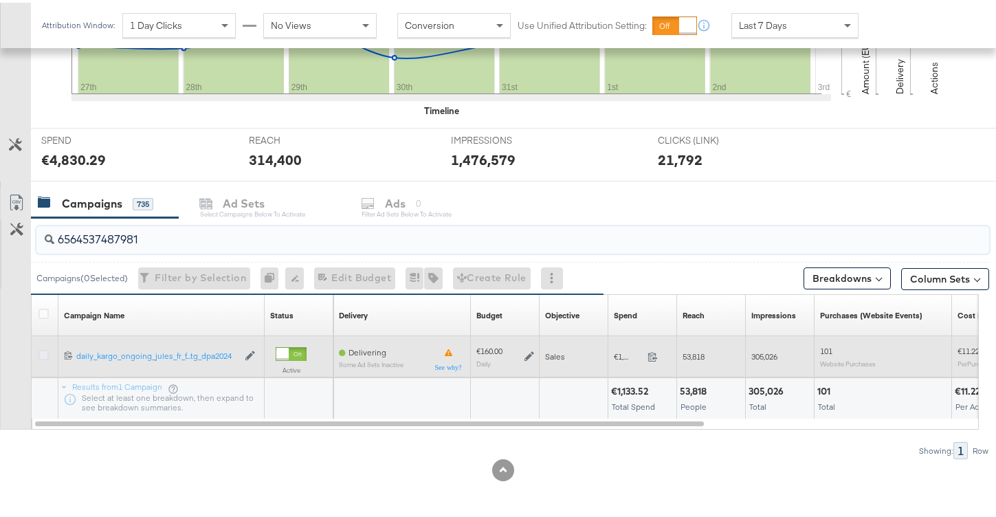
type input "6564537487981"
click at [45, 348] on icon at bounding box center [43, 352] width 10 height 10
click at [0, 0] on input "checkbox" at bounding box center [0, 0] width 0 height 0
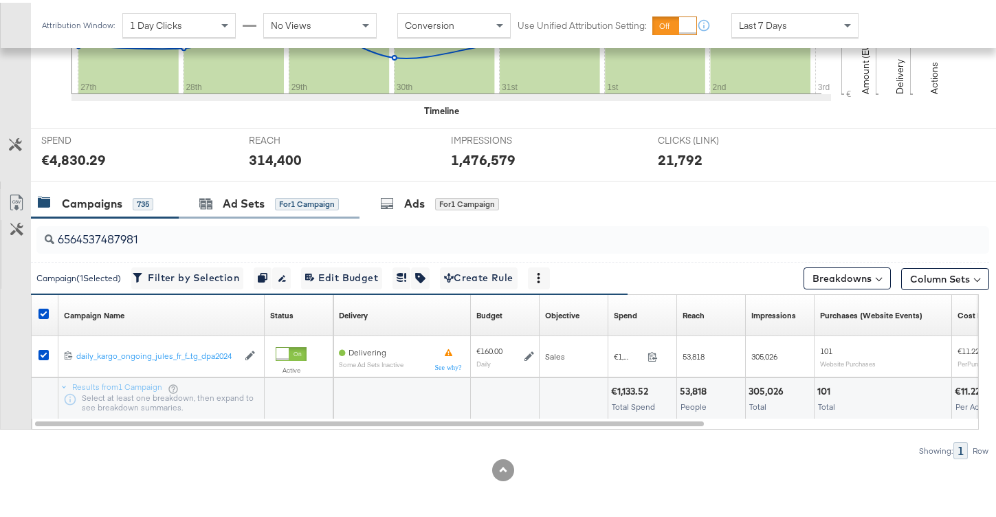
click at [241, 211] on div "Ad Sets for 1 Campaign" at bounding box center [269, 201] width 181 height 30
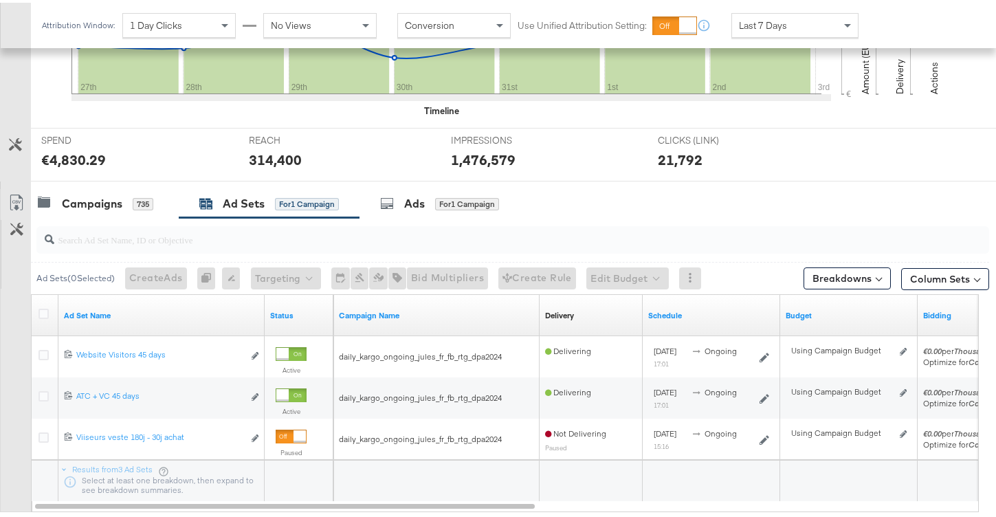
click at [176, 236] on input "search" at bounding box center [479, 231] width 850 height 27
paste input "6564538767581"
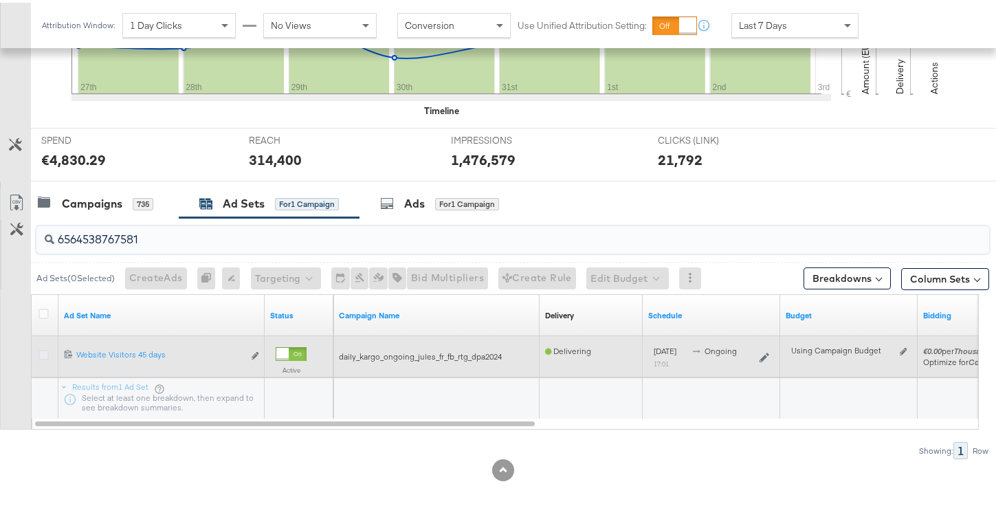
type input "6564538767581"
click at [47, 350] on icon at bounding box center [43, 352] width 10 height 10
click at [0, 0] on input "checkbox" at bounding box center [0, 0] width 0 height 0
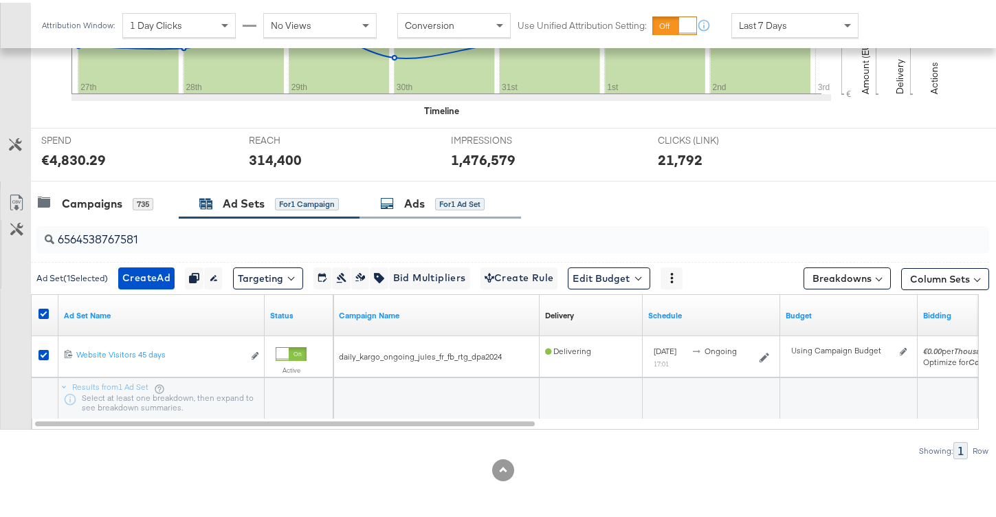
click at [388, 207] on icon at bounding box center [387, 201] width 14 height 14
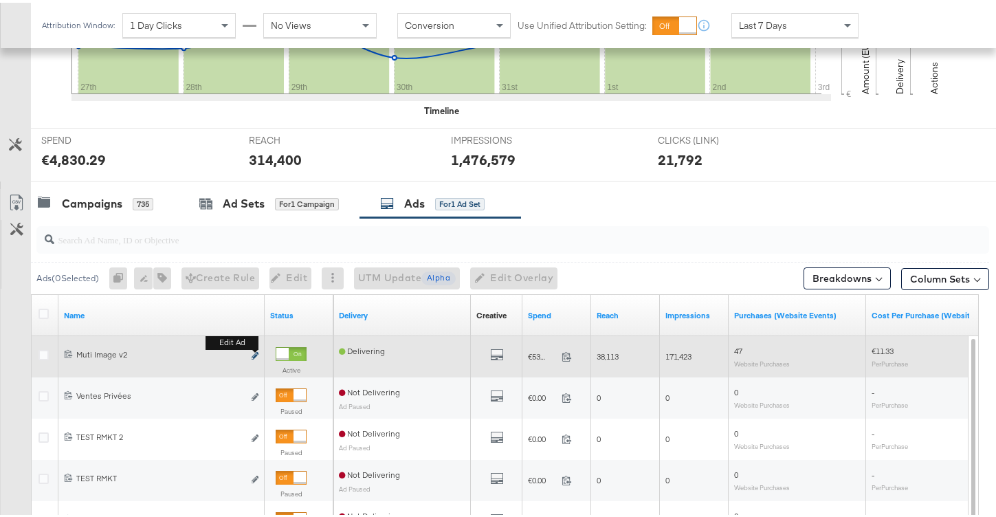
click at [252, 353] on icon "link" at bounding box center [255, 353] width 7 height 8
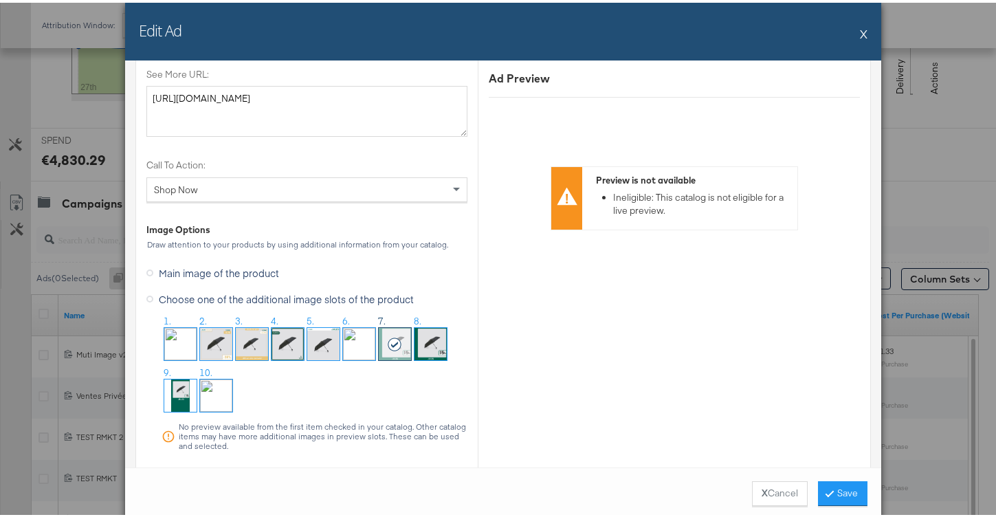
scroll to position [1413, 0]
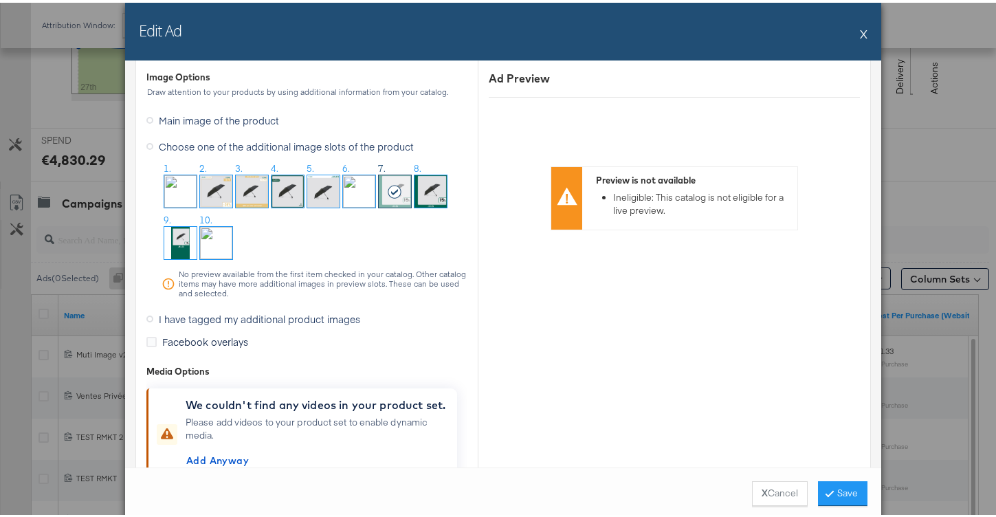
click at [211, 317] on span "I have tagged my additional product images" at bounding box center [259, 316] width 201 height 14
click at [0, 0] on input "I have tagged my additional product images" at bounding box center [0, 0] width 0 height 0
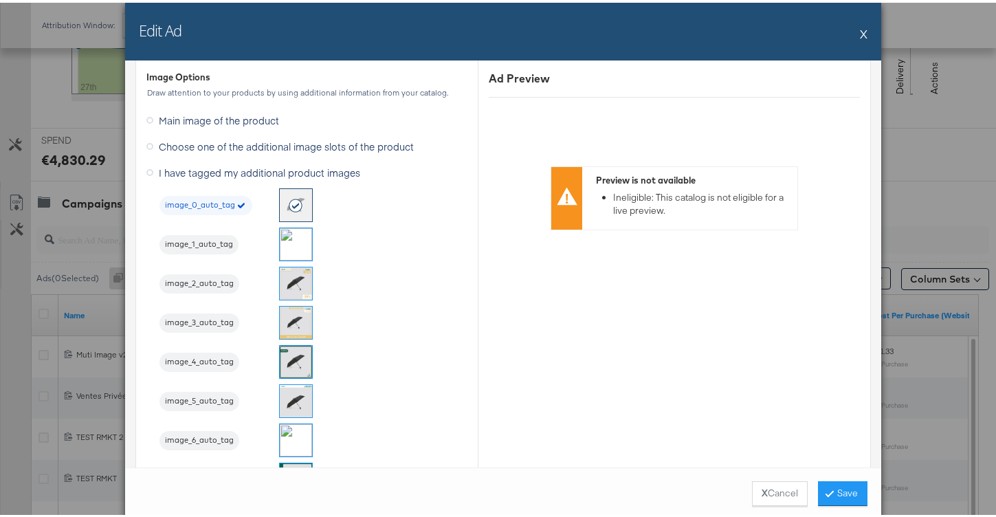
scroll to position [1457, 0]
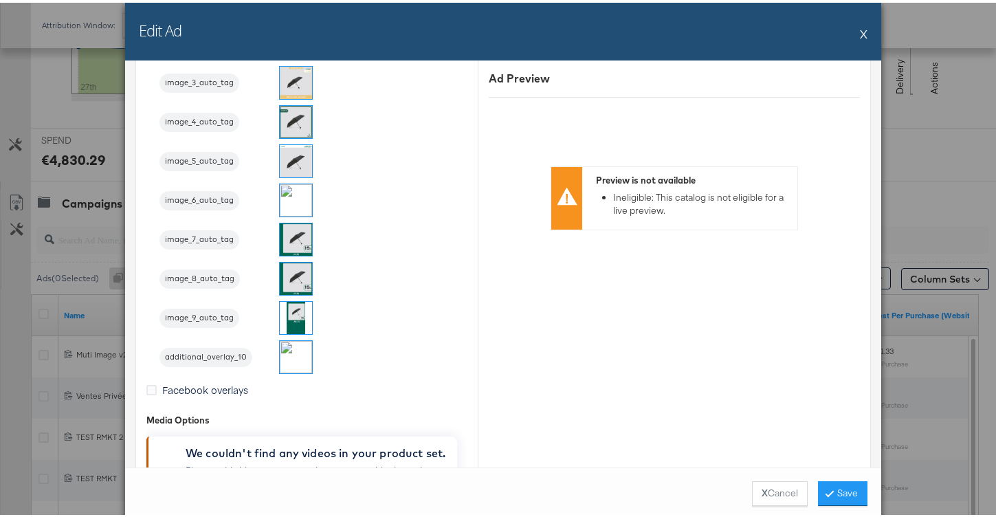
click at [289, 225] on img at bounding box center [296, 237] width 32 height 32
click at [824, 484] on button "Save" at bounding box center [842, 490] width 49 height 25
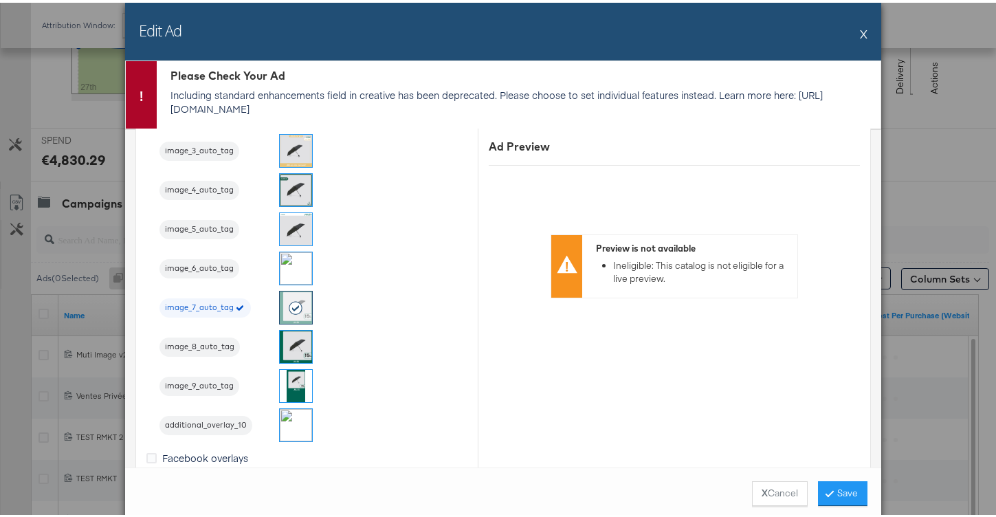
click at [861, 31] on button "X" at bounding box center [864, 30] width 8 height 27
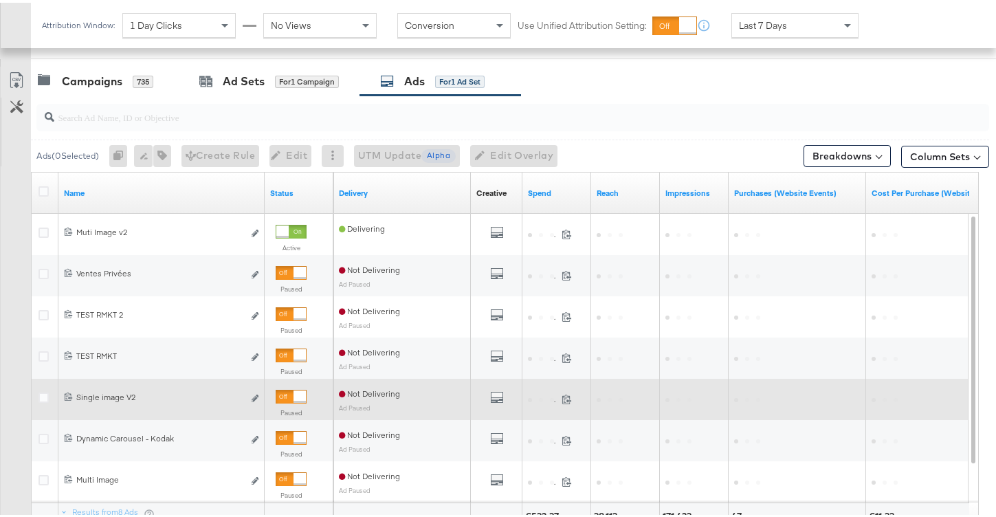
scroll to position [557, 0]
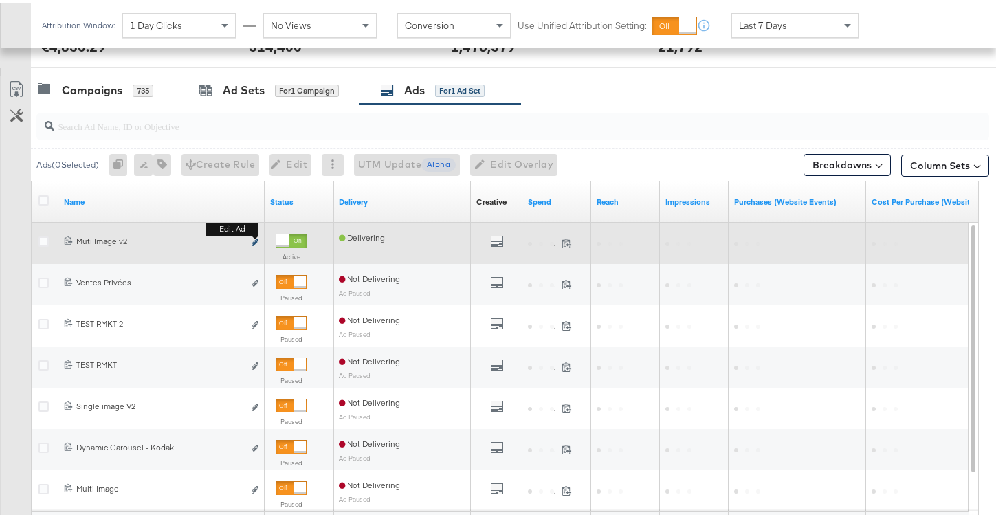
click at [256, 242] on icon "link" at bounding box center [255, 240] width 7 height 8
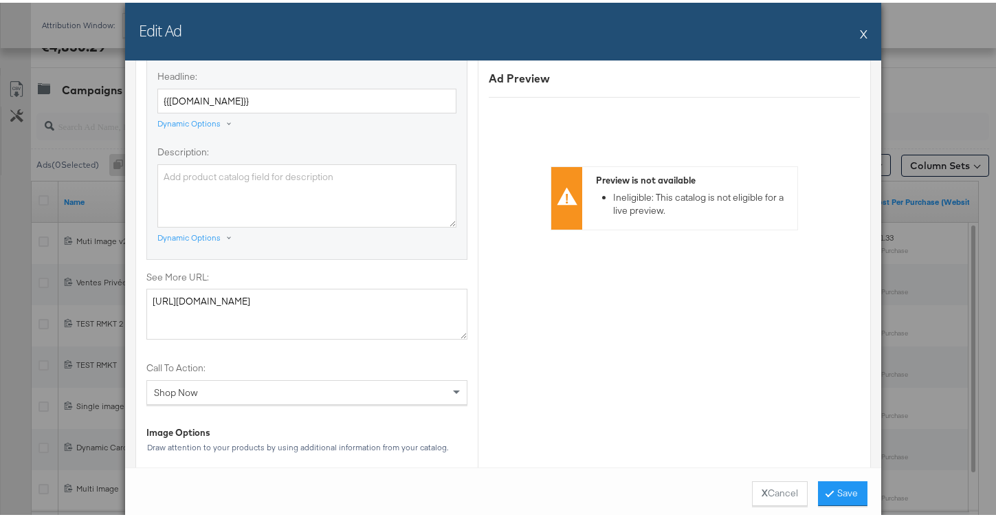
scroll to position [832, 0]
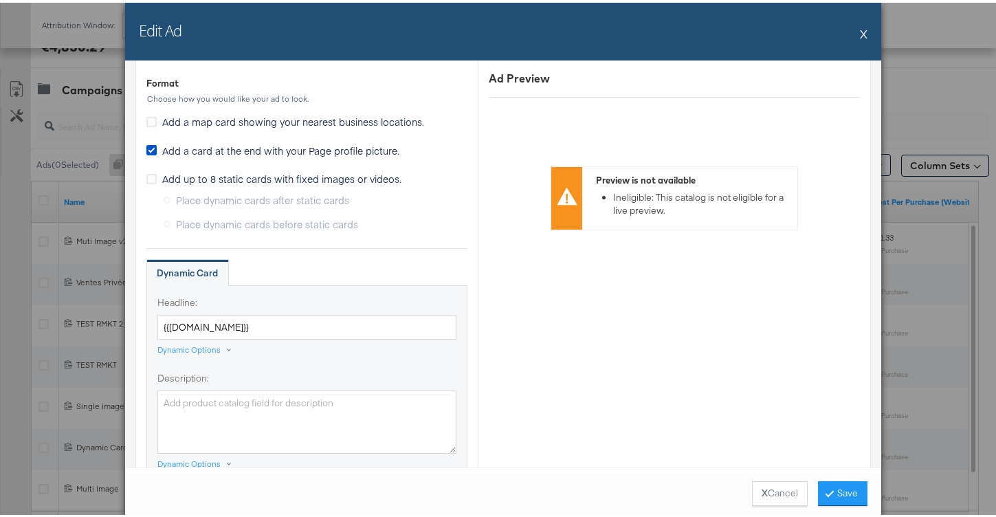
click at [860, 32] on button "X" at bounding box center [864, 30] width 8 height 27
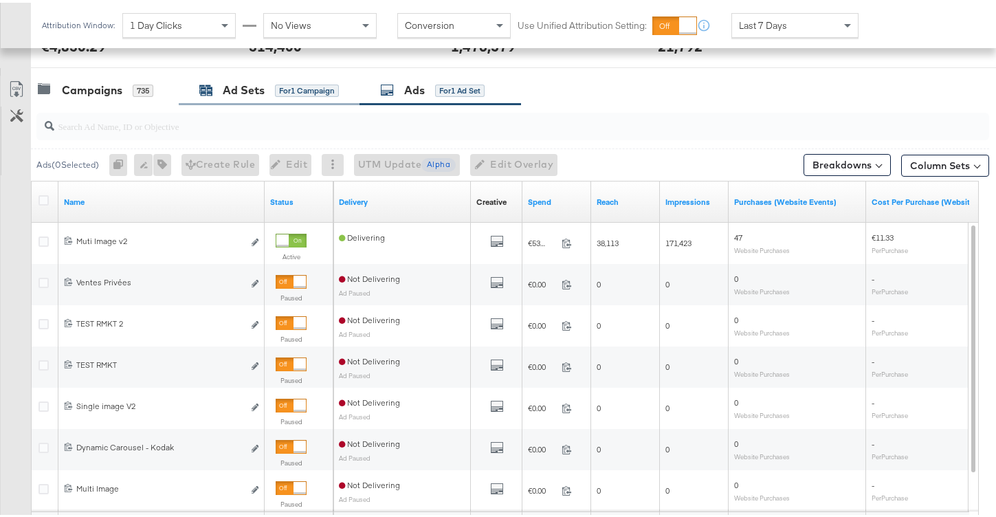
click at [202, 92] on icon at bounding box center [207, 88] width 12 height 9
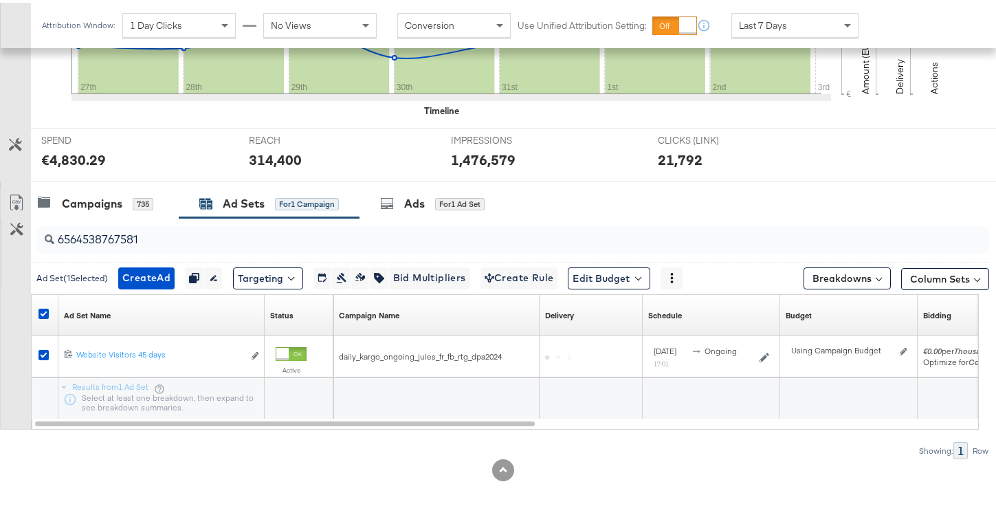
scroll to position [443, 0]
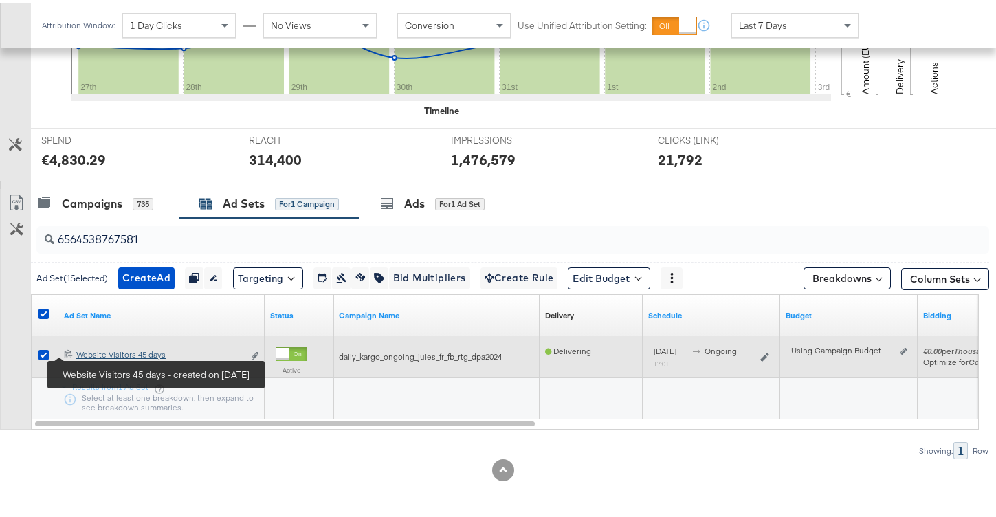
click at [94, 352] on div "Website Visitors 45 days Website Visitors 45 days" at bounding box center [159, 351] width 167 height 11
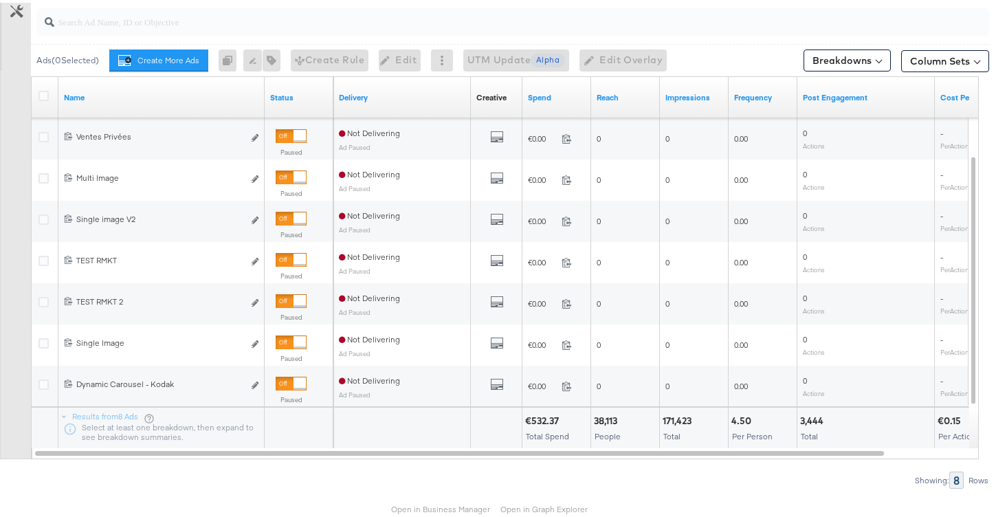
scroll to position [861, 0]
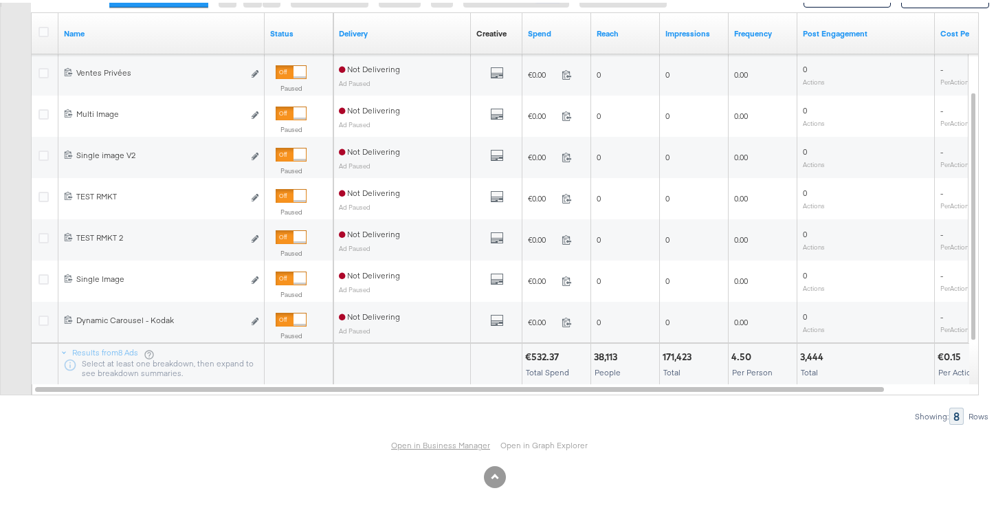
click at [418, 437] on link "Open in Business Manager" at bounding box center [440, 442] width 99 height 11
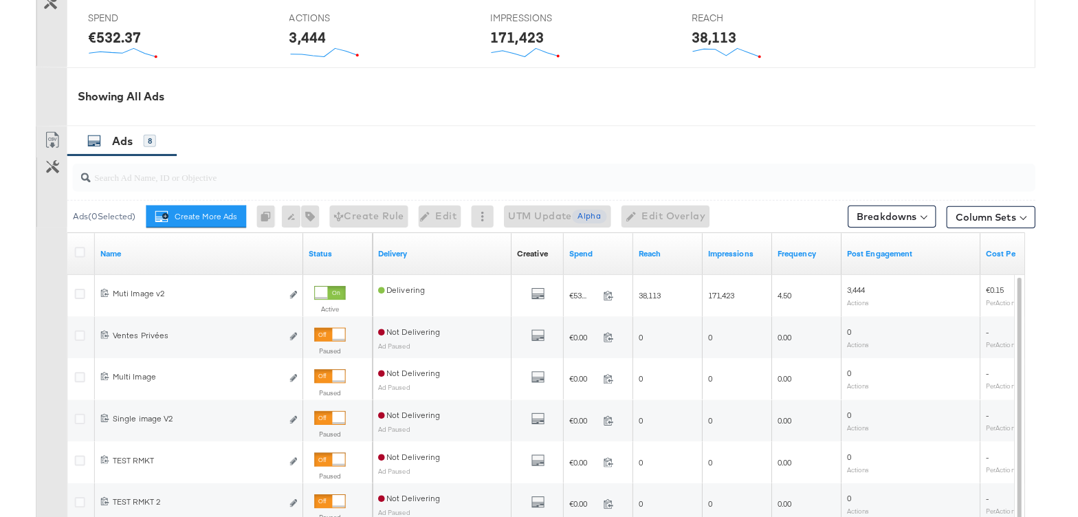
scroll to position [614, 0]
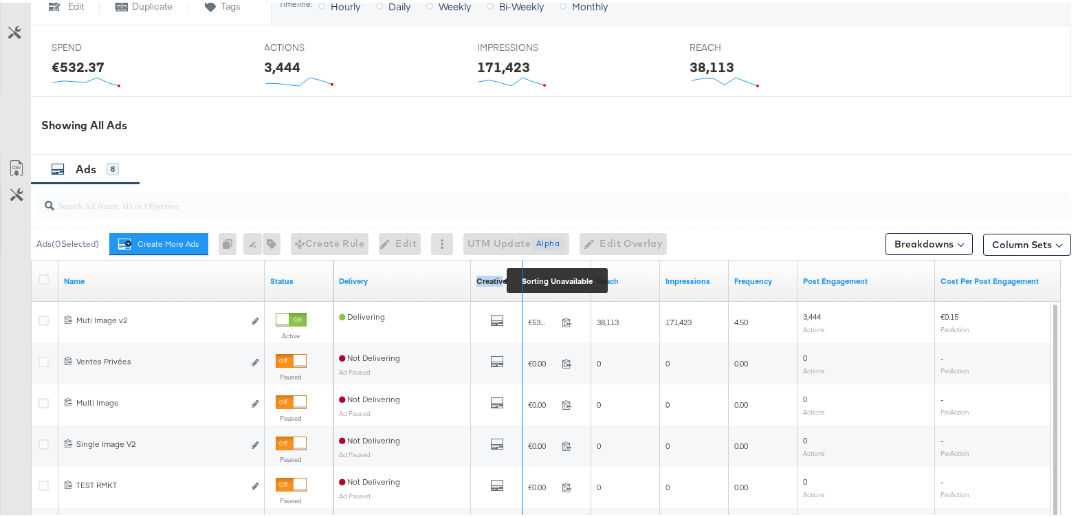
drag, startPoint x: 521, startPoint y: 274, endPoint x: 500, endPoint y: 274, distance: 20.6
click at [500, 274] on div "Creative Sorting Unavailable" at bounding box center [497, 278] width 52 height 41
click at [591, 265] on div "Reach" at bounding box center [625, 278] width 69 height 41
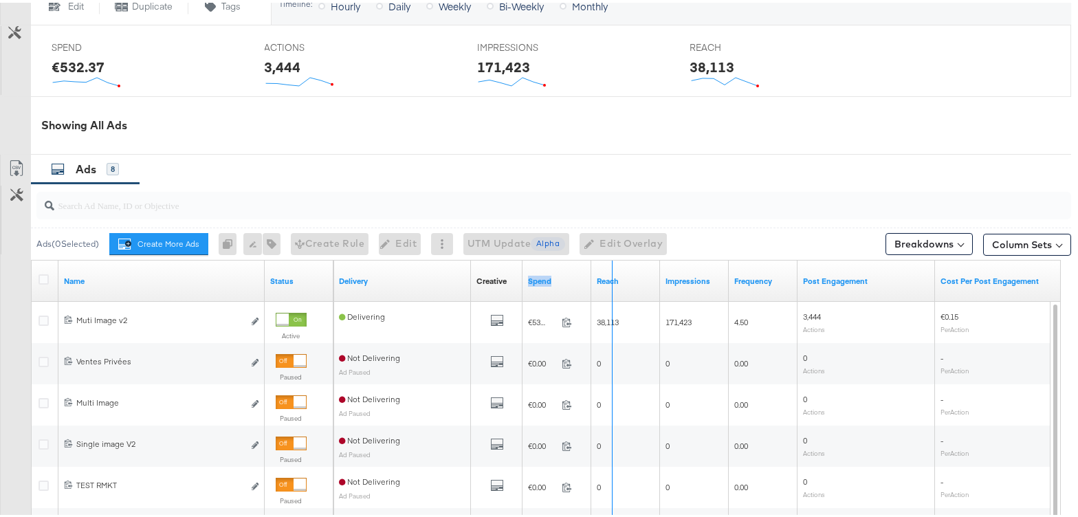
drag, startPoint x: 588, startPoint y: 265, endPoint x: 610, endPoint y: 263, distance: 21.4
click at [610, 263] on div "Delivery Creative Sorting Unavailable Spend Reach Impressions Frequency Post En…" at bounding box center [702, 278] width 739 height 41
